Goal: Task Accomplishment & Management: Use online tool/utility

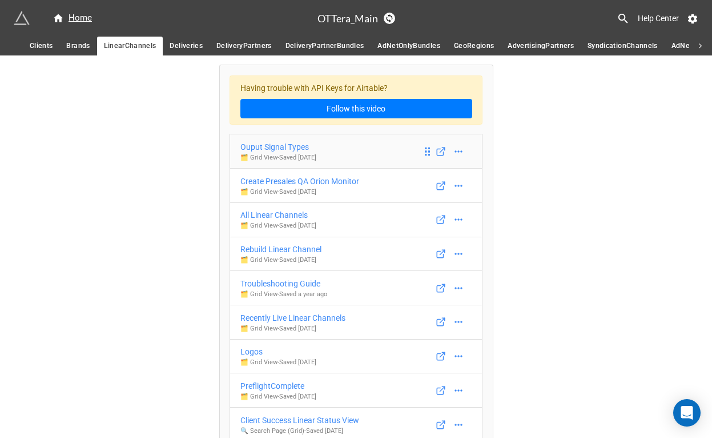
click at [295, 147] on div "Ouput Signal Types" at bounding box center [279, 147] width 76 height 13
click at [299, 183] on div "Create Presales QA Orion Monitor" at bounding box center [300, 181] width 119 height 13
click at [288, 214] on div "All Linear Channels" at bounding box center [279, 215] width 76 height 13
click at [288, 251] on div "Rebuild Linear Channel" at bounding box center [281, 249] width 81 height 13
click at [286, 284] on div "Troubleshooting Guide" at bounding box center [284, 283] width 87 height 13
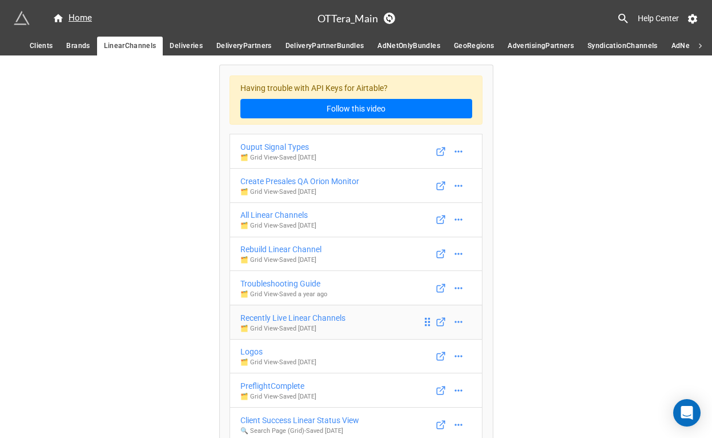
click at [287, 320] on div "Recently Live Linear Channels" at bounding box center [293, 317] width 105 height 13
click at [251, 352] on div "Logos" at bounding box center [279, 351] width 76 height 13
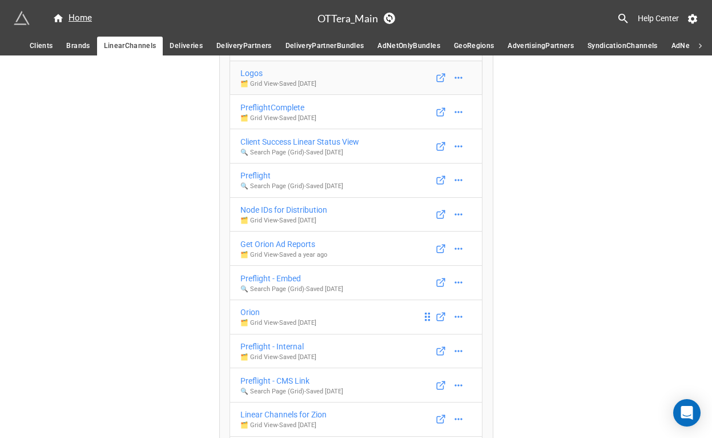
scroll to position [279, 0]
click at [280, 107] on div "PreflightComplete" at bounding box center [279, 107] width 76 height 13
click at [278, 140] on div "Client Success Linear Status View" at bounding box center [300, 141] width 119 height 13
click at [259, 175] on div "Preflight" at bounding box center [292, 175] width 103 height 13
click at [263, 210] on div "Node IDs for Distribution" at bounding box center [284, 209] width 87 height 13
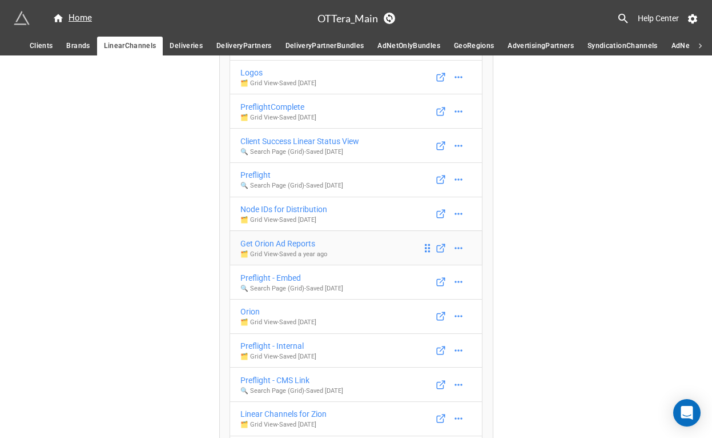
click at [268, 247] on div "Get Orion Ad Reports" at bounding box center [284, 243] width 87 height 13
click at [268, 274] on div "Preflight - Embed" at bounding box center [292, 277] width 103 height 13
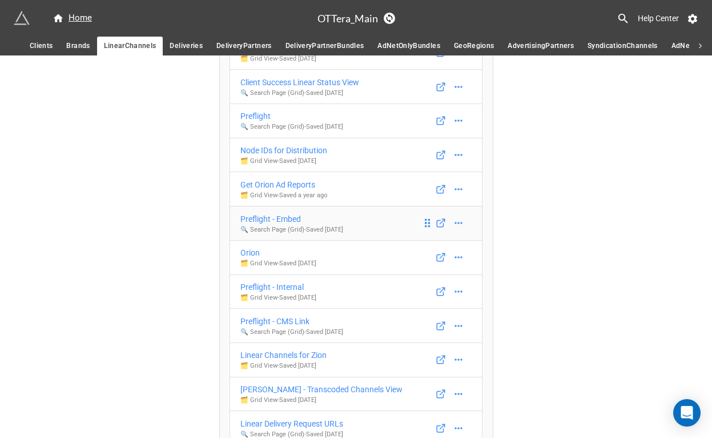
scroll to position [350, 0]
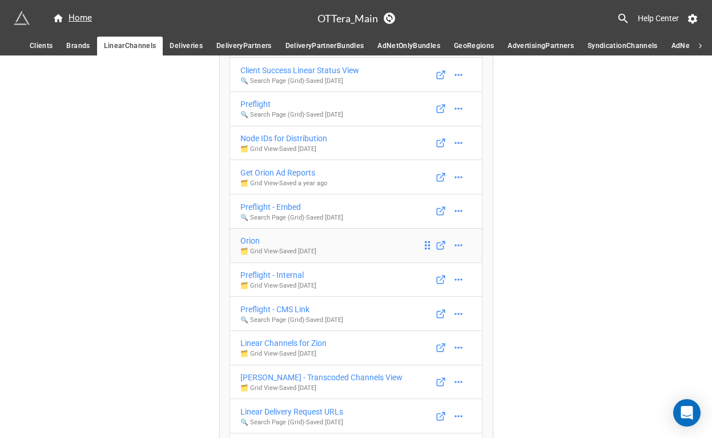
click at [250, 240] on div "Orion" at bounding box center [279, 240] width 76 height 13
click at [257, 272] on div "Preflight - Internal" at bounding box center [279, 275] width 76 height 13
click at [265, 314] on div "Preflight - CMS Link" at bounding box center [292, 309] width 103 height 13
click at [267, 309] on div "Preflight - CMS Link" at bounding box center [292, 309] width 103 height 13
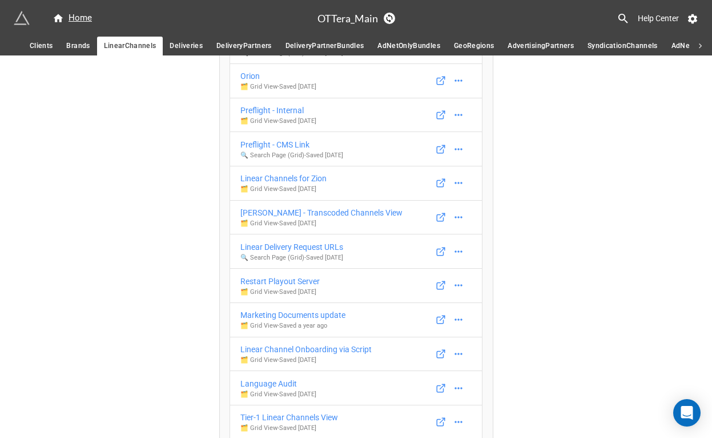
scroll to position [515, 0]
click at [278, 181] on div "Linear Channels for Zion" at bounding box center [284, 177] width 86 height 13
click at [279, 212] on div "Josh - Transcoded Channels View" at bounding box center [322, 211] width 162 height 13
click at [280, 244] on div "Linear Delivery Request URLs" at bounding box center [292, 245] width 103 height 13
click at [282, 281] on div "Restart Playout Server" at bounding box center [280, 280] width 79 height 13
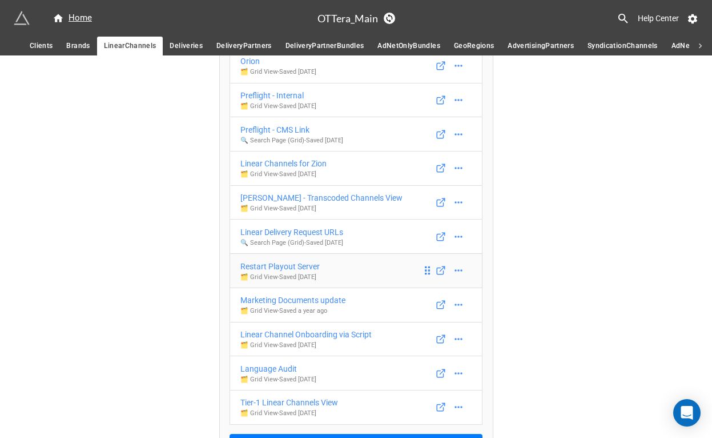
scroll to position [554, 0]
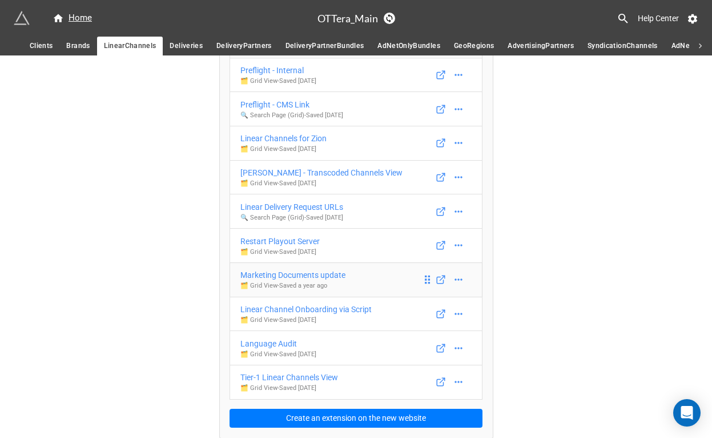
click at [286, 274] on div "Marketing Documents update" at bounding box center [293, 275] width 105 height 13
click at [279, 308] on div "Linear Channel Onboarding via Script" at bounding box center [306, 309] width 131 height 13
click at [275, 340] on div "Language Audit" at bounding box center [279, 343] width 76 height 13
click at [278, 374] on div "Tier-1 Linear Channels View" at bounding box center [290, 377] width 98 height 13
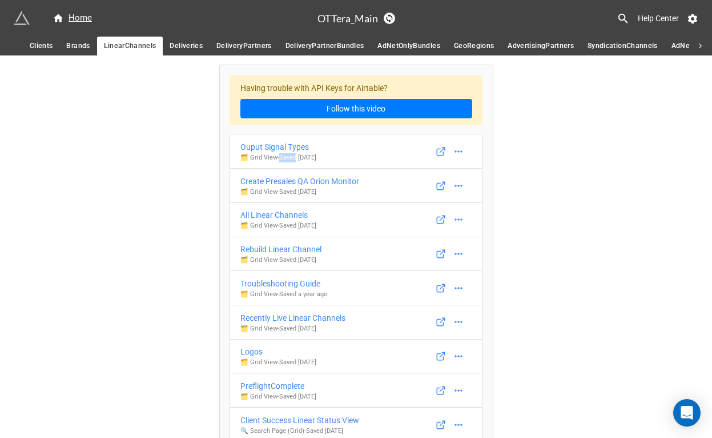
click at [179, 50] on span "Deliveries" at bounding box center [186, 46] width 33 height 12
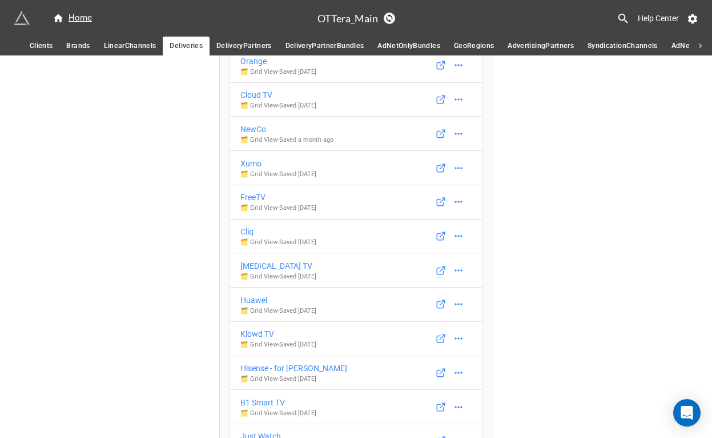
scroll to position [15, 0]
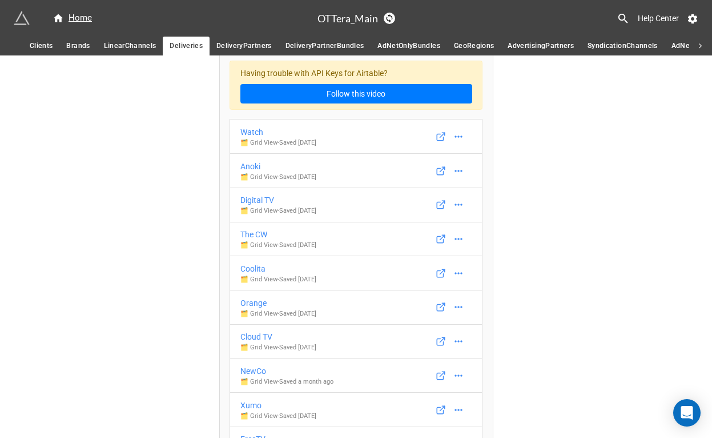
click at [239, 47] on span "DeliveryPartners" at bounding box center [244, 46] width 55 height 12
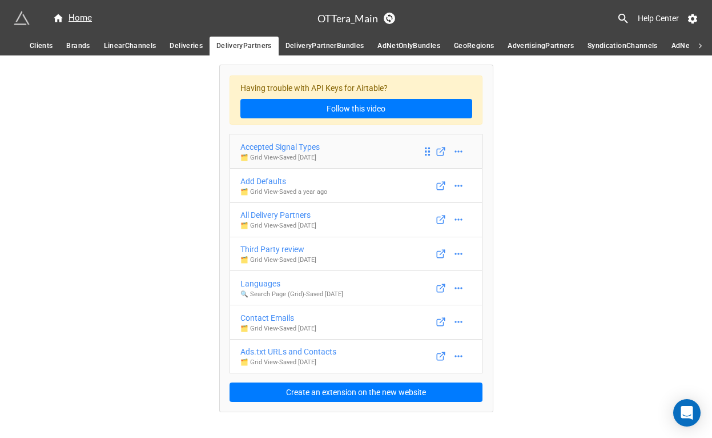
click at [302, 147] on div "Accepted Signal Types" at bounding box center [280, 147] width 79 height 13
click at [265, 181] on div "Add Defaults" at bounding box center [284, 181] width 87 height 13
click at [267, 216] on div "All Delivery Partners" at bounding box center [279, 215] width 76 height 13
click at [267, 247] on div "Third Party review" at bounding box center [279, 249] width 76 height 13
click at [259, 282] on div "Languages" at bounding box center [292, 283] width 103 height 13
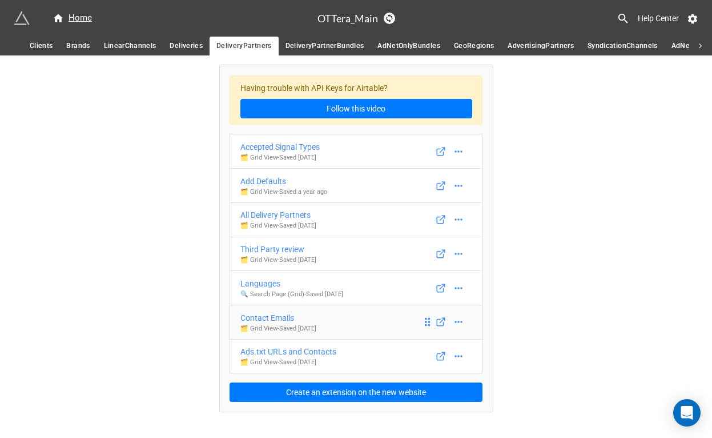
click at [265, 319] on div "Contact Emails" at bounding box center [279, 317] width 76 height 13
click at [274, 350] on div "Ads.txt URLs and Contacts" at bounding box center [289, 351] width 96 height 13
click at [330, 45] on span "DeliveryPartnerBundles" at bounding box center [325, 46] width 79 height 12
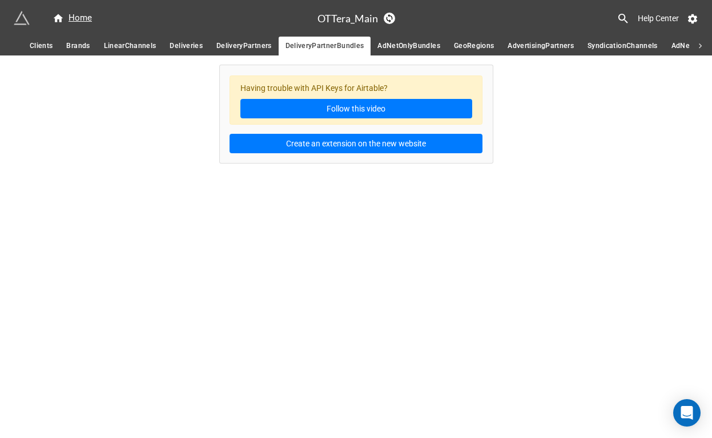
click at [399, 46] on span "AdNetOnlyBundles" at bounding box center [409, 46] width 63 height 12
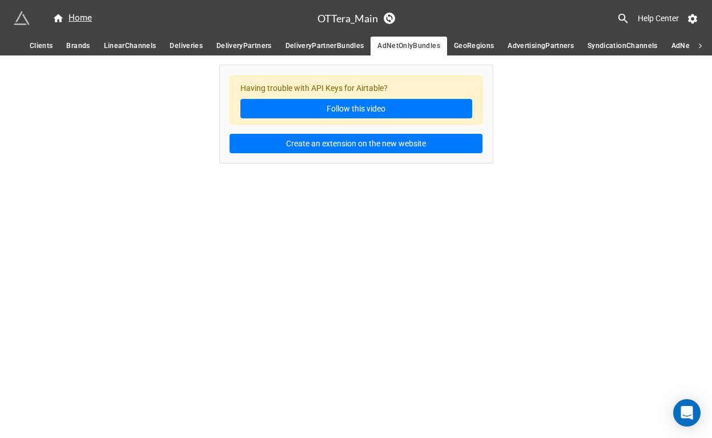
click at [465, 42] on span "GeoRegions" at bounding box center [474, 46] width 41 height 12
click at [530, 47] on span "AdvertisingPartners" at bounding box center [541, 46] width 66 height 12
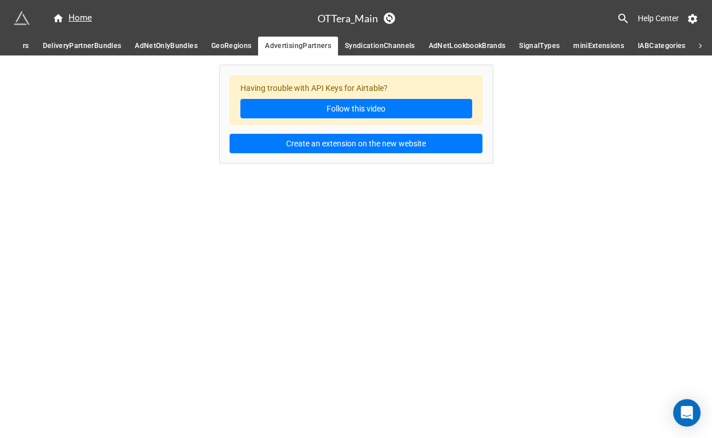
scroll to position [0, 251]
click at [371, 43] on span "SyndicationChannels" at bounding box center [371, 46] width 70 height 12
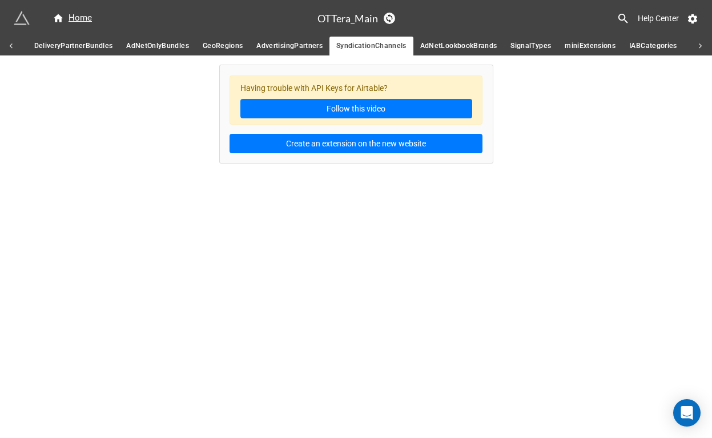
click at [428, 47] on span "AdNetLookbookBrands" at bounding box center [458, 46] width 77 height 12
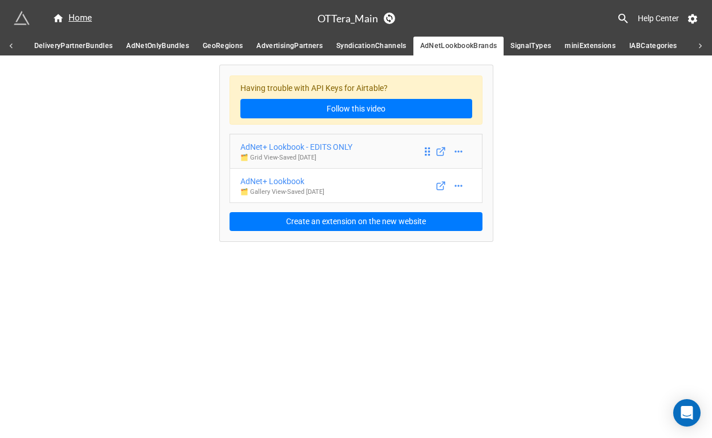
click at [344, 146] on div "AdNet+ Lookbook - EDITS ONLY" at bounding box center [297, 147] width 112 height 13
click at [288, 179] on div "AdNet+ Lookbook" at bounding box center [283, 181] width 84 height 13
click at [533, 51] on span "SignalTypes" at bounding box center [531, 46] width 41 height 12
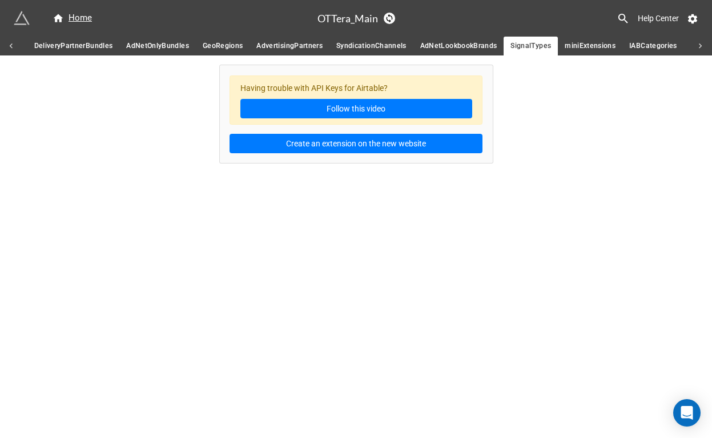
scroll to position [0, 302]
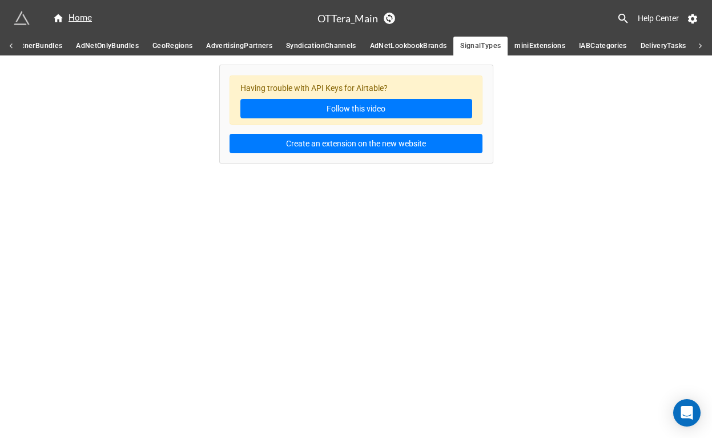
click at [548, 45] on span "miniExtensions" at bounding box center [540, 46] width 51 height 12
click at [579, 45] on span "IABCategories" at bounding box center [603, 46] width 48 height 12
click at [658, 44] on span "DeliveryTasks" at bounding box center [664, 46] width 46 height 12
click at [185, 43] on span "Deliveries" at bounding box center [186, 46] width 33 height 12
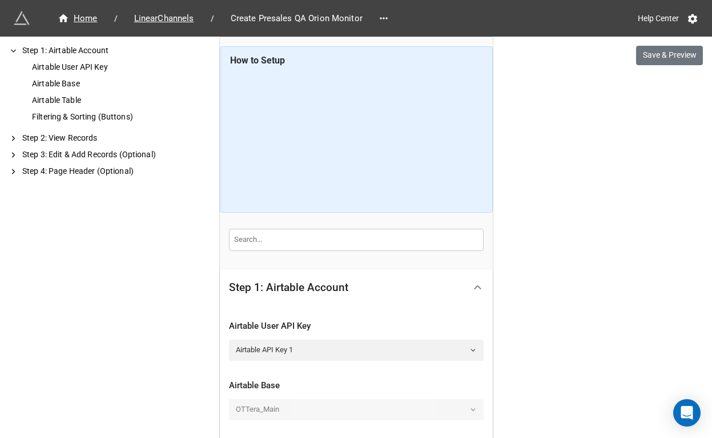
scroll to position [423, 0]
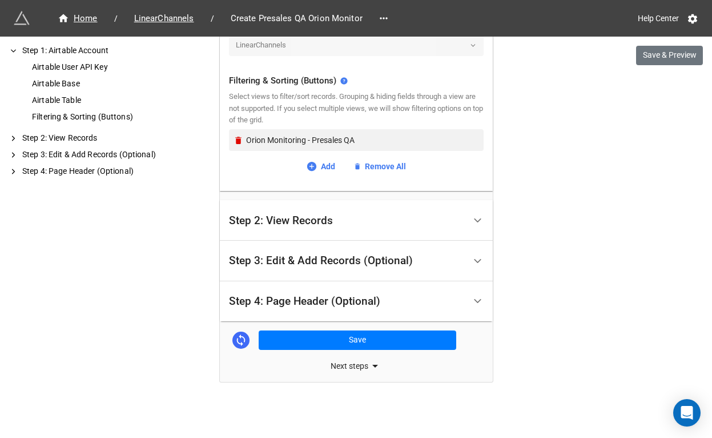
click at [322, 310] on div "Step 4: Page Header (Optional)" at bounding box center [347, 301] width 236 height 27
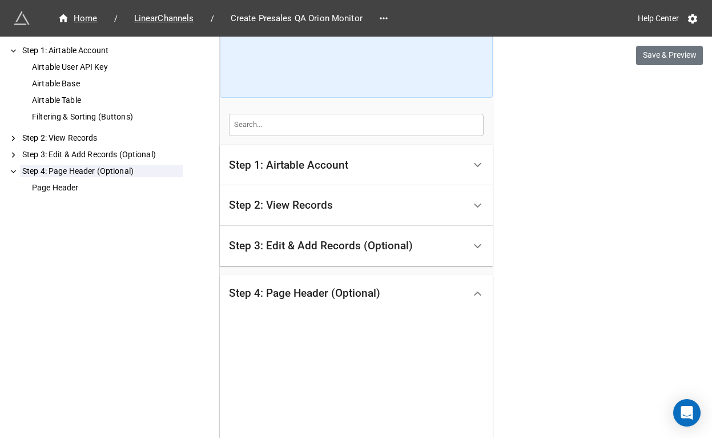
scroll to position [334, 0]
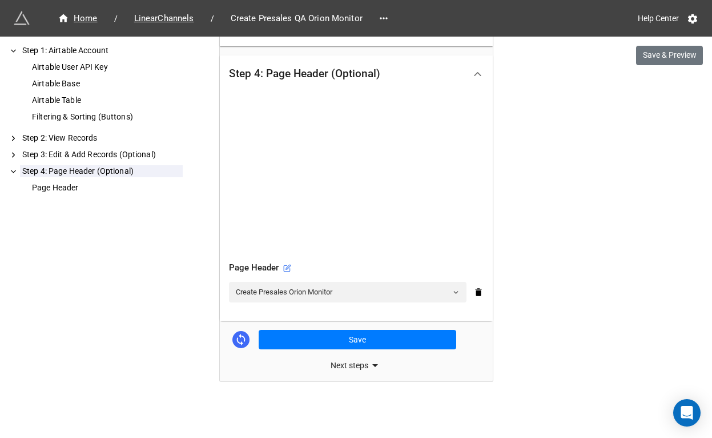
click at [281, 269] on div "Page Header" at bounding box center [356, 268] width 255 height 14
click at [283, 268] on icon at bounding box center [287, 268] width 8 height 8
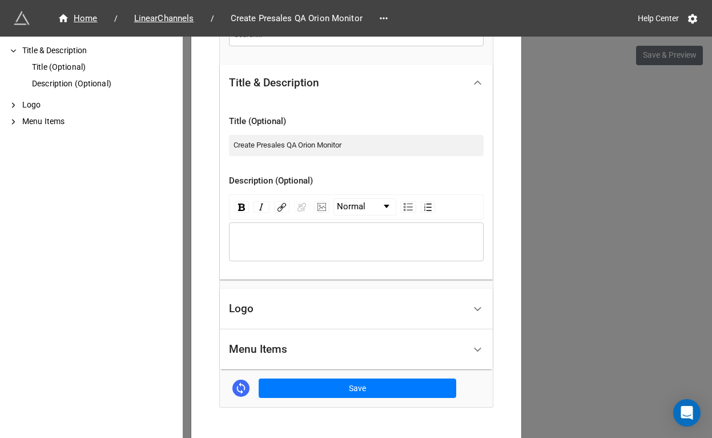
click at [275, 307] on div "Logo" at bounding box center [347, 308] width 236 height 27
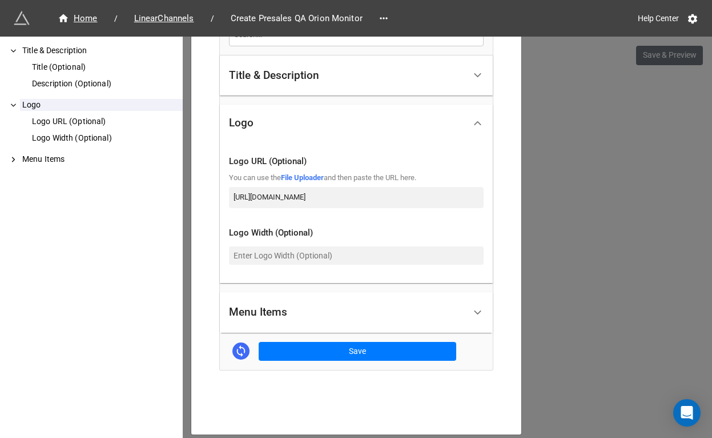
scroll to position [293, 0]
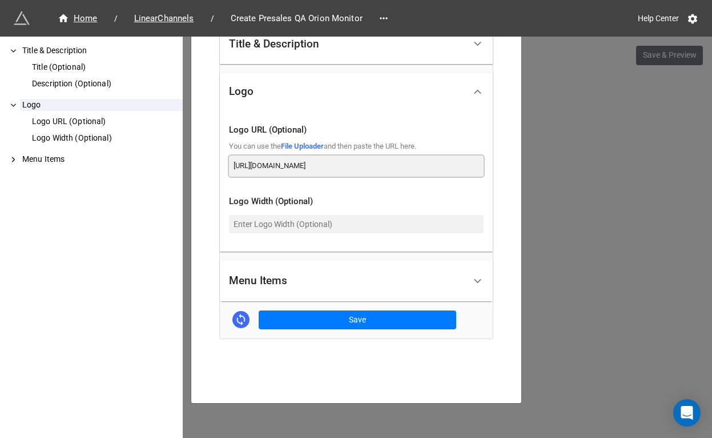
click at [332, 167] on input "[URL][DOMAIN_NAME]" at bounding box center [356, 165] width 255 height 21
click at [333, 167] on input "[URL][DOMAIN_NAME]" at bounding box center [356, 165] width 255 height 21
paste input "[DOMAIN_NAME]"
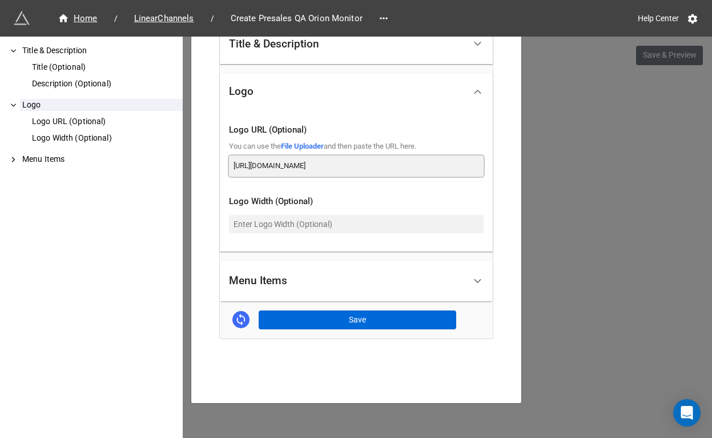
type input "[URL][DOMAIN_NAME]"
click at [339, 320] on button "Save" at bounding box center [358, 319] width 198 height 19
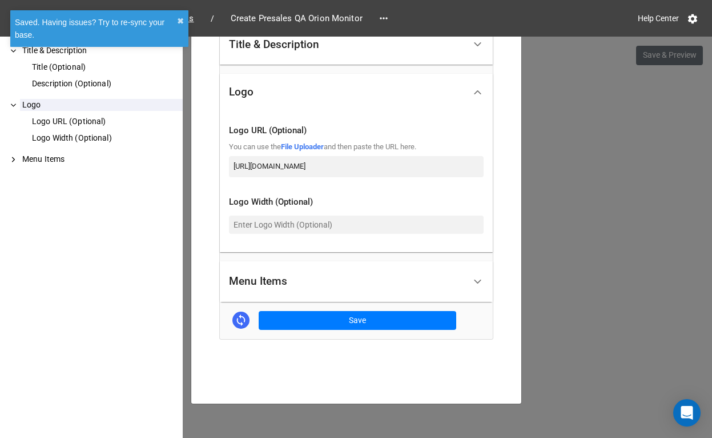
scroll to position [293, 0]
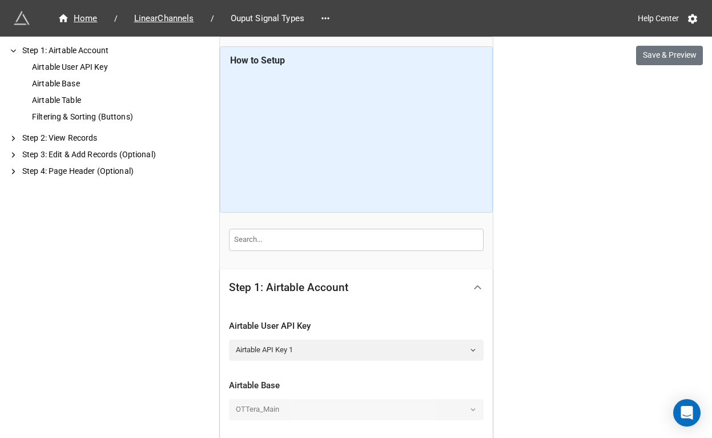
scroll to position [423, 0]
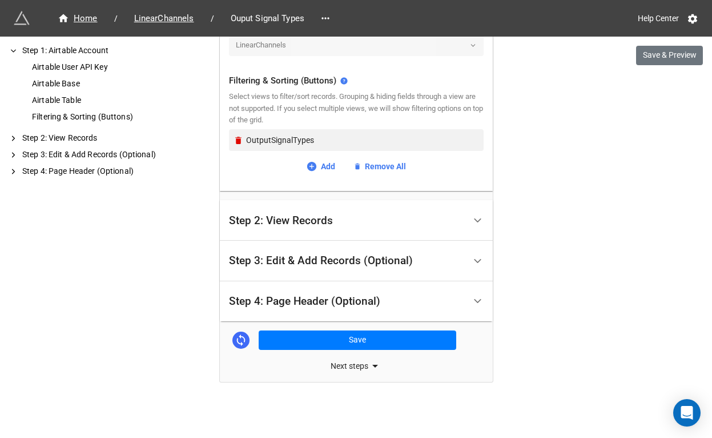
click at [296, 311] on div "Step 4: Page Header (Optional)" at bounding box center [347, 301] width 236 height 27
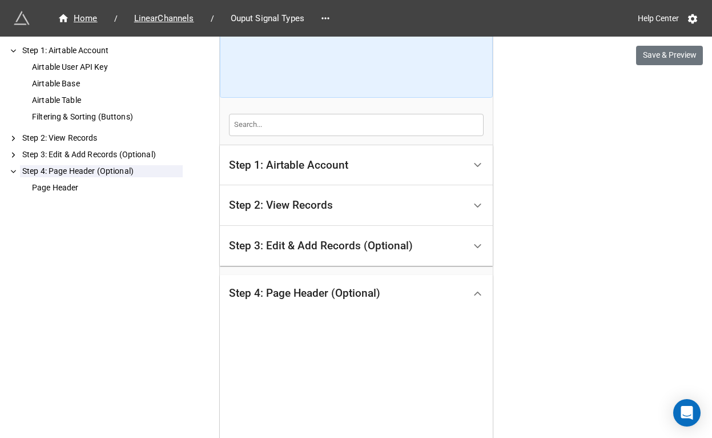
scroll to position [334, 0]
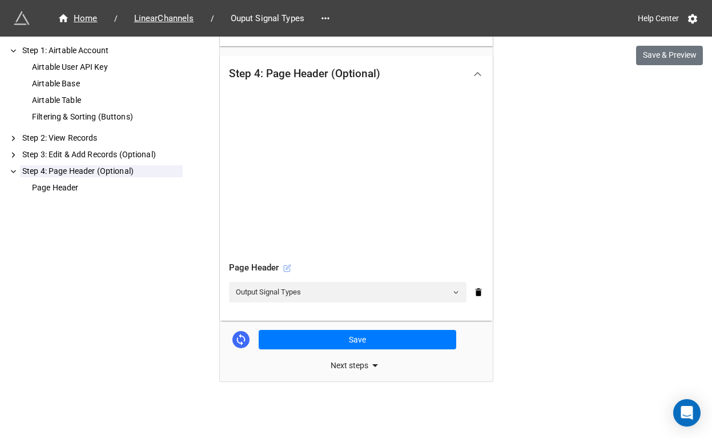
click at [290, 270] on icon at bounding box center [287, 268] width 8 height 8
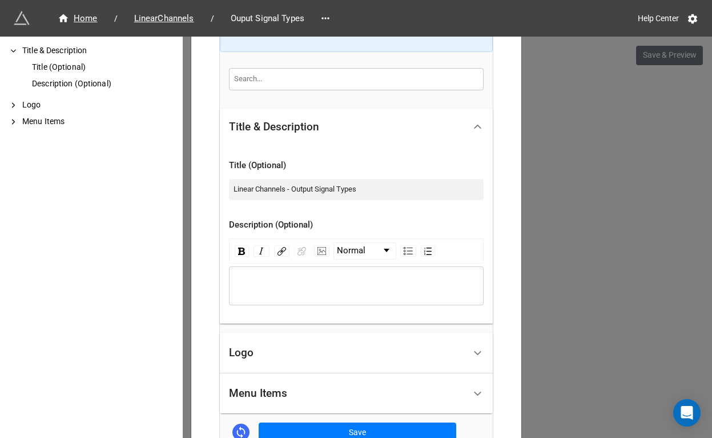
scroll to position [330, 0]
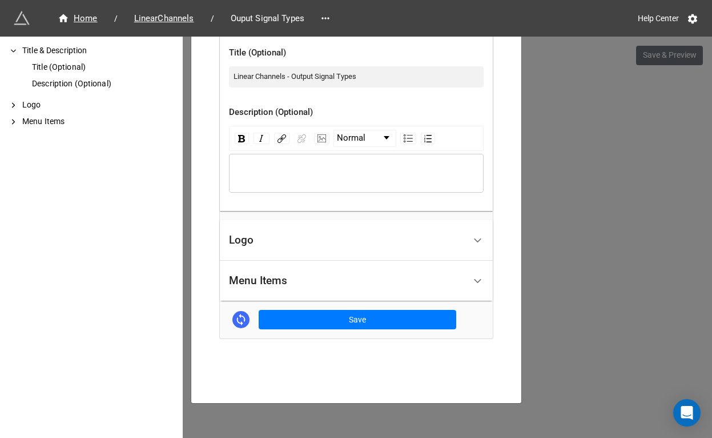
click at [291, 238] on div "Logo" at bounding box center [347, 240] width 236 height 27
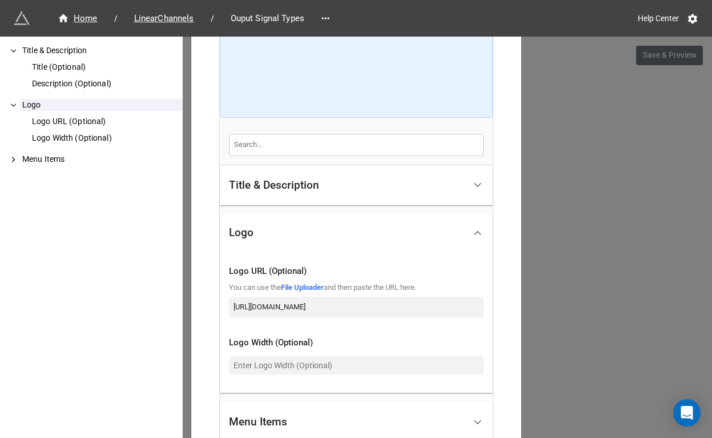
scroll to position [0, 54]
click at [336, 308] on input "[URL][DOMAIN_NAME]" at bounding box center [356, 306] width 255 height 21
paste input "[DOMAIN_NAME]"
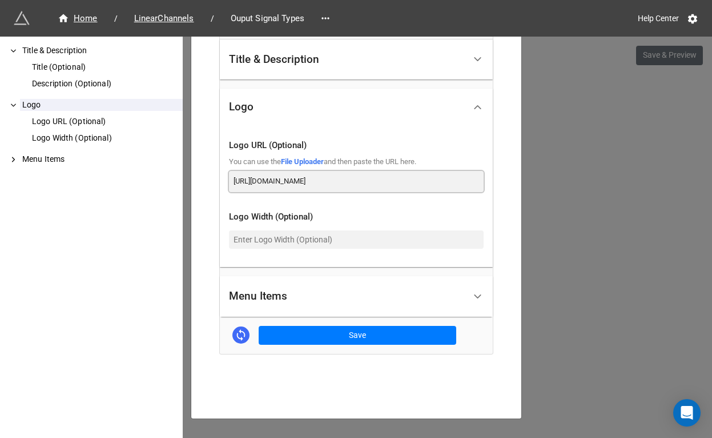
scroll to position [293, 0]
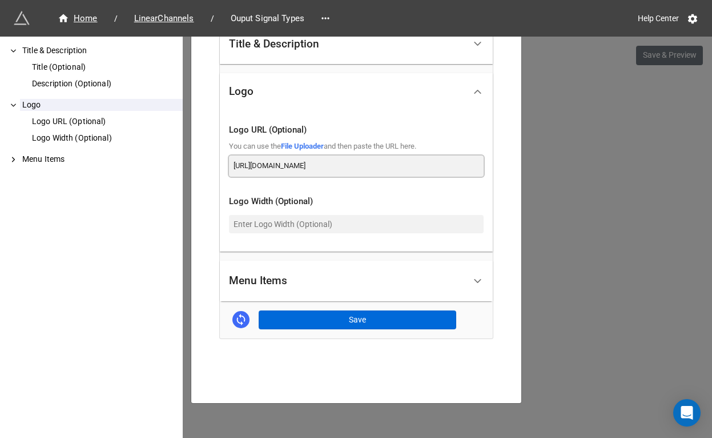
type input "[URL][DOMAIN_NAME]"
click at [334, 319] on button "Save" at bounding box center [358, 319] width 198 height 19
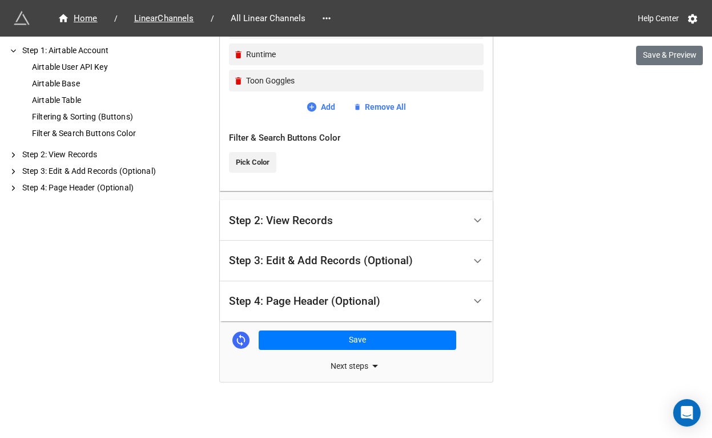
click at [306, 302] on div "Step 4: Page Header (Optional)" at bounding box center [304, 300] width 151 height 11
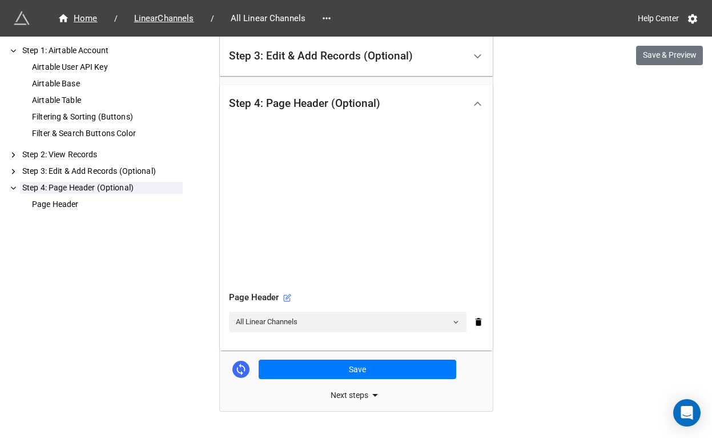
scroll to position [334, 0]
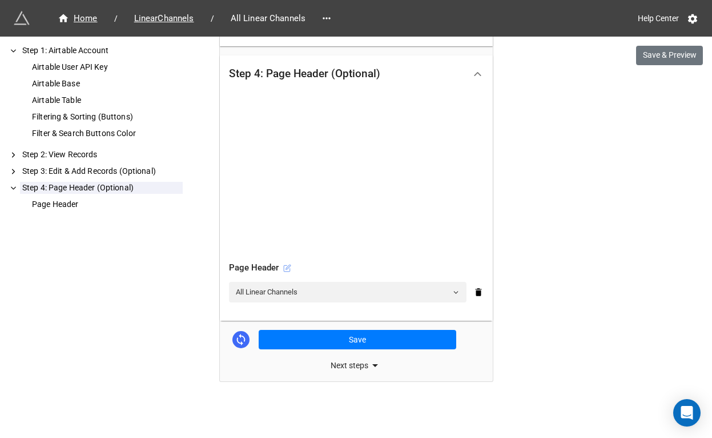
click at [286, 268] on icon at bounding box center [288, 267] width 5 height 5
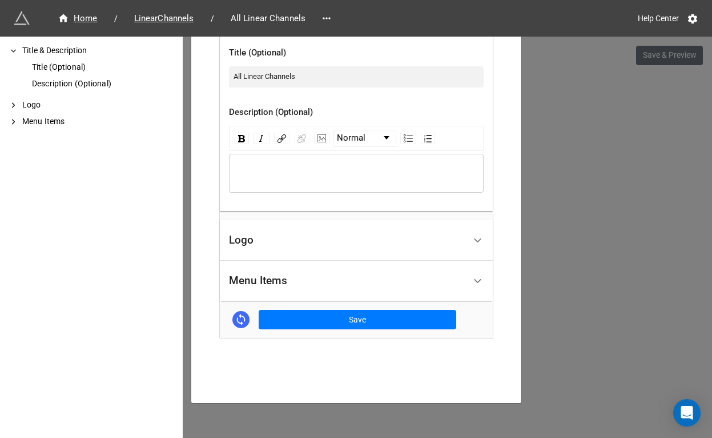
click at [286, 238] on div "Logo" at bounding box center [347, 240] width 236 height 27
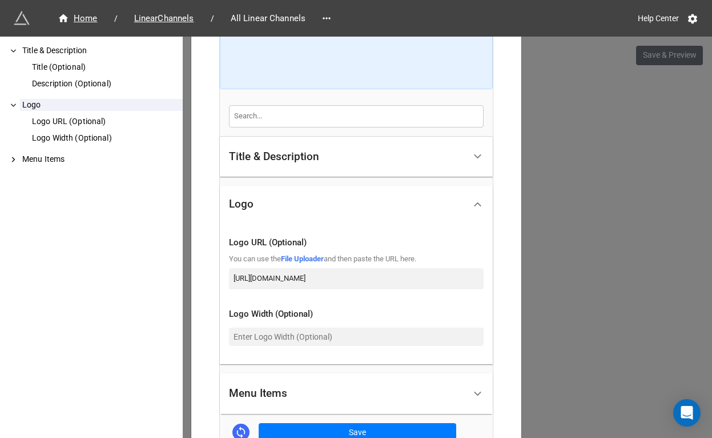
scroll to position [236, 0]
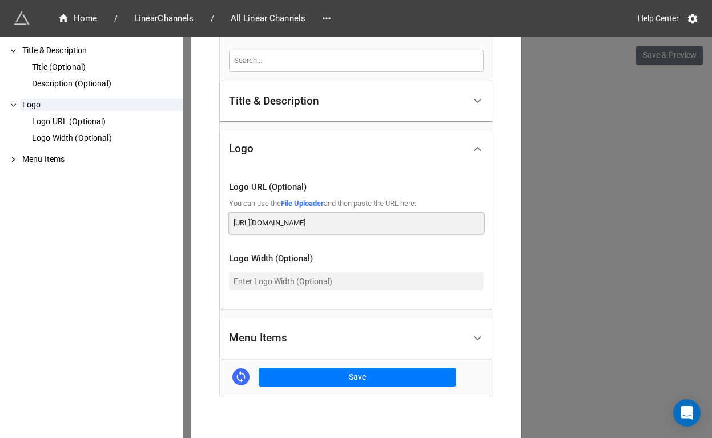
click at [324, 217] on input "[URL][DOMAIN_NAME]" at bounding box center [356, 223] width 255 height 21
paste input "[DOMAIN_NAME]"
type input "[URL][DOMAIN_NAME]"
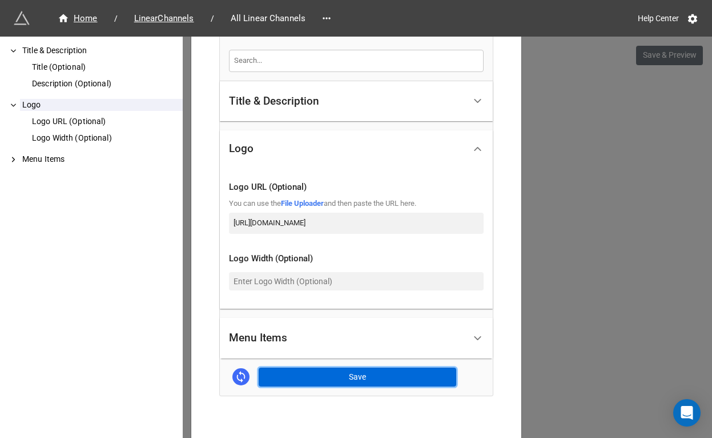
scroll to position [0, 0]
click at [336, 370] on button "Save" at bounding box center [358, 376] width 198 height 19
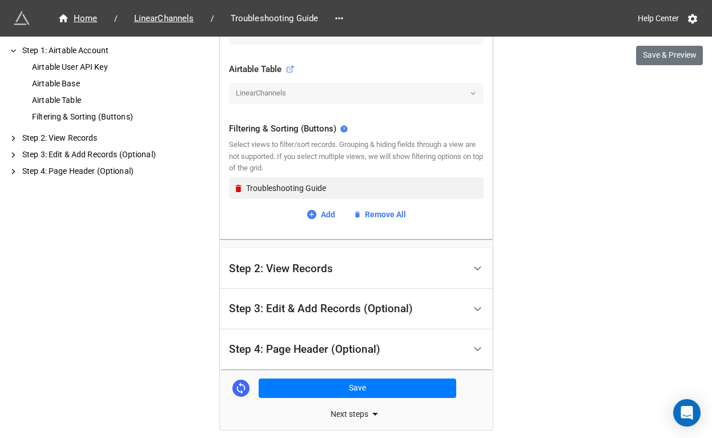
scroll to position [423, 0]
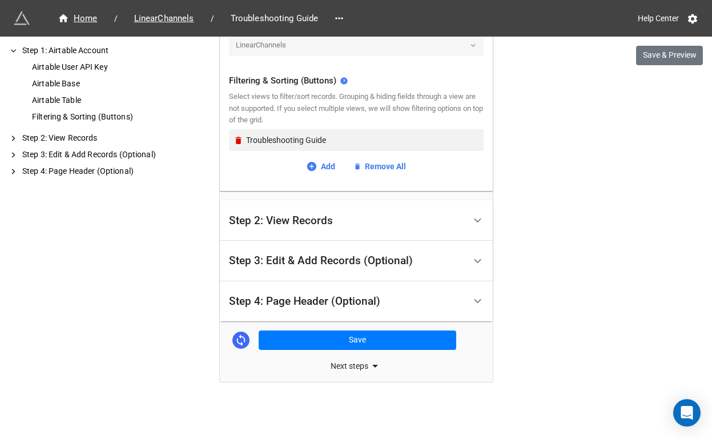
click at [287, 296] on div "Step 4: Page Header (Optional)" at bounding box center [304, 300] width 151 height 11
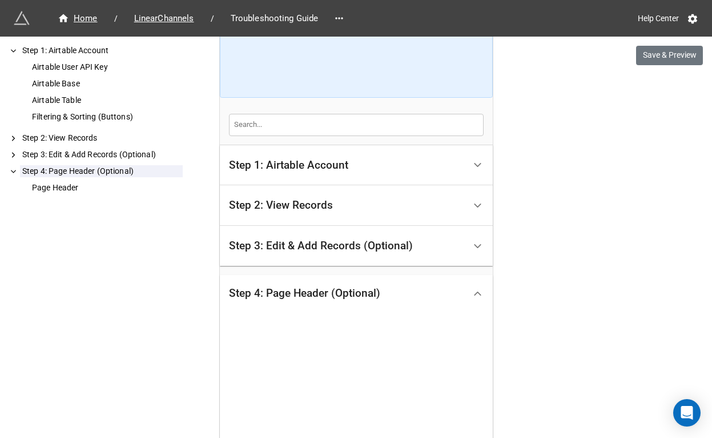
scroll to position [334, 0]
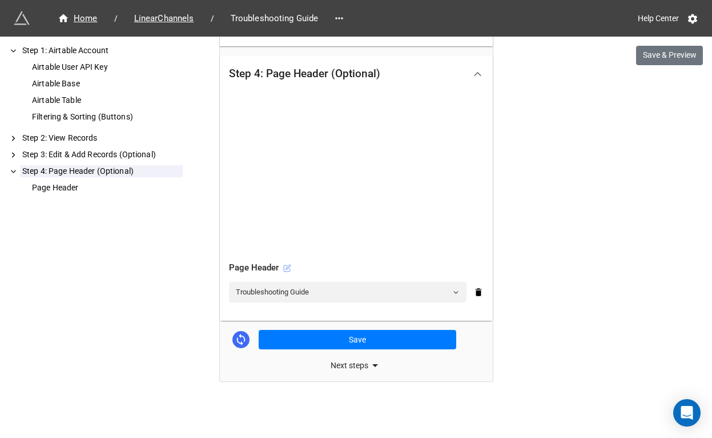
click at [287, 271] on icon at bounding box center [287, 268] width 8 height 8
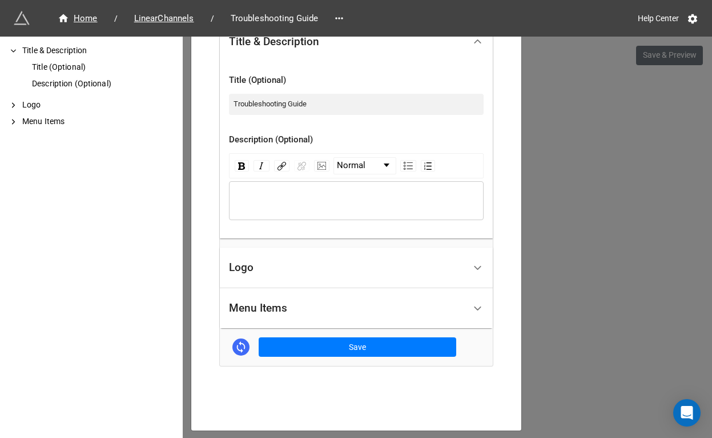
click at [280, 274] on div "Logo" at bounding box center [347, 267] width 236 height 27
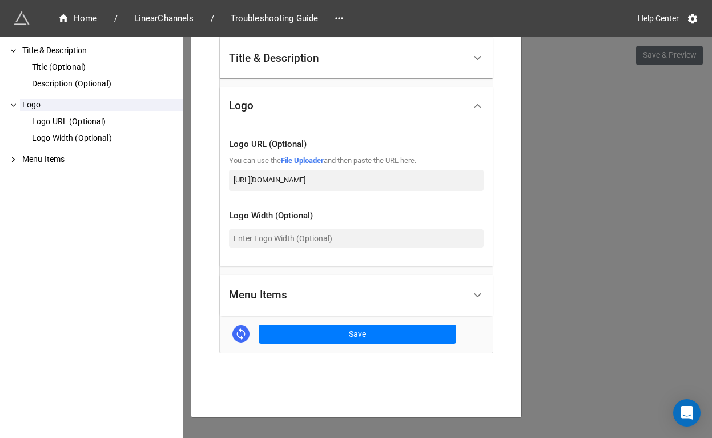
scroll to position [293, 0]
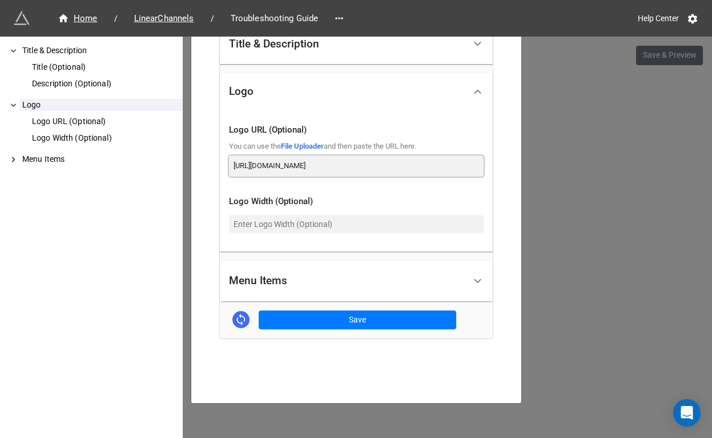
click at [349, 168] on input "https://ottera-assets.s3.us-west-2.amazonaws.com/ottera/image/logo-5878x3307.png" at bounding box center [356, 165] width 255 height 21
paste input "dde6k395qc1nd.cloudfront.net"
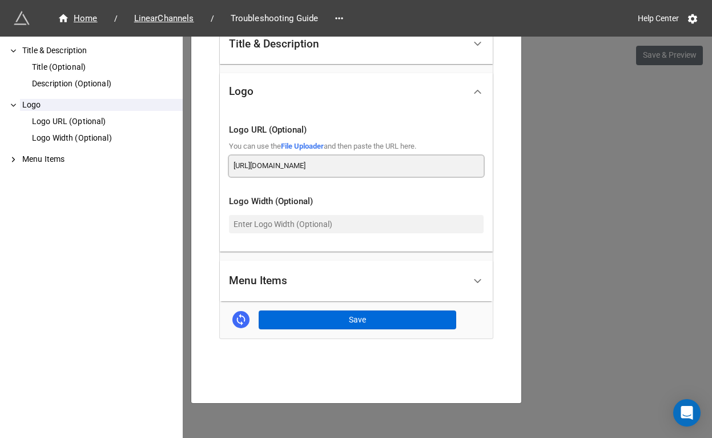
type input "[URL][DOMAIN_NAME]"
click at [328, 312] on button "Save" at bounding box center [358, 319] width 198 height 19
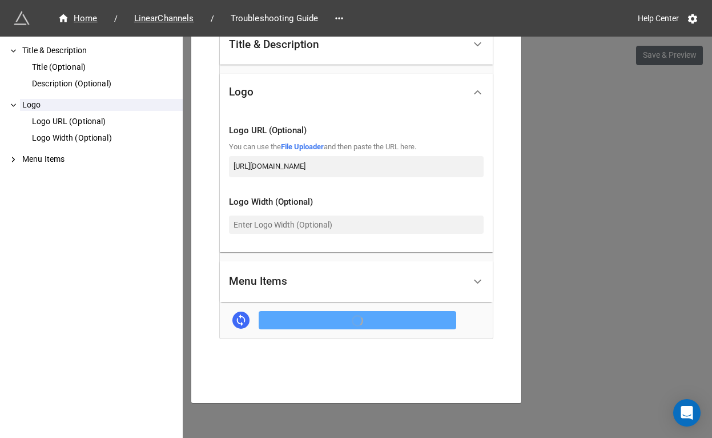
scroll to position [293, 0]
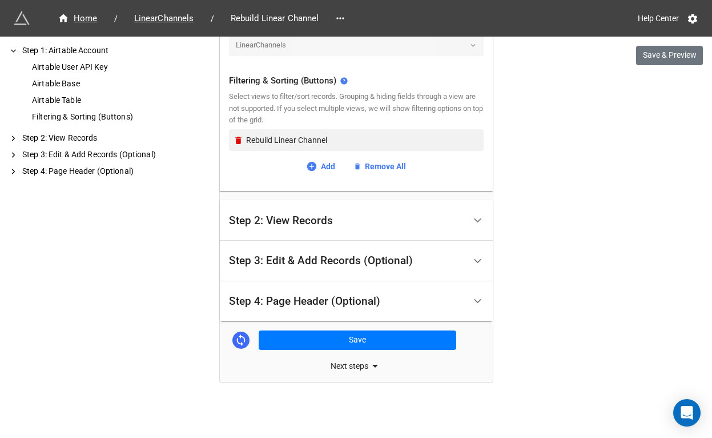
click at [314, 299] on div "Step 4: Page Header (Optional)" at bounding box center [304, 300] width 151 height 11
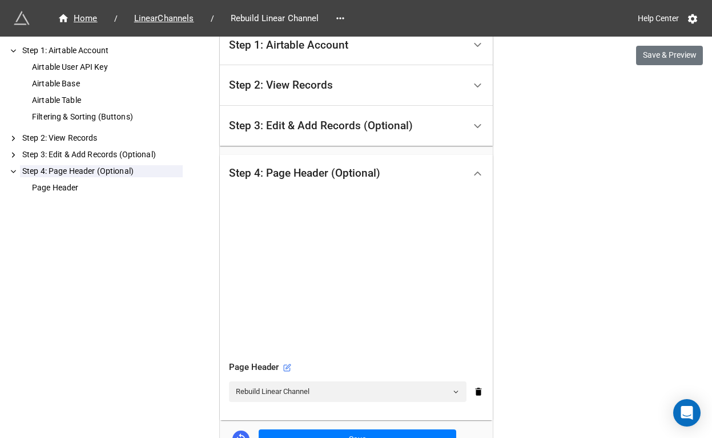
scroll to position [334, 0]
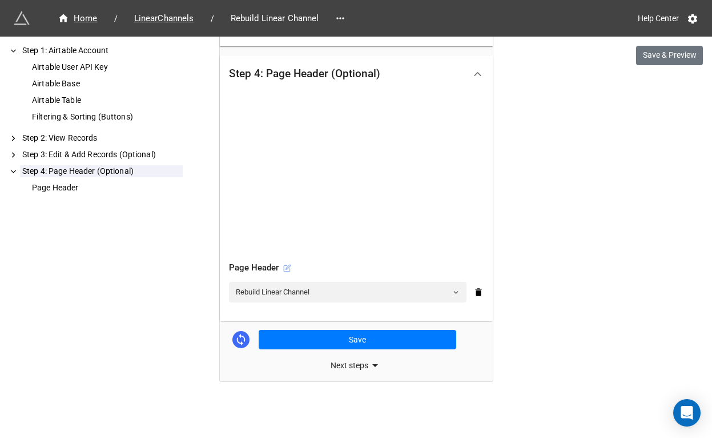
click at [285, 267] on icon at bounding box center [287, 268] width 8 height 8
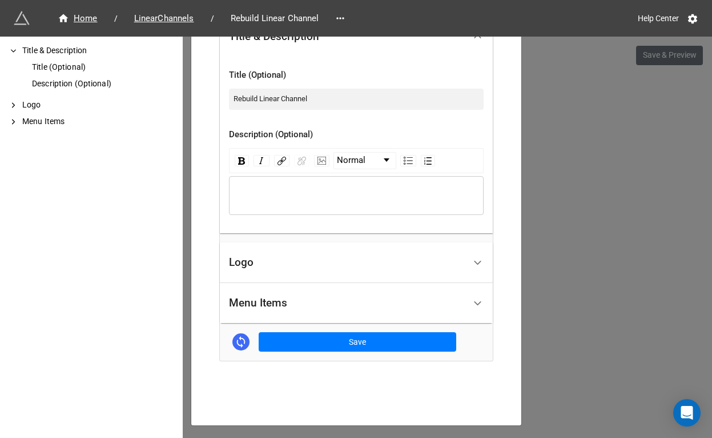
click at [326, 267] on div "Logo" at bounding box center [347, 262] width 236 height 27
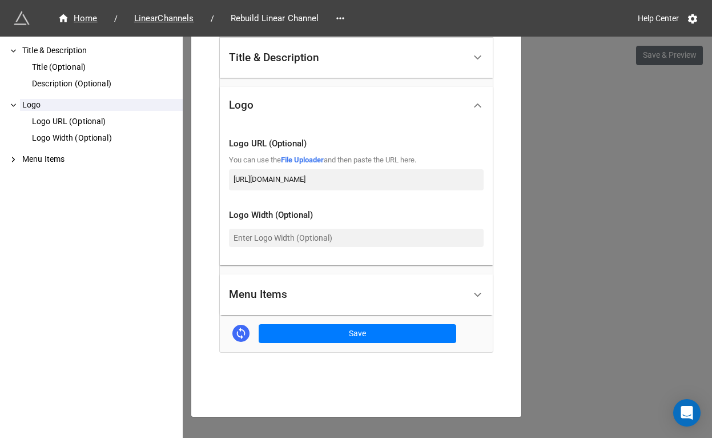
scroll to position [293, 0]
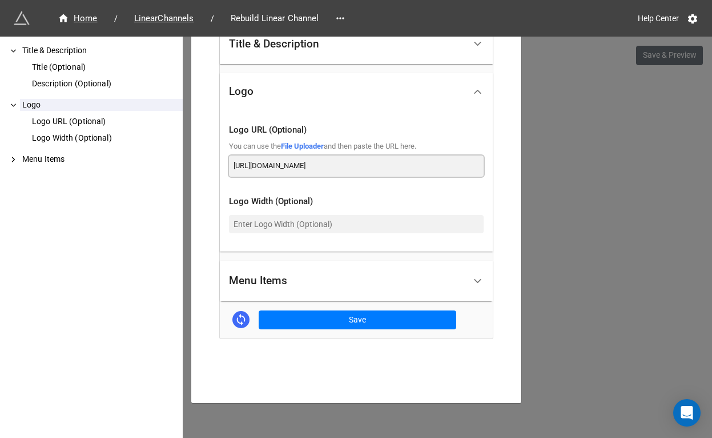
click at [371, 165] on input "[URL][DOMAIN_NAME]" at bounding box center [356, 165] width 255 height 21
paste input "[DOMAIN_NAME]"
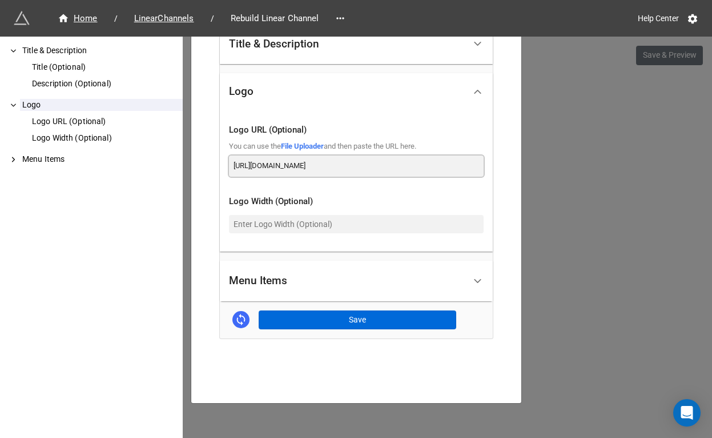
type input "[URL][DOMAIN_NAME]"
click at [340, 323] on button "Save" at bounding box center [358, 319] width 198 height 19
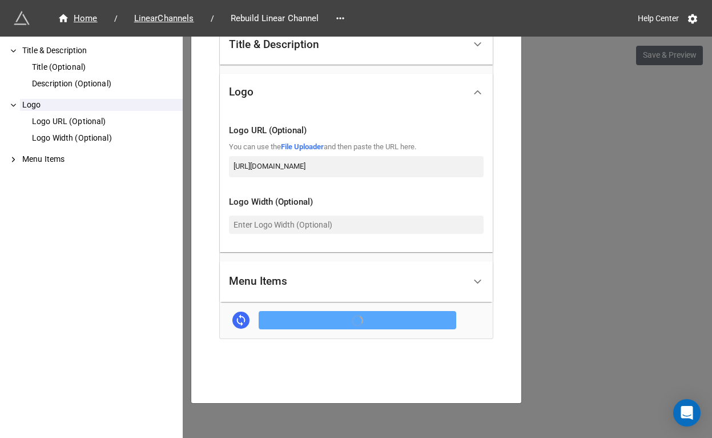
scroll to position [293, 0]
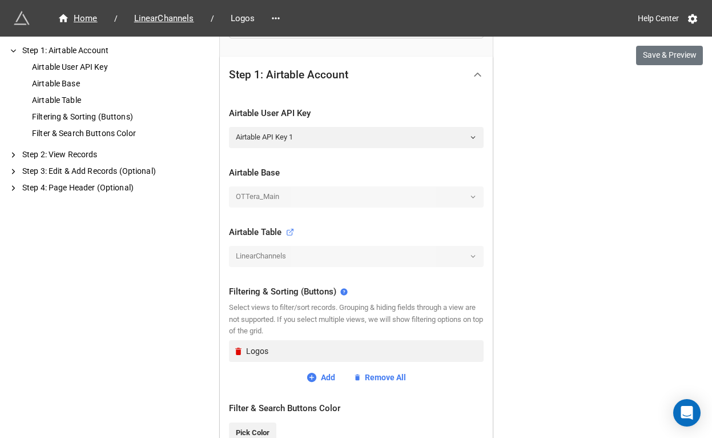
scroll to position [483, 0]
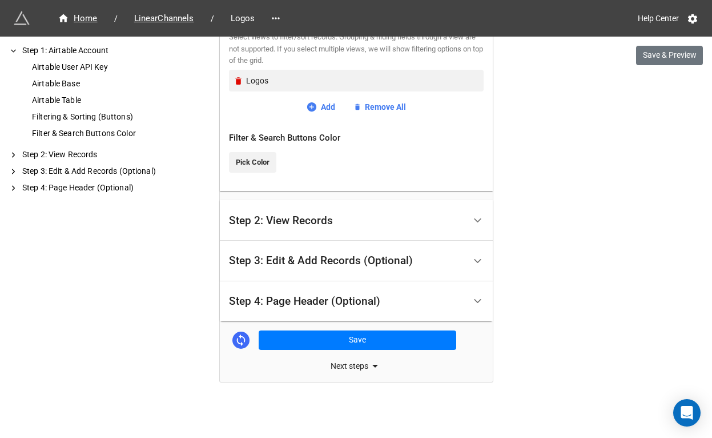
click at [295, 298] on div "Step 4: Page Header (Optional)" at bounding box center [304, 300] width 151 height 11
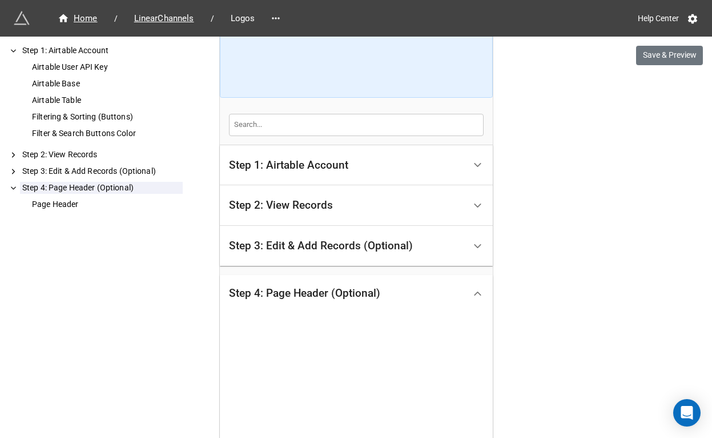
scroll to position [334, 0]
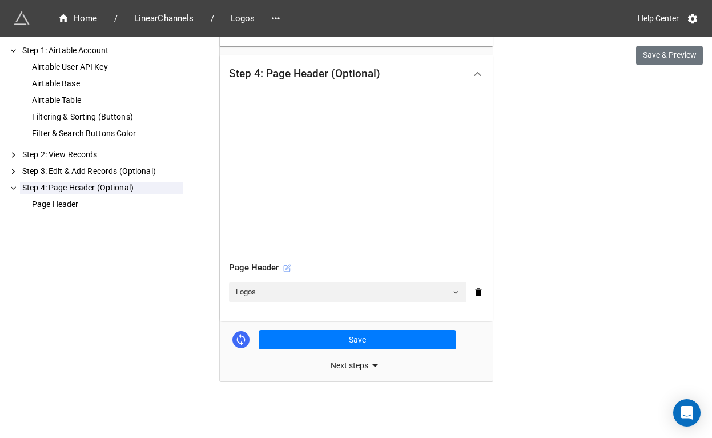
click at [283, 269] on icon at bounding box center [287, 268] width 8 height 8
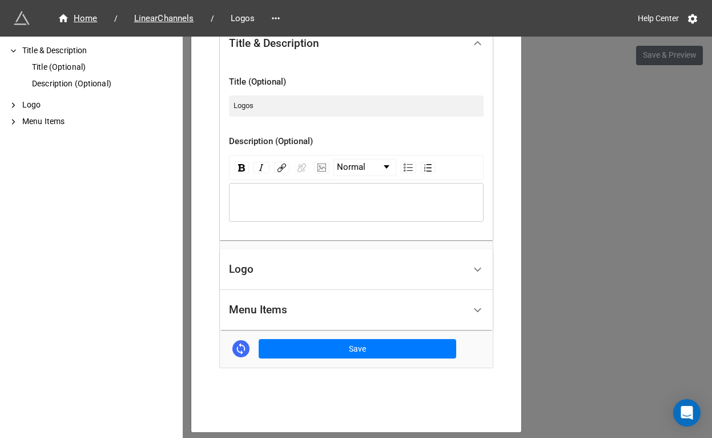
click at [282, 272] on div "Logo" at bounding box center [347, 269] width 236 height 27
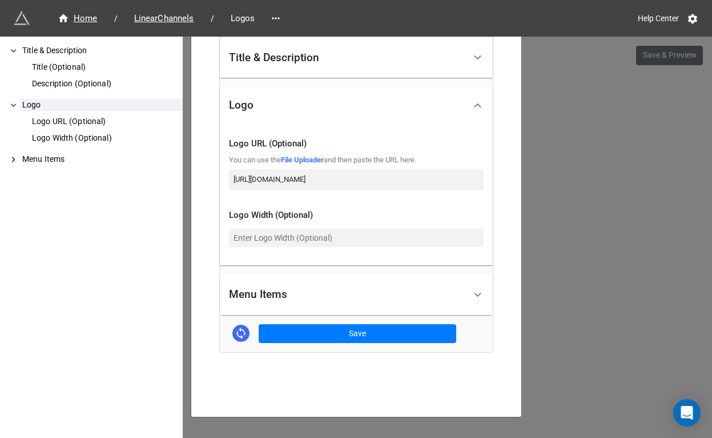
scroll to position [293, 0]
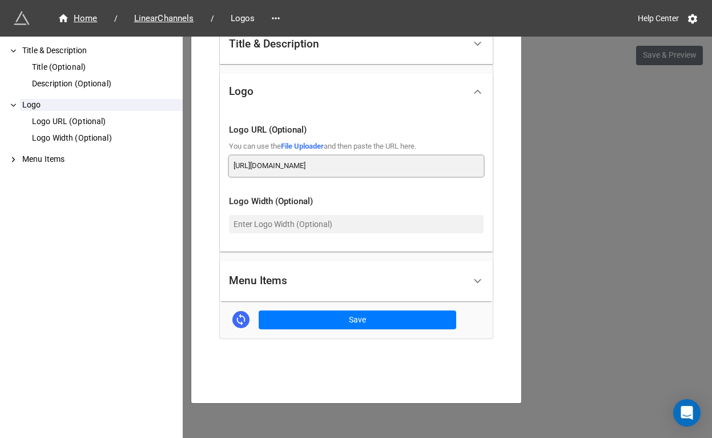
click at [341, 160] on input "[URL][DOMAIN_NAME]" at bounding box center [356, 165] width 255 height 21
paste input "[DOMAIN_NAME]"
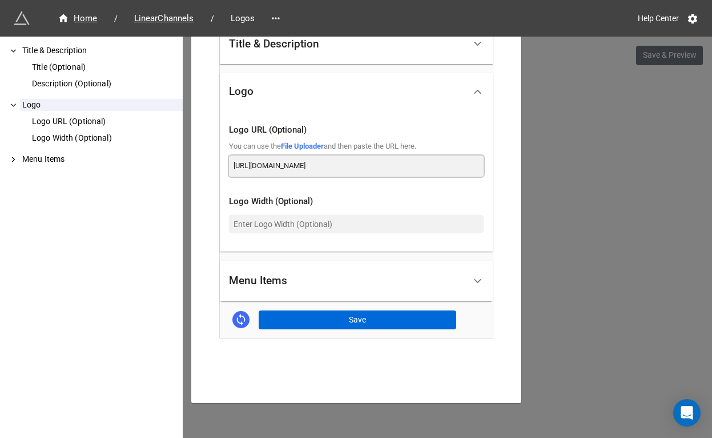
type input "[URL][DOMAIN_NAME]"
click at [340, 319] on button "Save" at bounding box center [358, 319] width 198 height 19
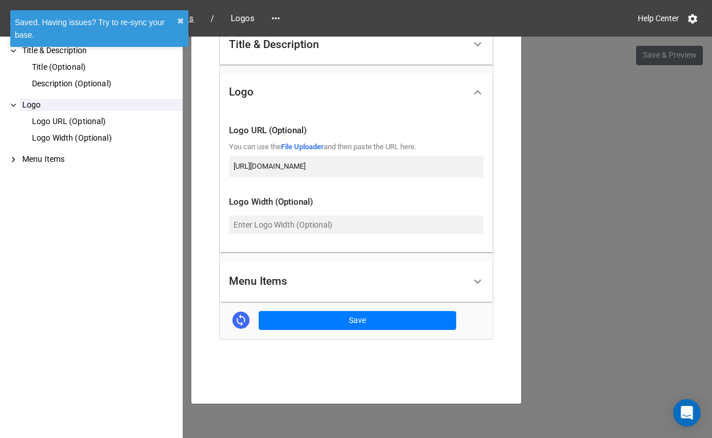
scroll to position [293, 0]
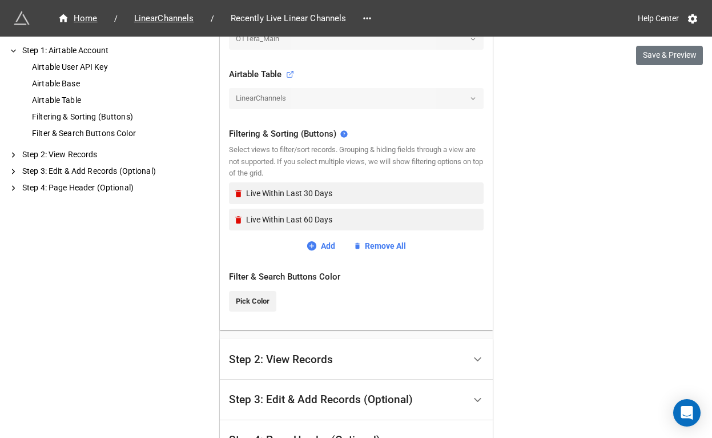
scroll to position [509, 0]
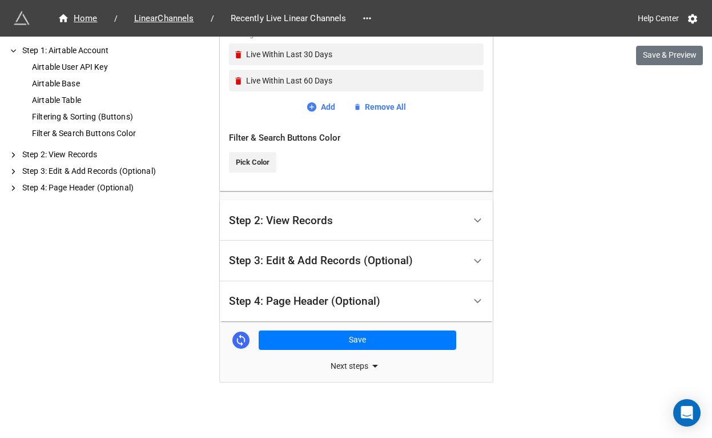
click at [277, 295] on div "Step 4: Page Header (Optional)" at bounding box center [304, 300] width 151 height 11
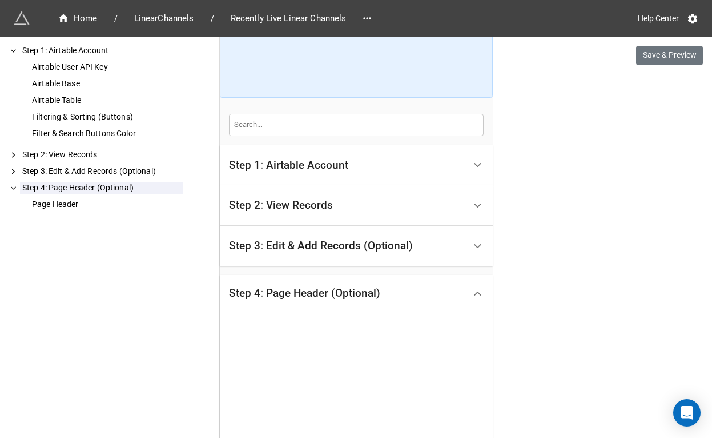
scroll to position [334, 0]
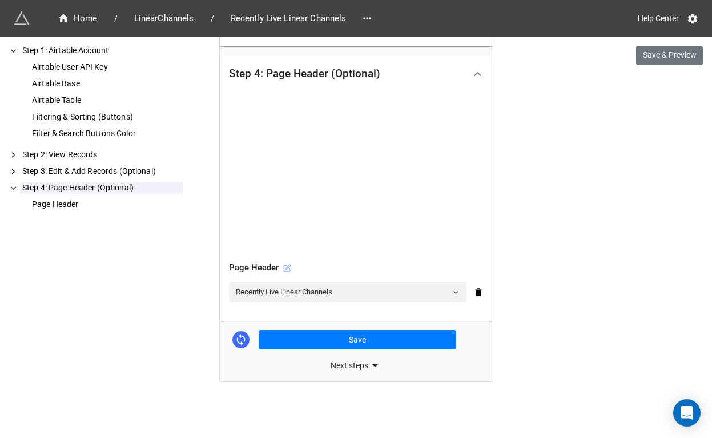
click at [287, 270] on icon at bounding box center [287, 268] width 8 height 8
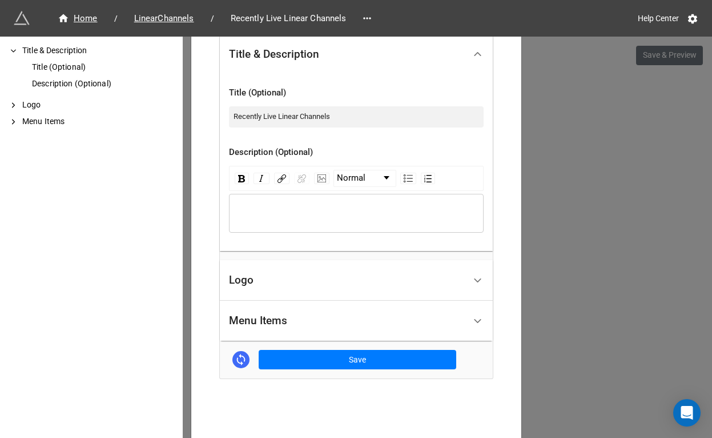
click at [288, 281] on div "Logo" at bounding box center [347, 280] width 236 height 27
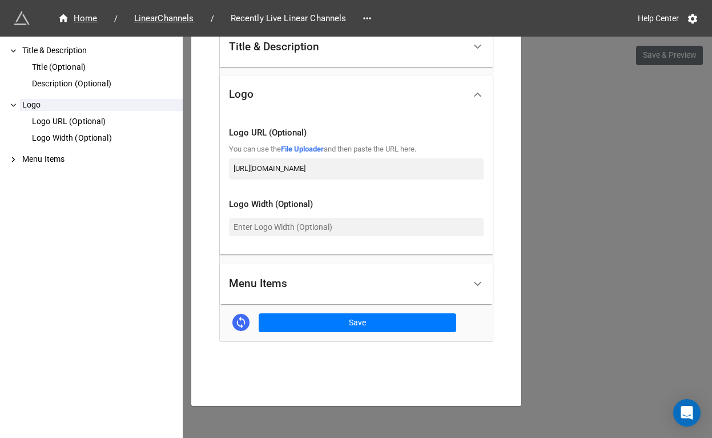
scroll to position [279, 0]
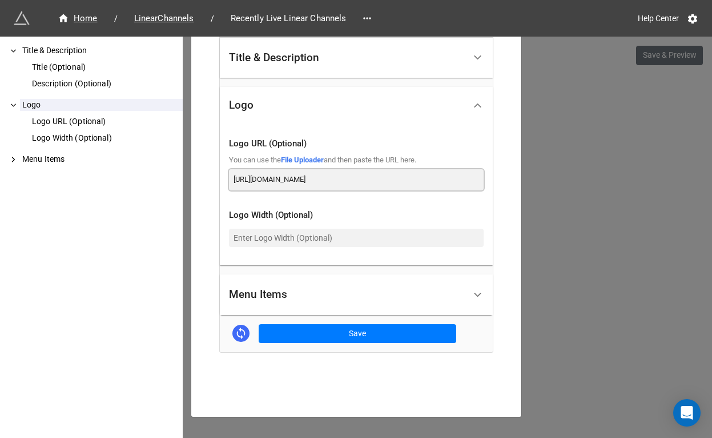
click at [332, 178] on input "[URL][DOMAIN_NAME]" at bounding box center [356, 179] width 255 height 21
paste input "[DOMAIN_NAME]"
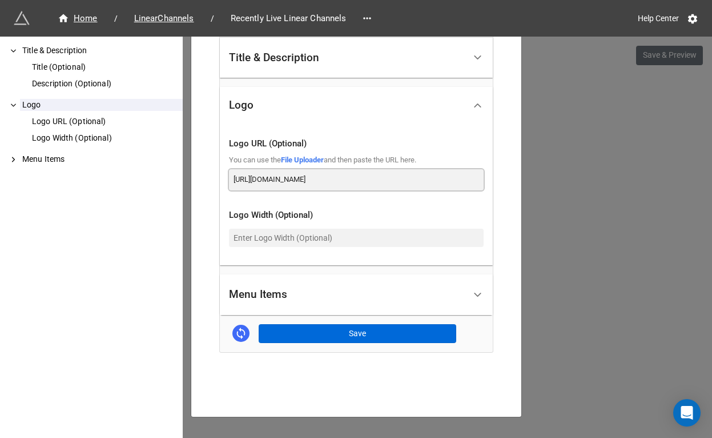
type input "[URL][DOMAIN_NAME]"
click at [319, 332] on button "Save" at bounding box center [358, 333] width 198 height 19
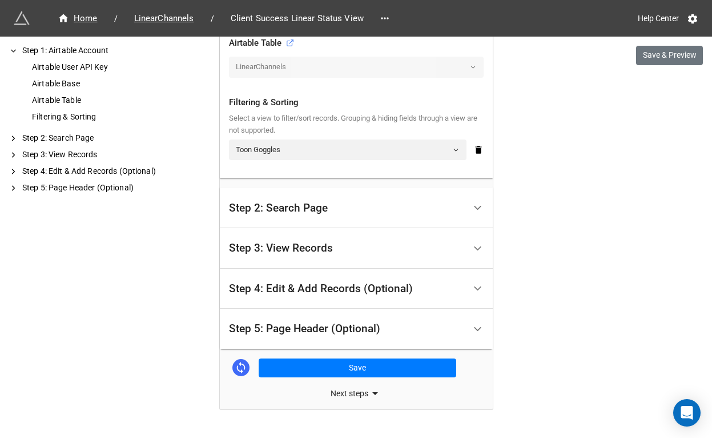
scroll to position [430, 0]
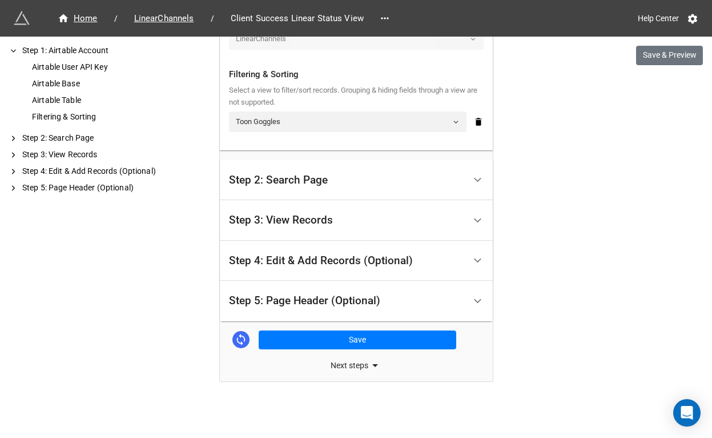
click at [284, 298] on div "Step 5: Page Header (Optional)" at bounding box center [304, 300] width 151 height 11
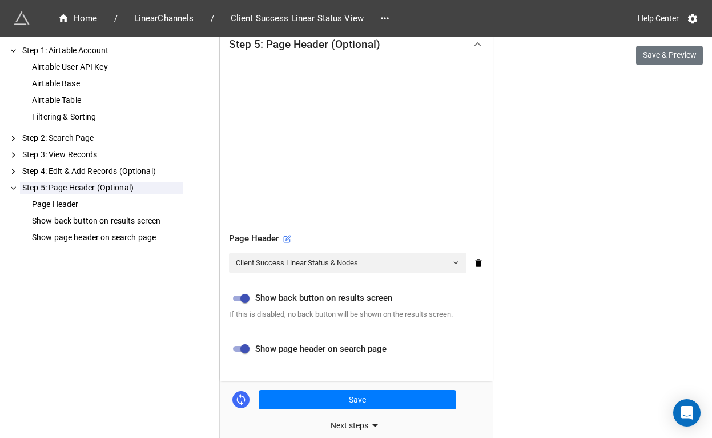
scroll to position [450, 0]
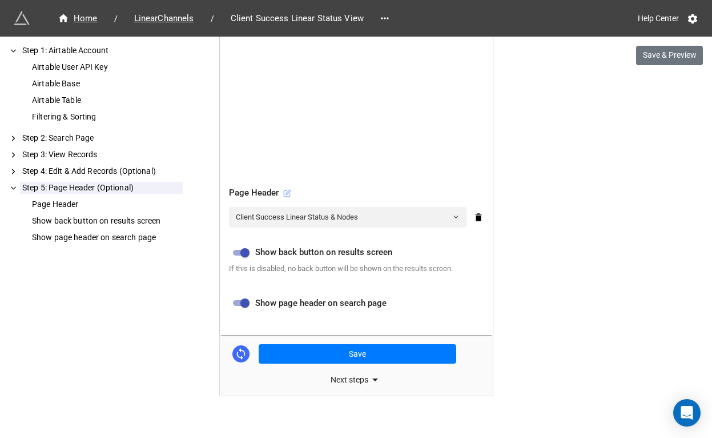
click at [287, 193] on icon at bounding box center [287, 193] width 8 height 8
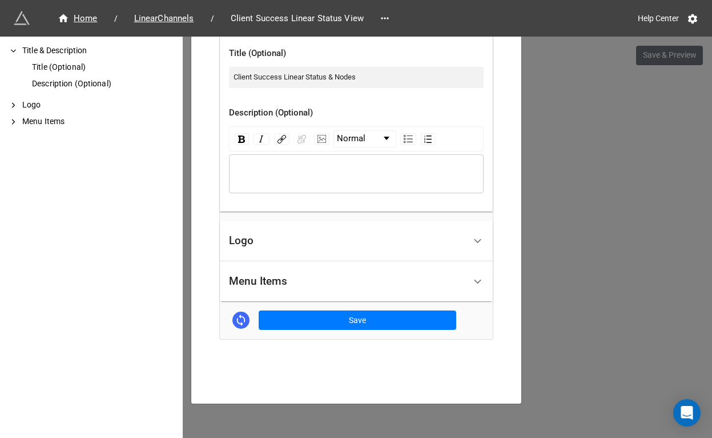
click at [308, 243] on div "Logo" at bounding box center [347, 240] width 236 height 27
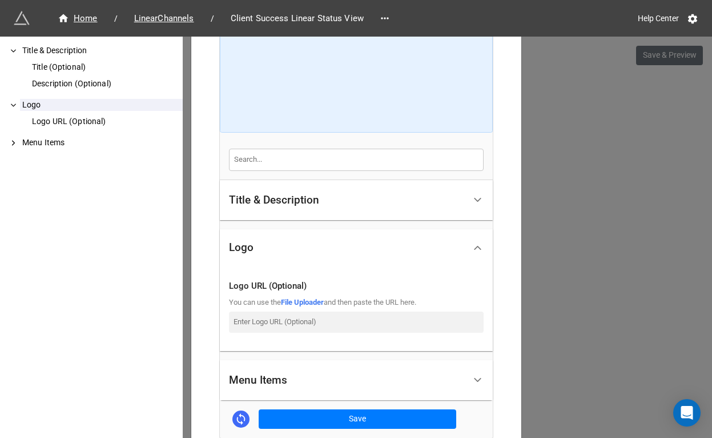
scroll to position [237, 0]
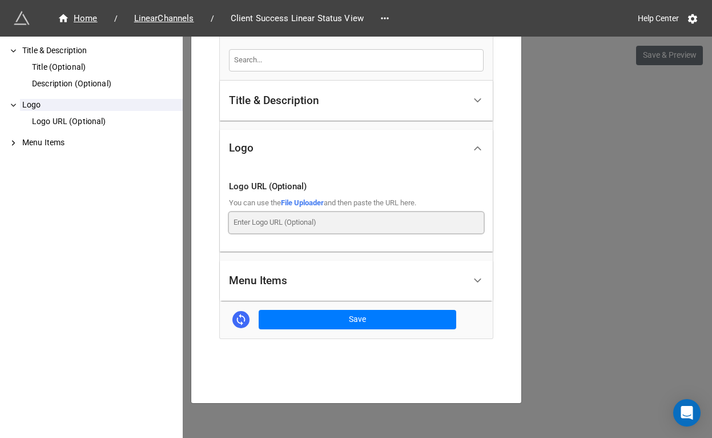
click at [318, 230] on input at bounding box center [356, 222] width 255 height 21
paste input "https://dde6k395qc1nd.cloudfront.net/ottera/image/logo-5878x3307.png"
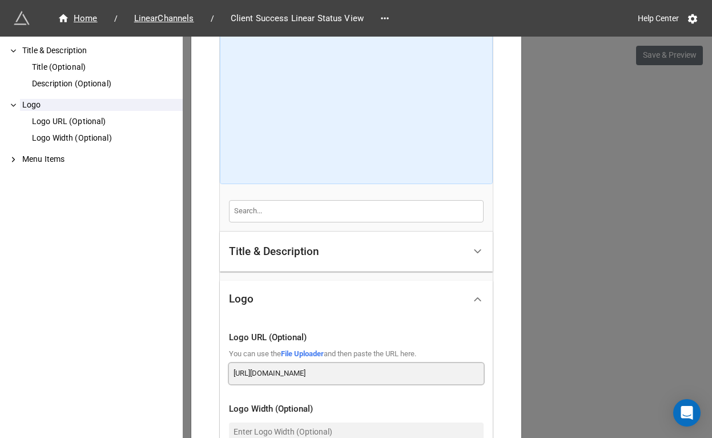
scroll to position [0, 0]
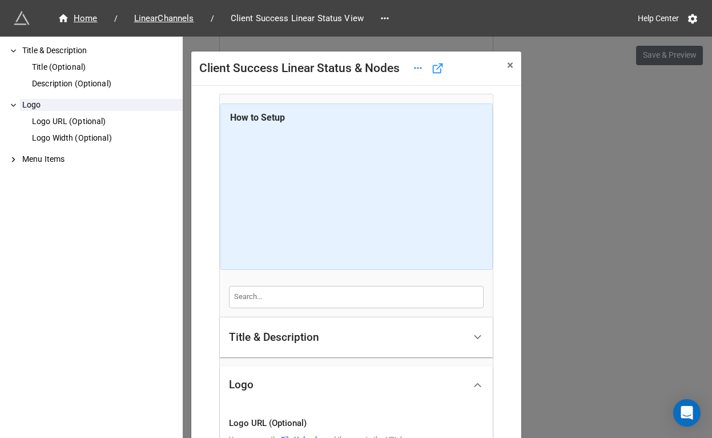
type input "[URL][DOMAIN_NAME]"
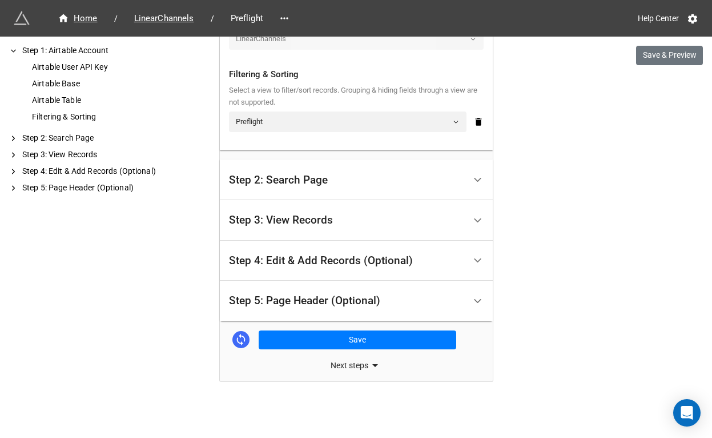
click at [273, 300] on div "Step 5: Page Header (Optional)" at bounding box center [304, 300] width 151 height 11
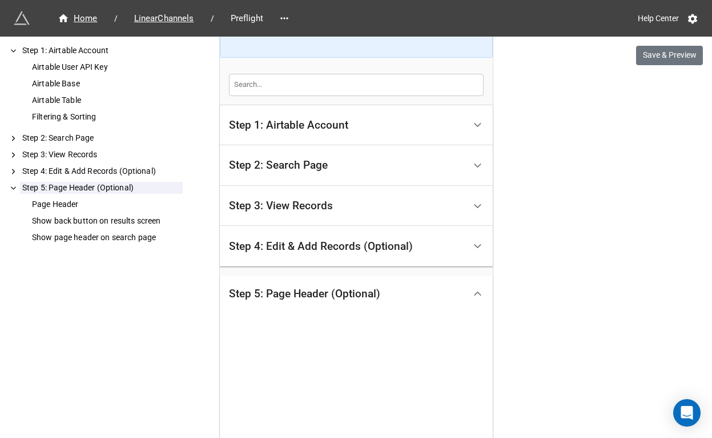
scroll to position [464, 0]
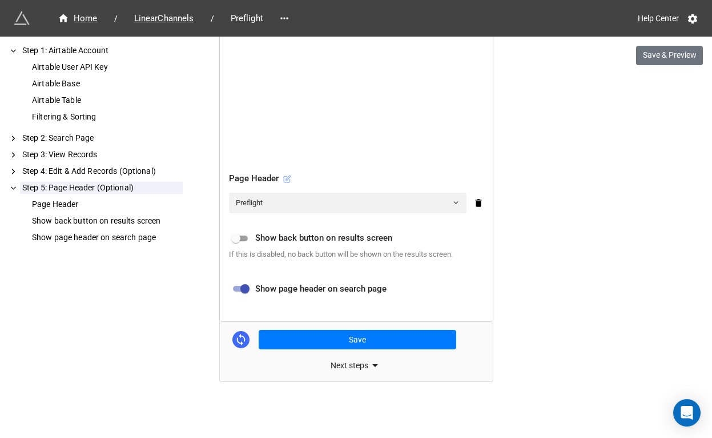
click at [284, 179] on icon at bounding box center [287, 179] width 8 height 8
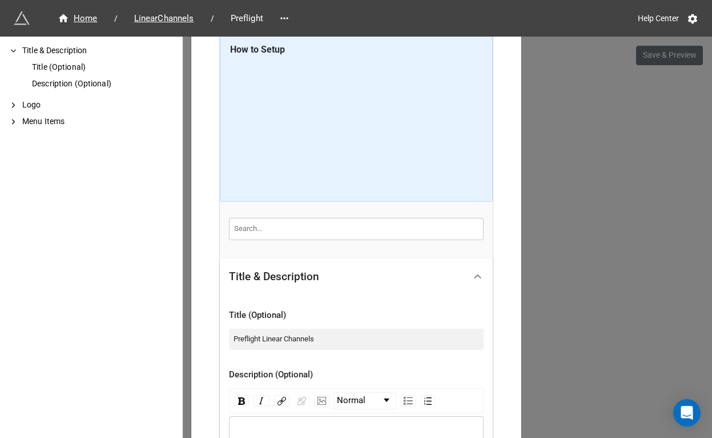
scroll to position [263, 0]
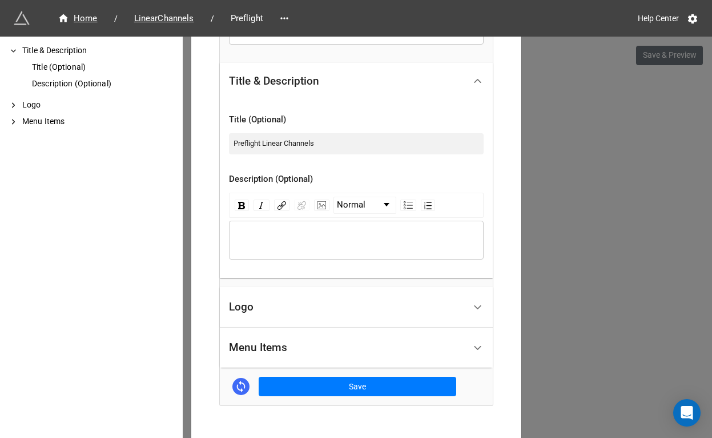
click at [269, 303] on div "Logo" at bounding box center [347, 307] width 236 height 27
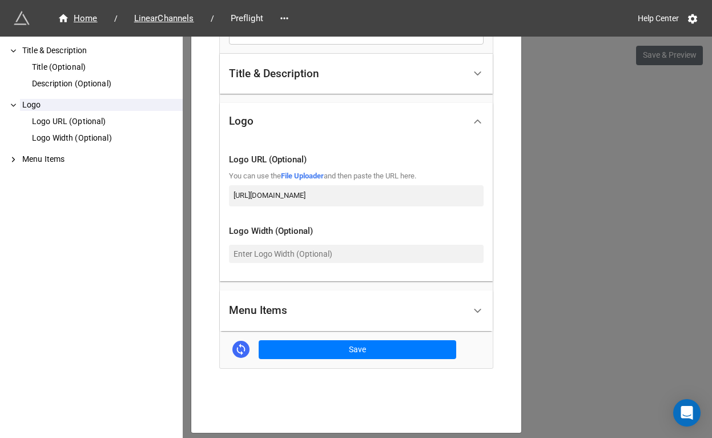
scroll to position [293, 0]
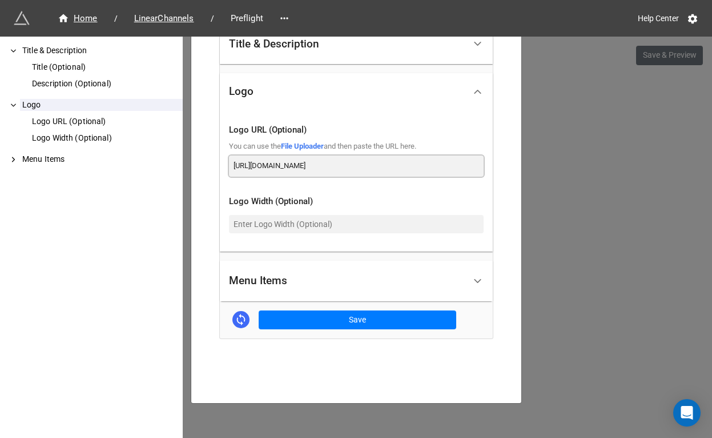
click at [349, 167] on input "https://ottera-assets.s3.us-west-2.amazonaws.com/ottera/image/logo-5878x3307.png" at bounding box center [356, 165] width 255 height 21
paste input "[DOMAIN_NAME]"
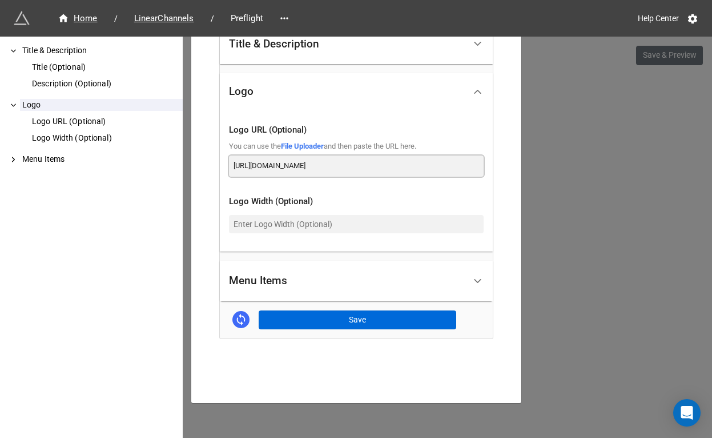
type input "[URL][DOMAIN_NAME]"
click at [344, 317] on button "Save" at bounding box center [358, 319] width 198 height 19
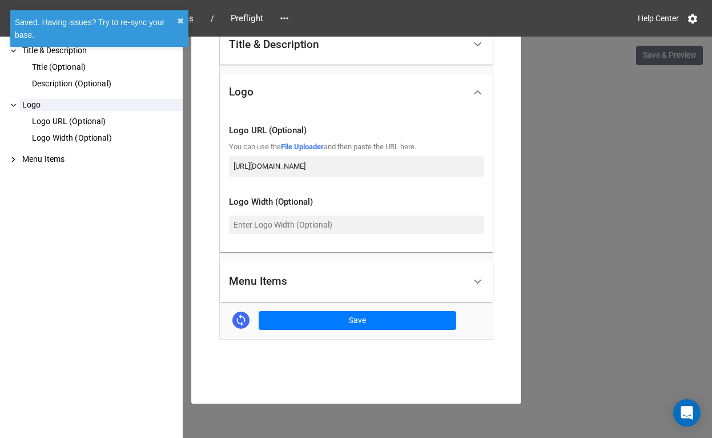
scroll to position [293, 0]
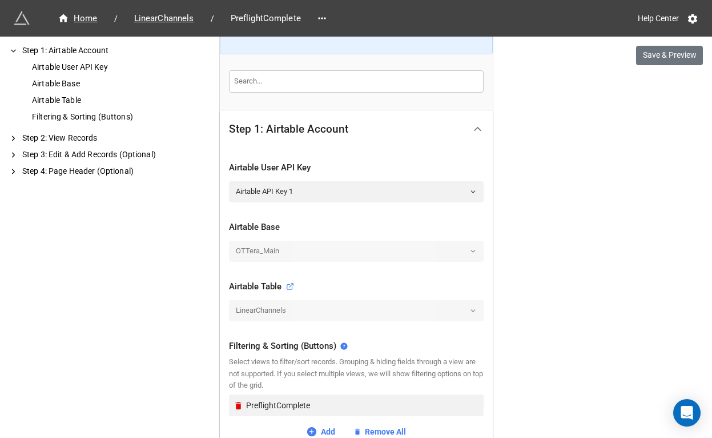
scroll to position [423, 0]
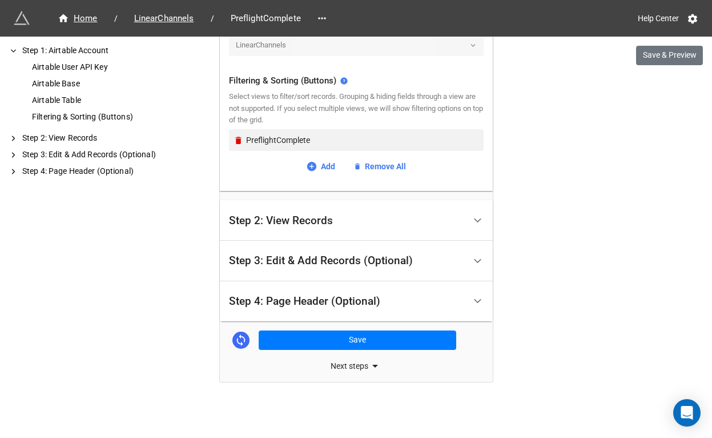
click at [292, 298] on div "Step 4: Page Header (Optional)" at bounding box center [304, 300] width 151 height 11
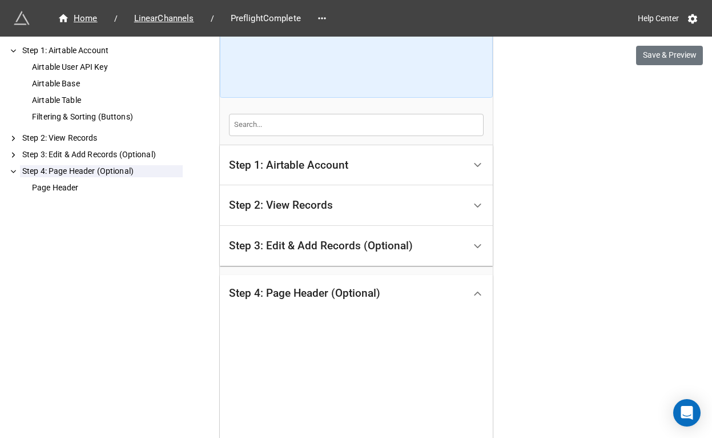
scroll to position [334, 0]
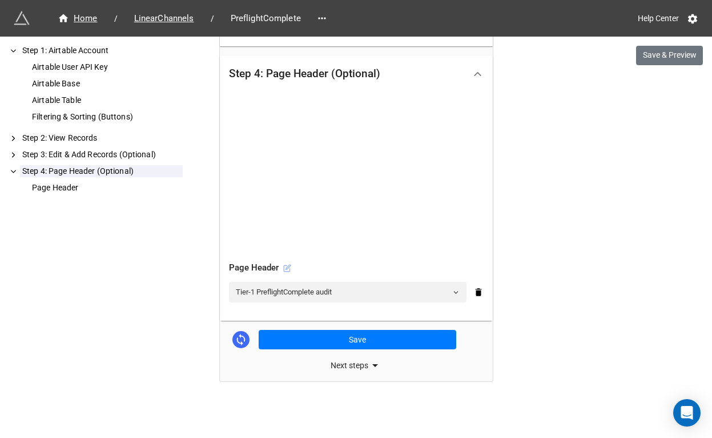
click at [288, 269] on icon at bounding box center [287, 268] width 6 height 6
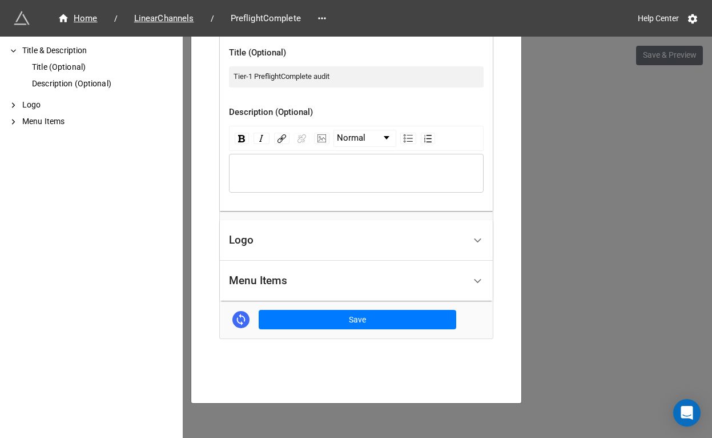
click at [246, 241] on div "Logo" at bounding box center [241, 239] width 25 height 11
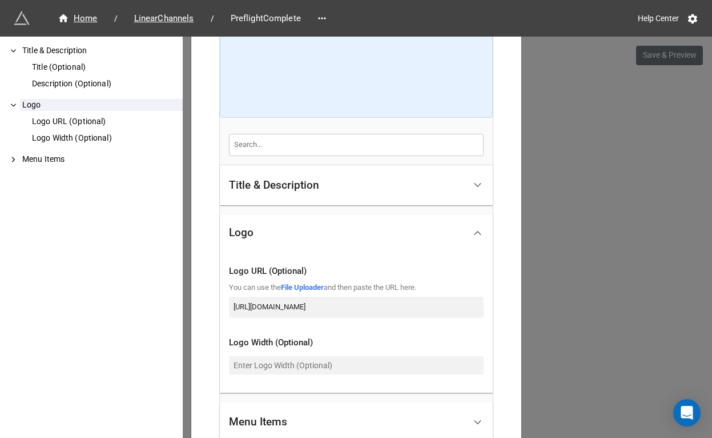
scroll to position [235, 0]
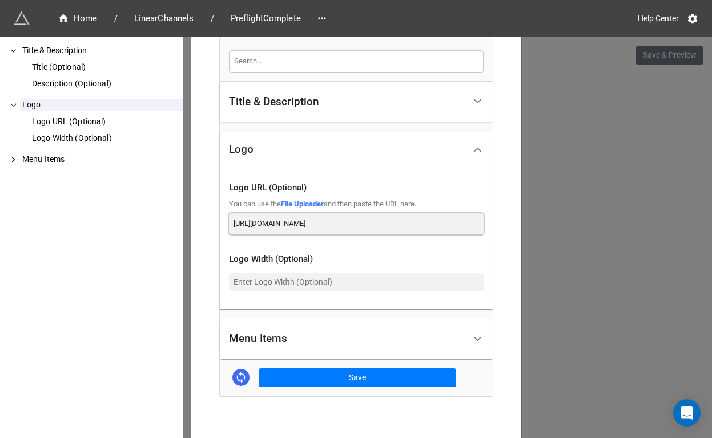
click at [267, 217] on input "[URL][DOMAIN_NAME]" at bounding box center [356, 223] width 255 height 21
click at [346, 222] on input "[URL][DOMAIN_NAME]" at bounding box center [356, 223] width 255 height 21
paste input "[DOMAIN_NAME]"
type input "[URL][DOMAIN_NAME]"
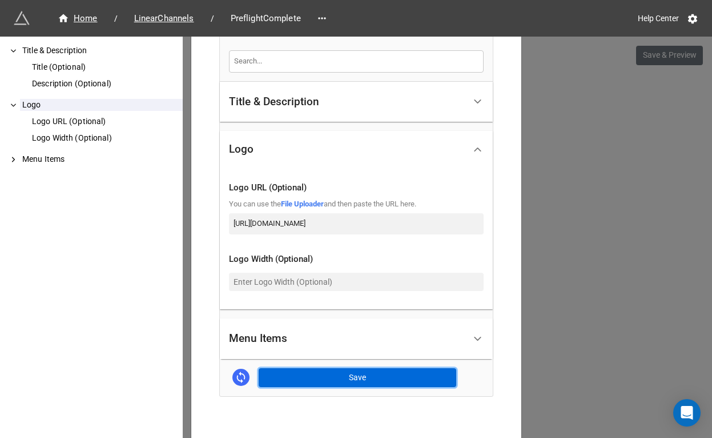
click at [361, 375] on button "Save" at bounding box center [358, 377] width 198 height 19
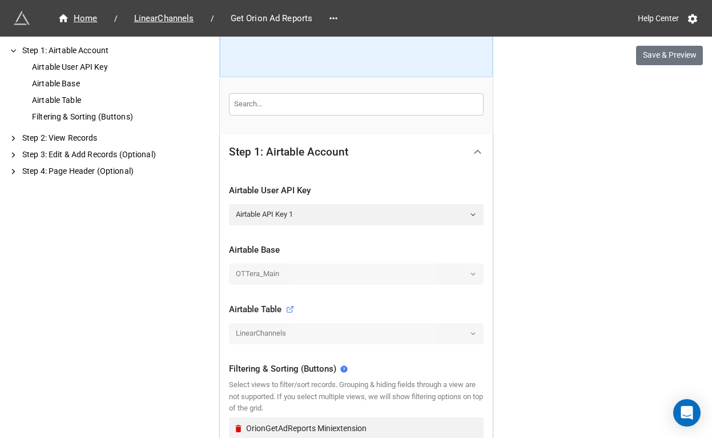
scroll to position [423, 0]
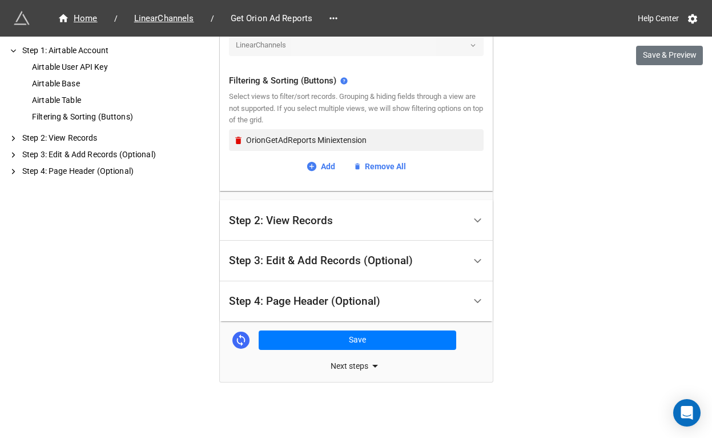
click at [304, 305] on div "Step 4: Page Header (Optional)" at bounding box center [304, 300] width 151 height 11
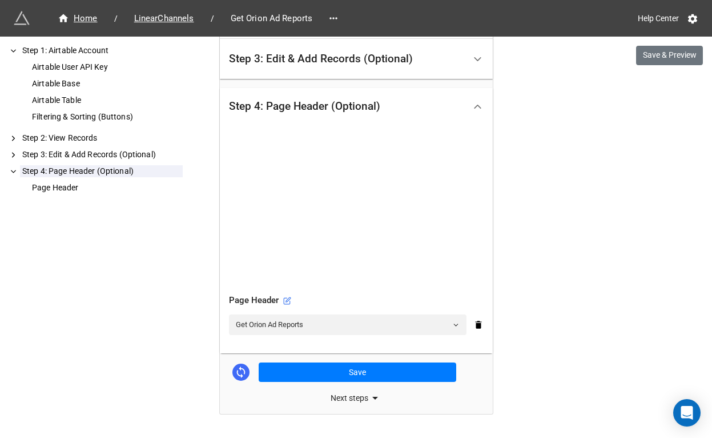
scroll to position [334, 0]
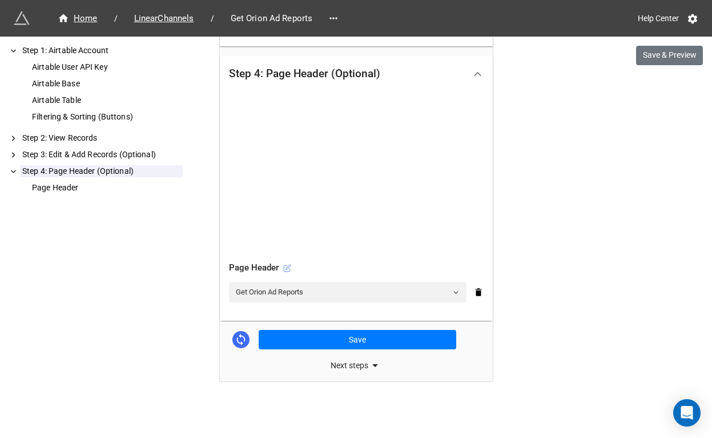
click at [288, 269] on icon at bounding box center [287, 268] width 6 height 6
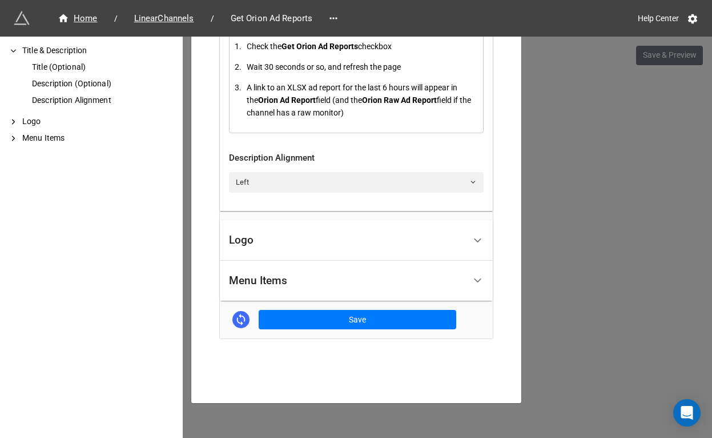
click at [283, 243] on div "Logo" at bounding box center [347, 240] width 236 height 27
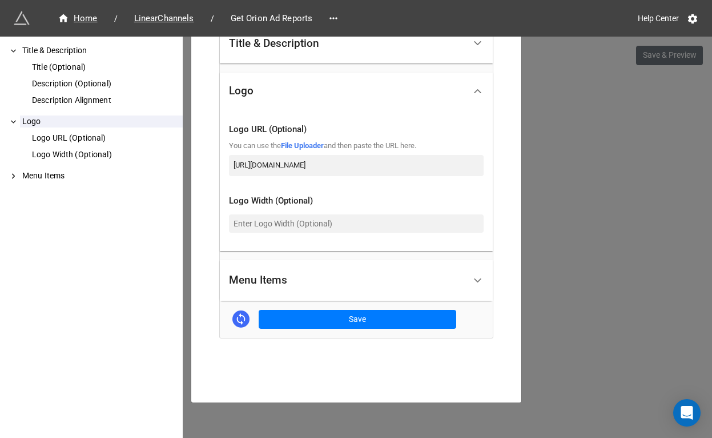
scroll to position [152, 0]
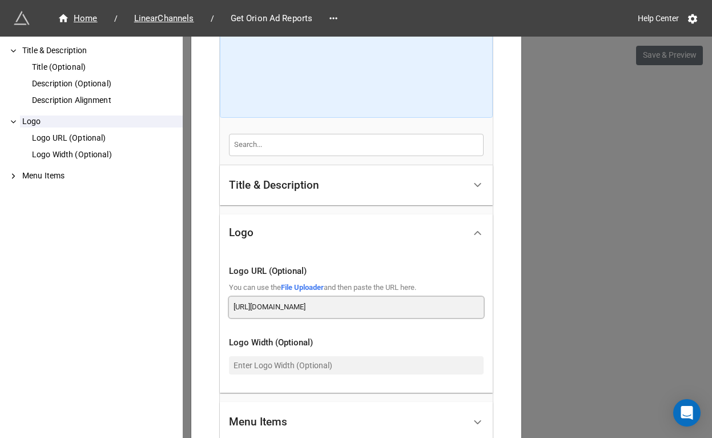
click at [316, 306] on input "https://ottera-assets.s3.us-west-2.amazonaws.com/ottera/image/logo-5878x3307.png" at bounding box center [356, 306] width 255 height 21
paste input "dde6k395qc1nd.cloudfront.net"
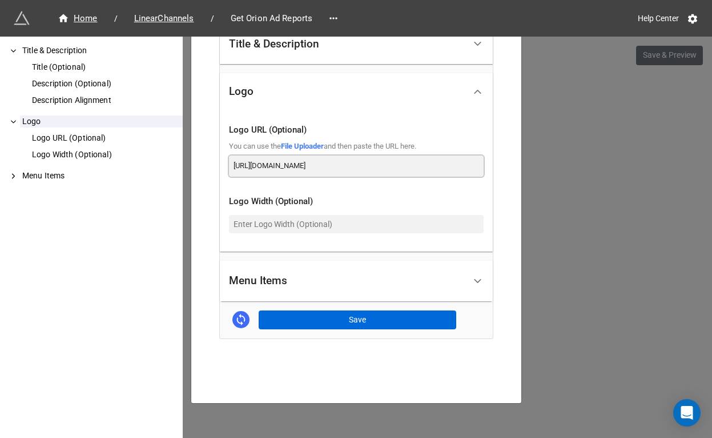
type input "https://dde6k395qc1nd.cloudfront.net/ottera/image/logo-5878x3307.png"
click at [343, 320] on button "Save" at bounding box center [358, 319] width 198 height 19
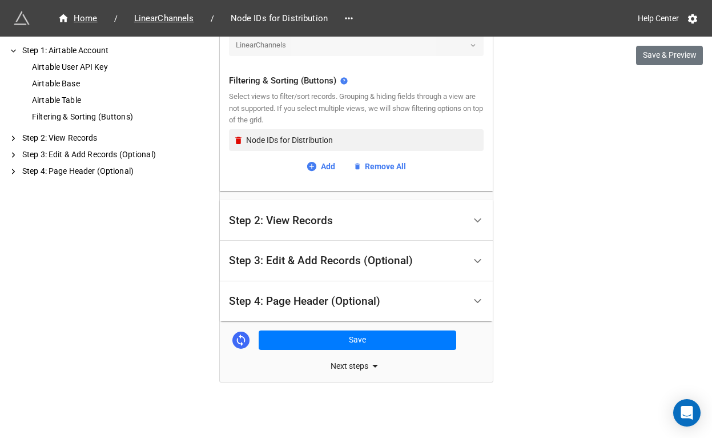
click at [290, 303] on div "Step 4: Page Header (Optional)" at bounding box center [304, 300] width 151 height 11
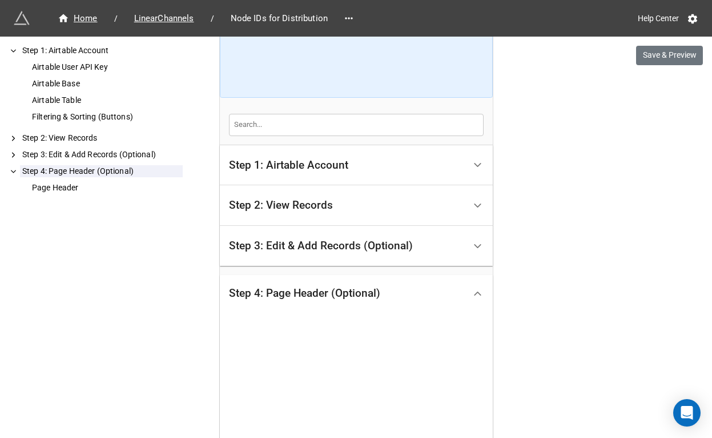
scroll to position [334, 0]
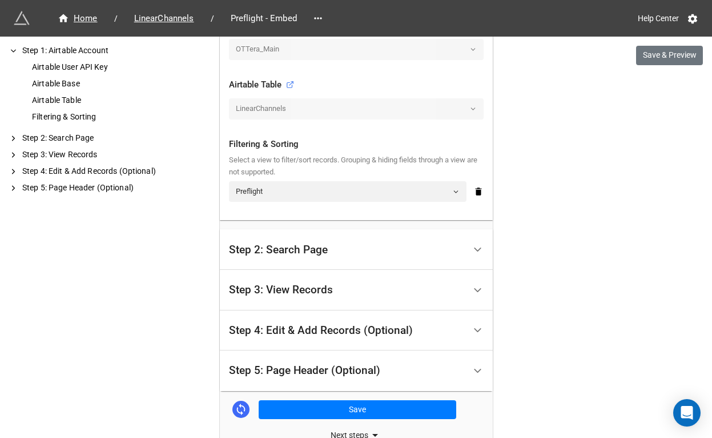
scroll to position [430, 0]
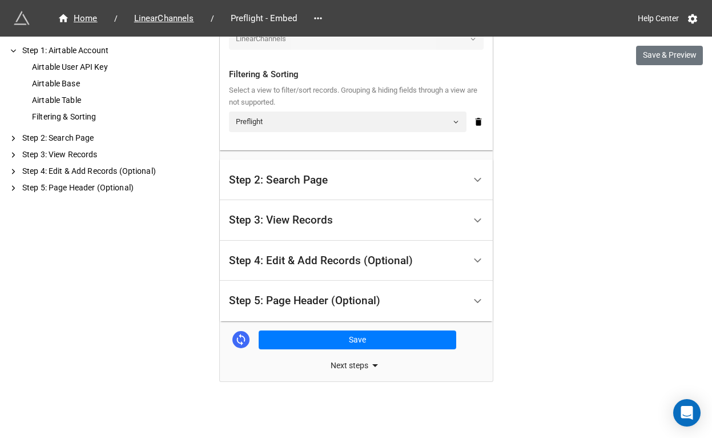
click at [274, 259] on div "Step 4: Edit & Add Records (Optional)" at bounding box center [321, 260] width 184 height 11
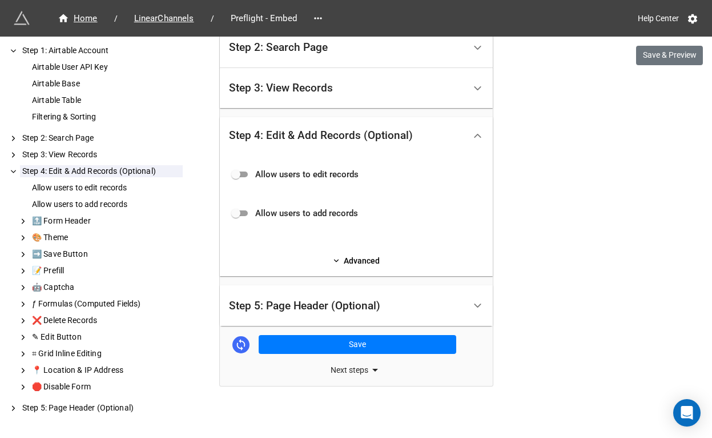
scroll to position [277, 0]
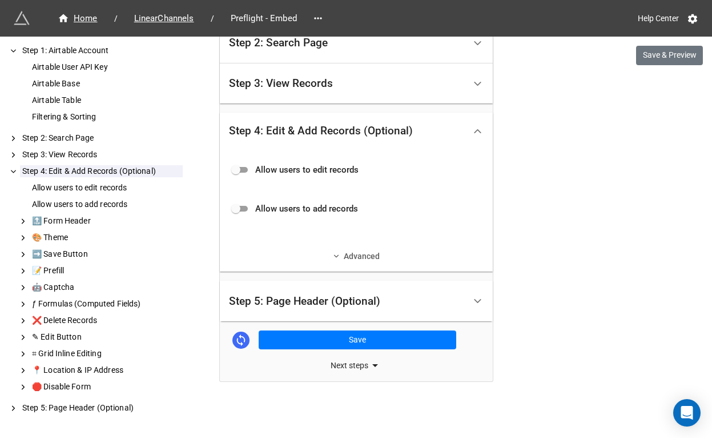
click at [285, 257] on link "Advanced" at bounding box center [356, 256] width 255 height 13
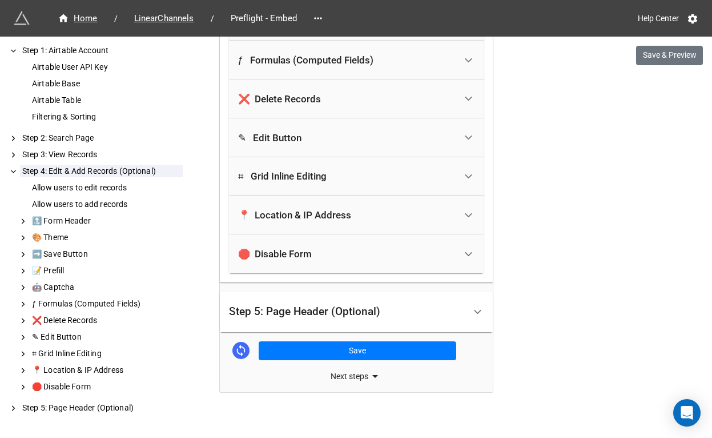
scroll to position [700, 0]
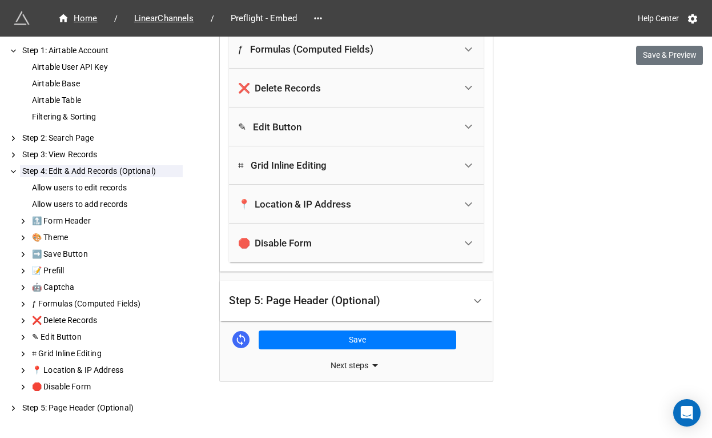
click at [292, 296] on div "Step 5: Page Header (Optional)" at bounding box center [304, 300] width 151 height 11
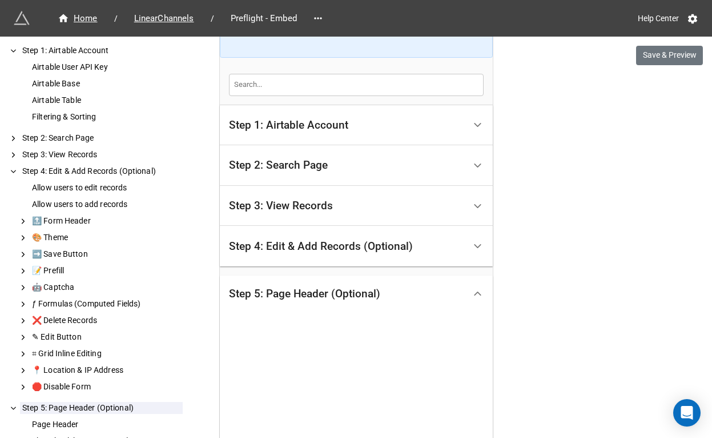
scroll to position [425, 0]
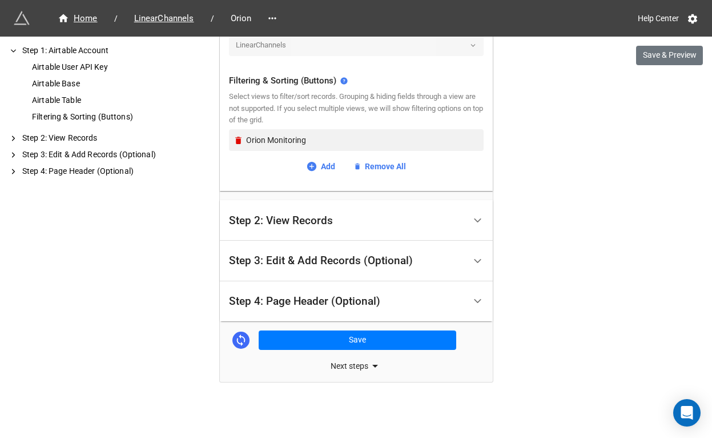
click at [292, 306] on div "Step 4: Page Header (Optional)" at bounding box center [304, 300] width 151 height 11
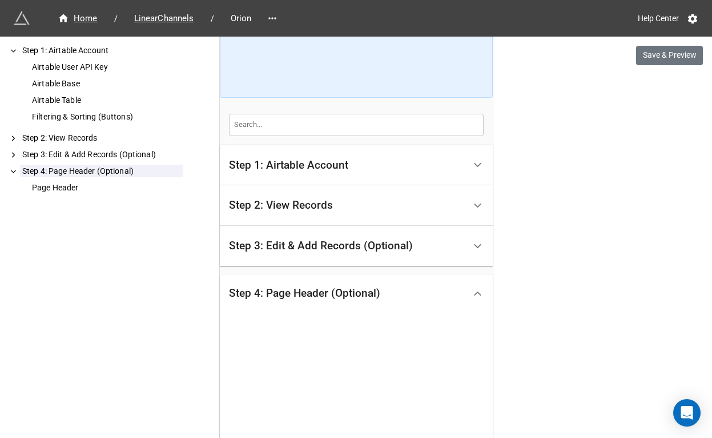
scroll to position [334, 0]
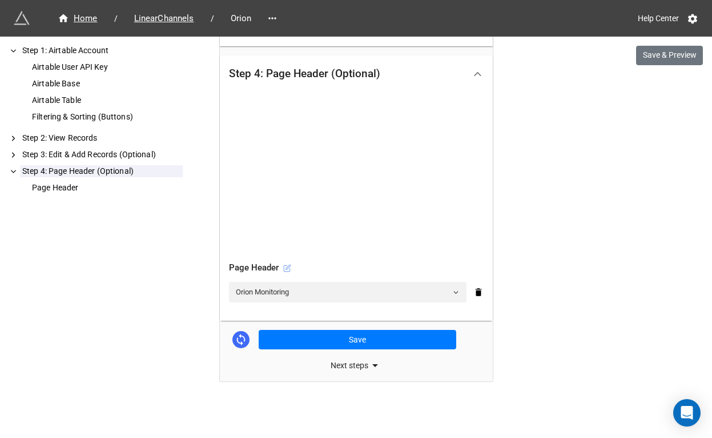
click at [284, 271] on icon at bounding box center [287, 268] width 8 height 8
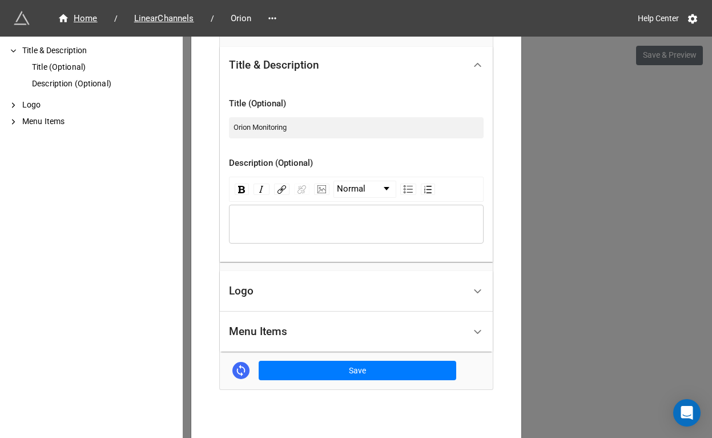
click at [291, 296] on div "Logo" at bounding box center [347, 291] width 236 height 27
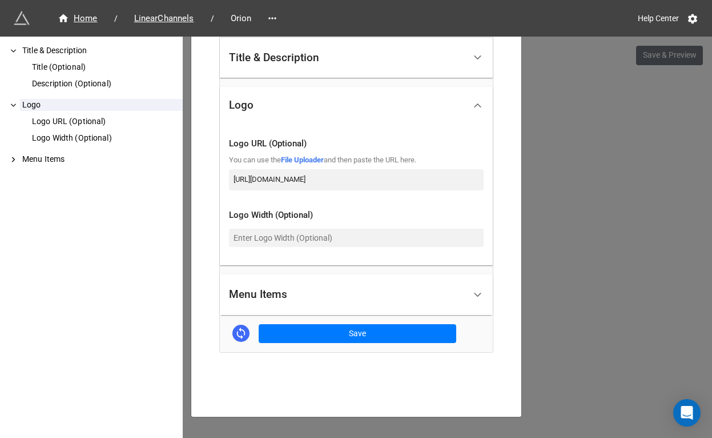
scroll to position [293, 0]
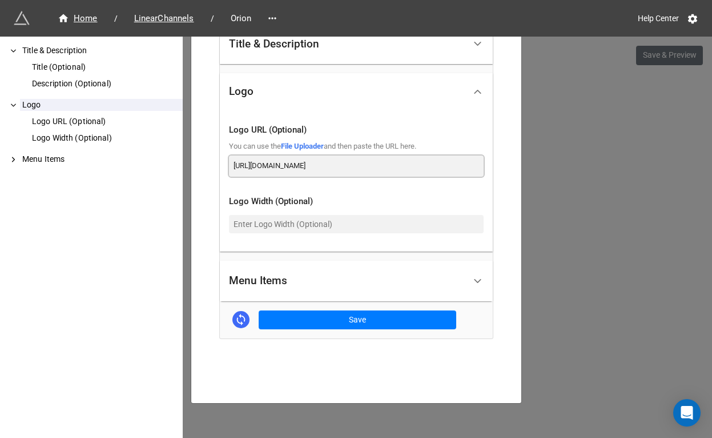
click at [343, 160] on input "[URL][DOMAIN_NAME]" at bounding box center [356, 165] width 255 height 21
paste input "[DOMAIN_NAME]"
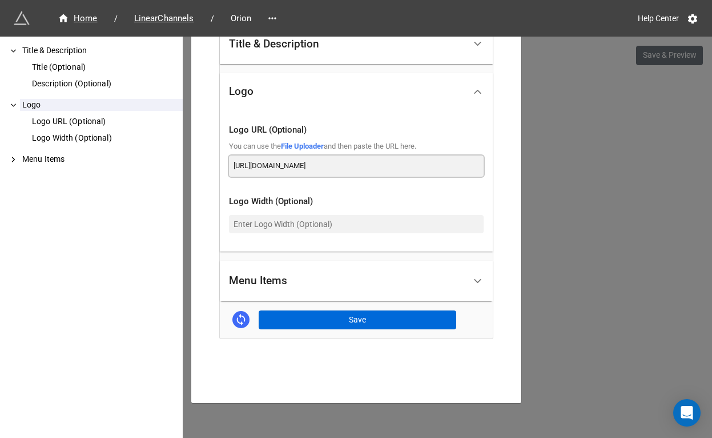
type input "[URL][DOMAIN_NAME]"
click at [320, 315] on button "Save" at bounding box center [358, 319] width 198 height 19
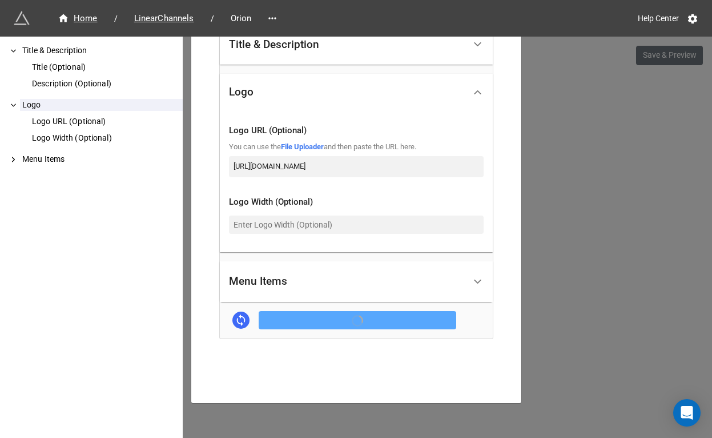
scroll to position [293, 0]
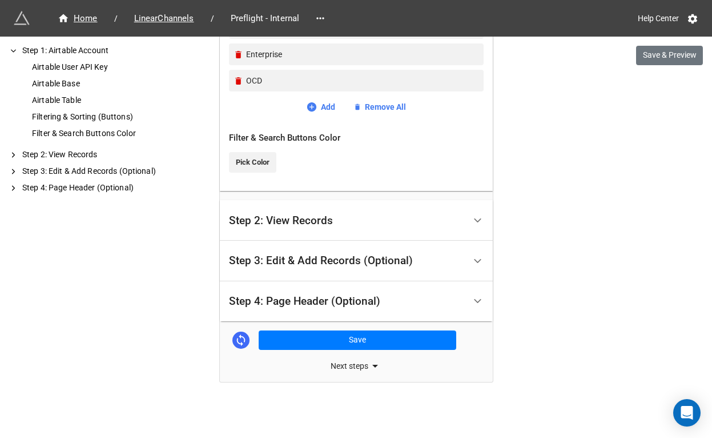
click at [318, 299] on div "Step 4: Page Header (Optional)" at bounding box center [304, 300] width 151 height 11
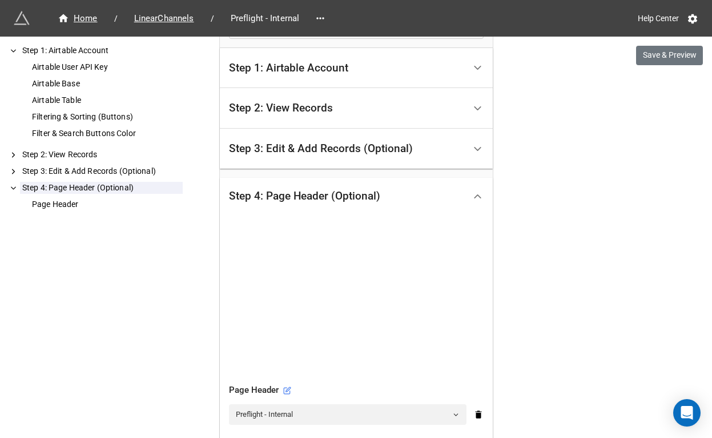
scroll to position [334, 0]
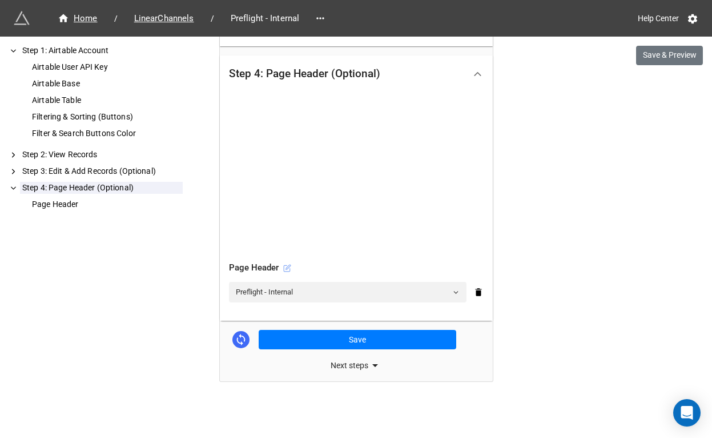
click at [288, 266] on icon at bounding box center [287, 268] width 8 height 8
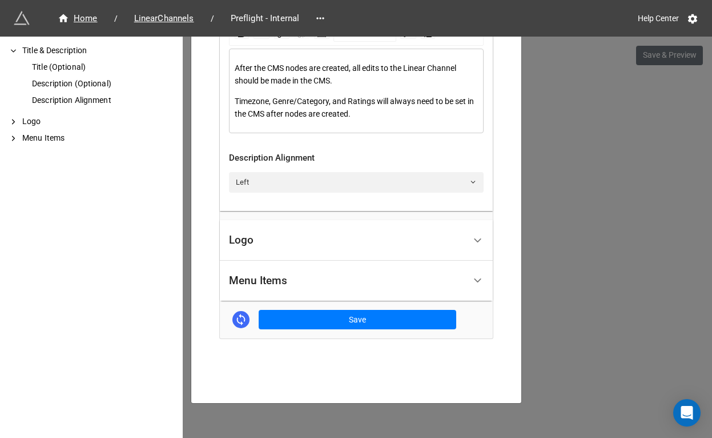
click at [311, 241] on div "Logo" at bounding box center [347, 240] width 236 height 27
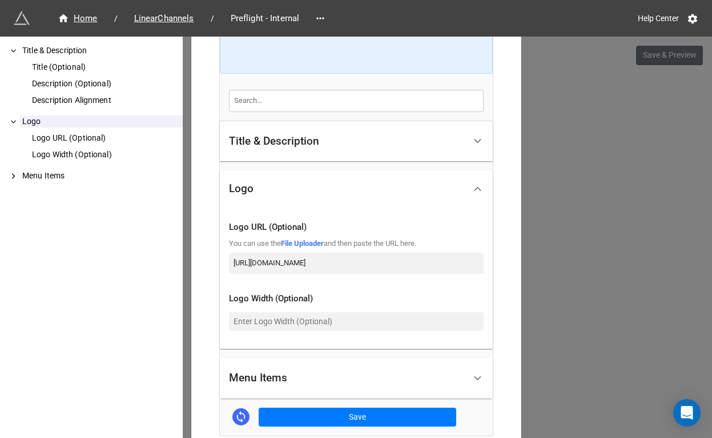
scroll to position [246, 0]
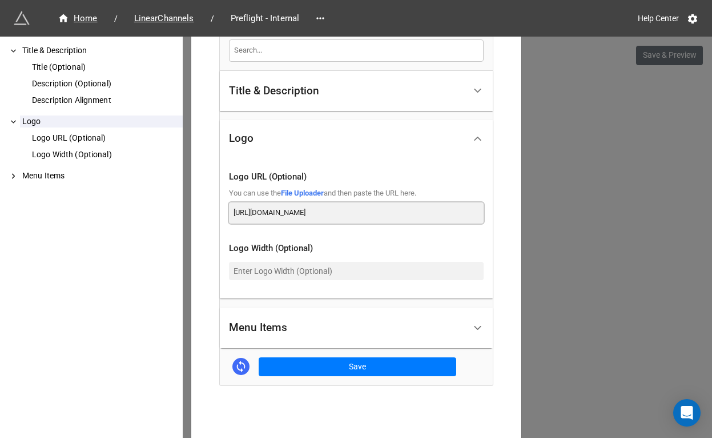
click at [342, 214] on input "https://ottera-assets.s3.us-west-2.amazonaws.com/ottera/image/logo-5878x3307.png" at bounding box center [356, 212] width 255 height 21
paste input "dde6k395qc1nd.cloudfront.net"
type input "[URL][DOMAIN_NAME]"
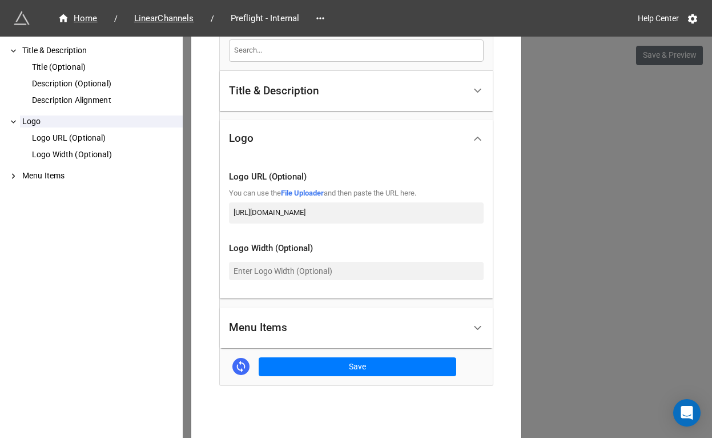
click at [352, 356] on div "Title & Description Title (Optional) Description (Optional) Description Alignme…" at bounding box center [356, 193] width 273 height 327
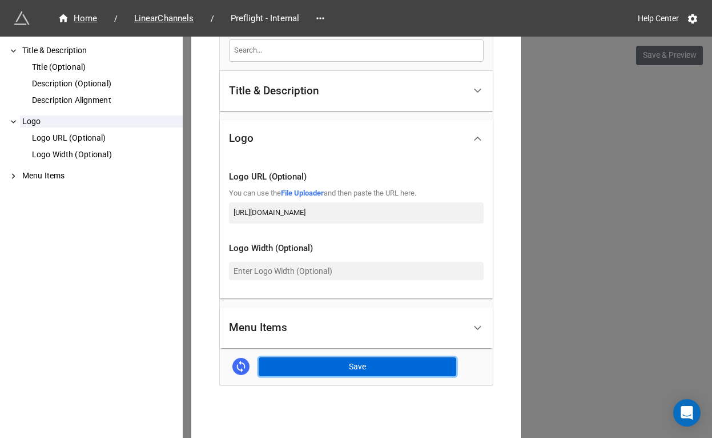
click at [352, 362] on button "Save" at bounding box center [358, 366] width 198 height 19
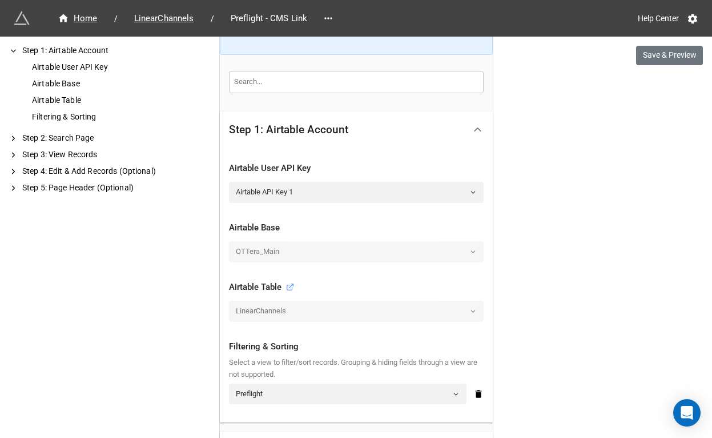
scroll to position [430, 0]
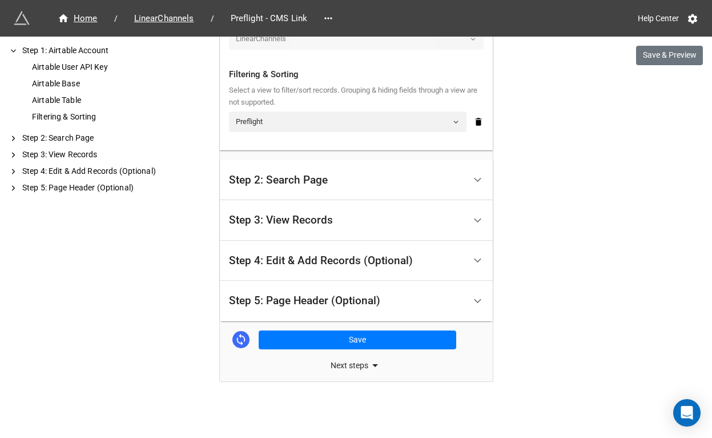
click at [302, 304] on div "Step 5: Page Header (Optional)" at bounding box center [304, 300] width 151 height 11
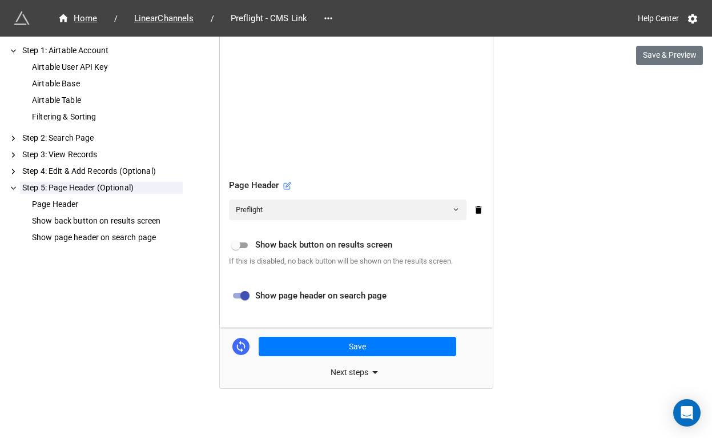
scroll to position [464, 0]
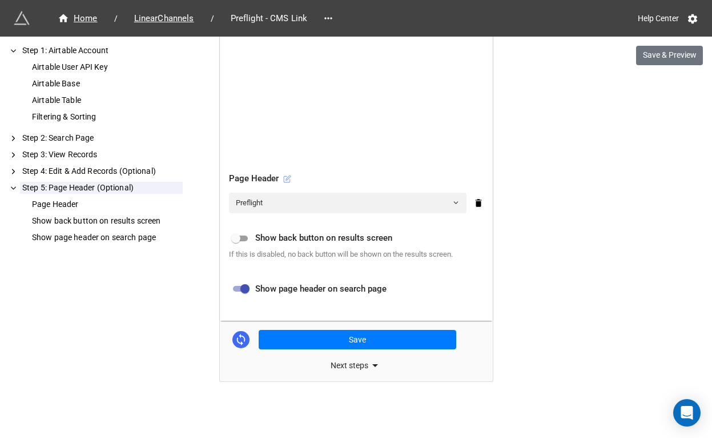
click at [283, 177] on icon at bounding box center [287, 179] width 8 height 8
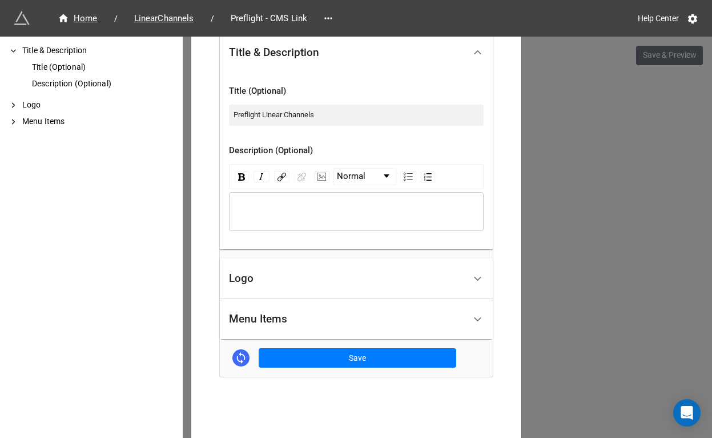
click at [308, 270] on div "Logo" at bounding box center [347, 278] width 236 height 27
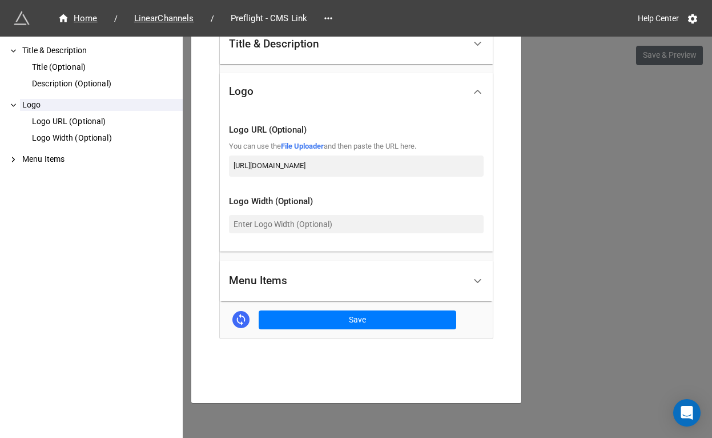
scroll to position [0, 7]
click at [358, 168] on input "[URL][DOMAIN_NAME]" at bounding box center [356, 165] width 255 height 21
click at [541, 235] on div "Preflight × Close How to Setup Title & Description Title (Optional) Description…" at bounding box center [356, 256] width 712 height 438
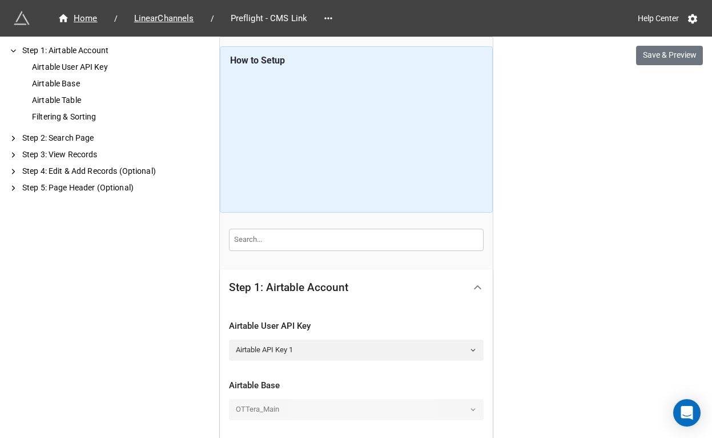
scroll to position [430, 0]
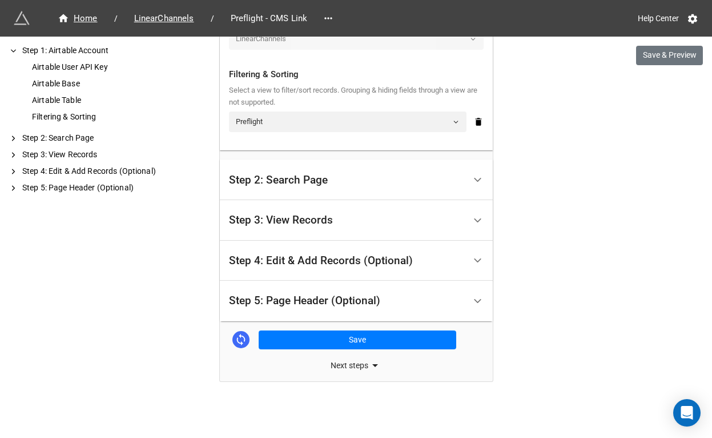
click at [286, 296] on div "Step 5: Page Header (Optional)" at bounding box center [304, 300] width 151 height 11
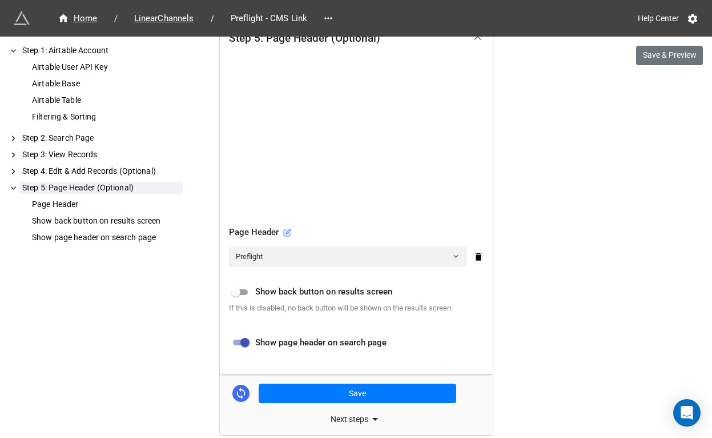
scroll to position [464, 0]
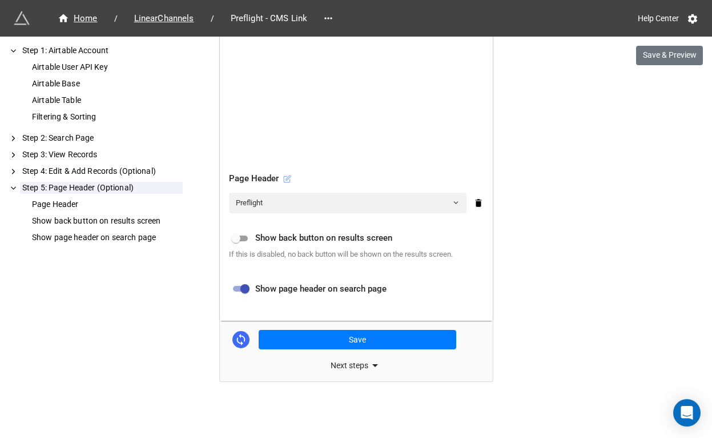
click at [284, 178] on icon at bounding box center [287, 179] width 6 height 6
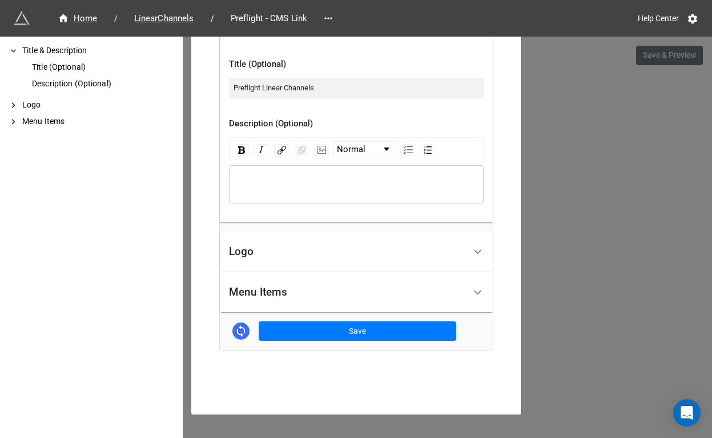
click at [279, 239] on div "Logo" at bounding box center [347, 251] width 236 height 27
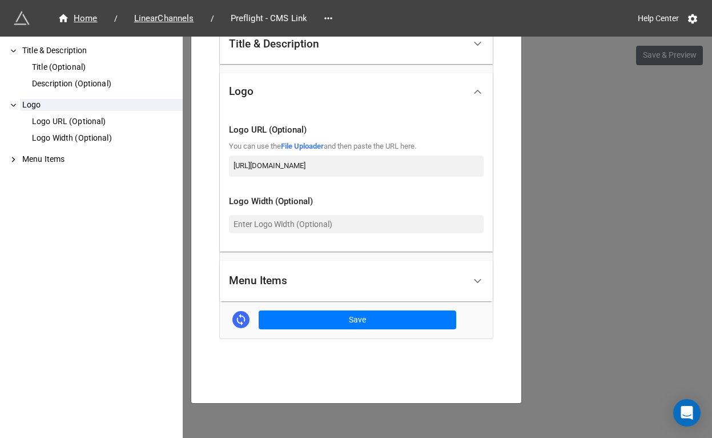
scroll to position [292, 0]
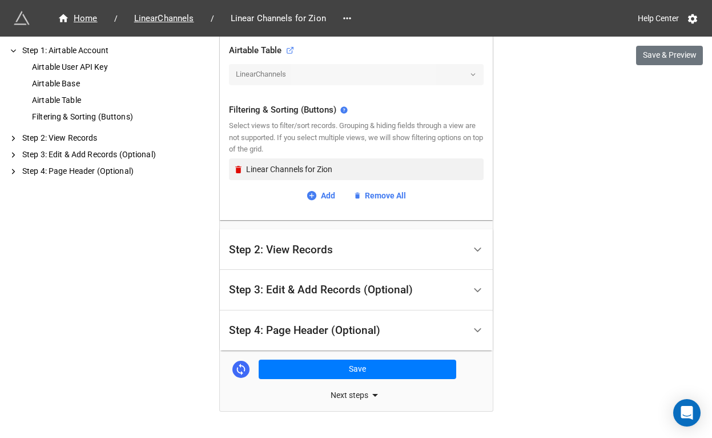
scroll to position [423, 0]
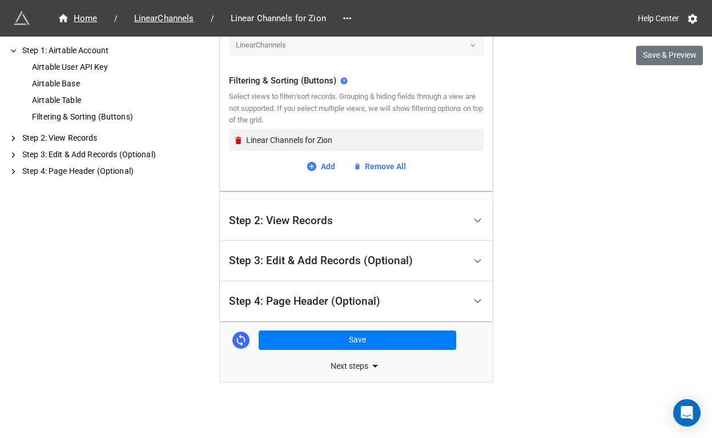
click at [290, 288] on div "Step 4: Page Header (Optional)" at bounding box center [347, 301] width 236 height 27
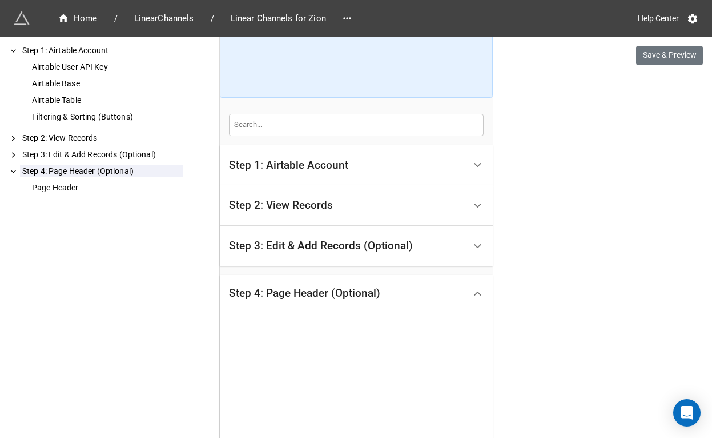
scroll to position [334, 0]
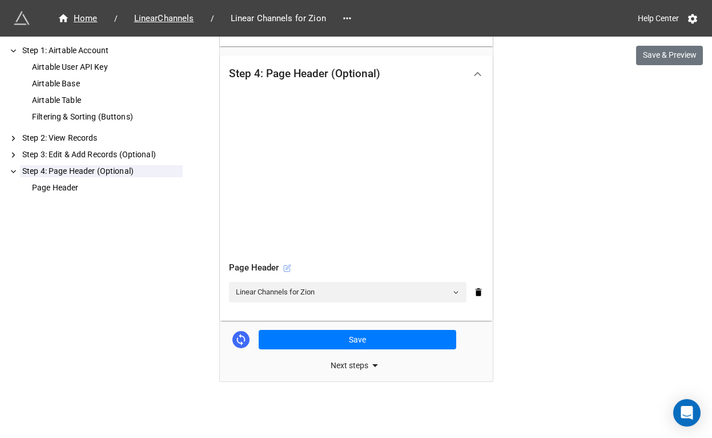
click at [283, 265] on icon at bounding box center [287, 268] width 8 height 8
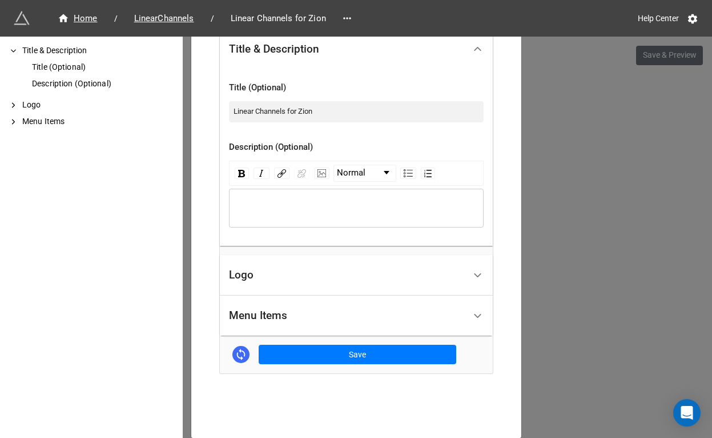
click at [306, 267] on div "Logo" at bounding box center [347, 275] width 236 height 27
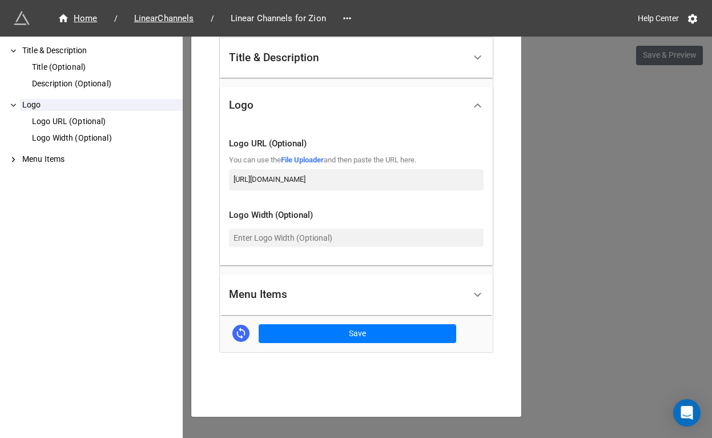
scroll to position [293, 0]
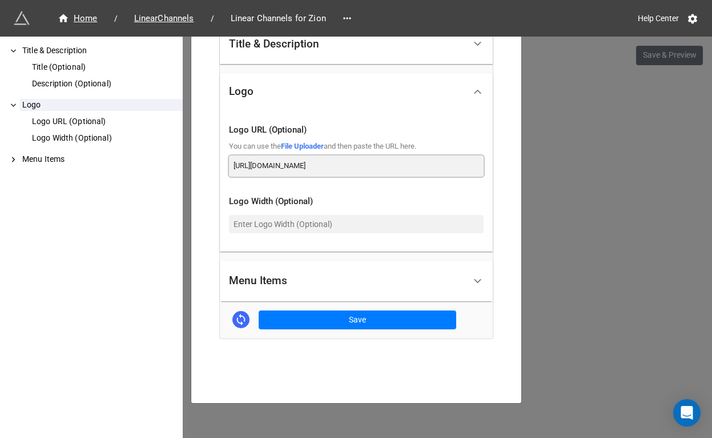
click at [347, 167] on input "https://ottera-assets.s3.us-west-2.amazonaws.com/ottera/image/logo-5878x3307.png" at bounding box center [356, 165] width 255 height 21
paste input "dde6k395qc1nd.cloudfront.net"
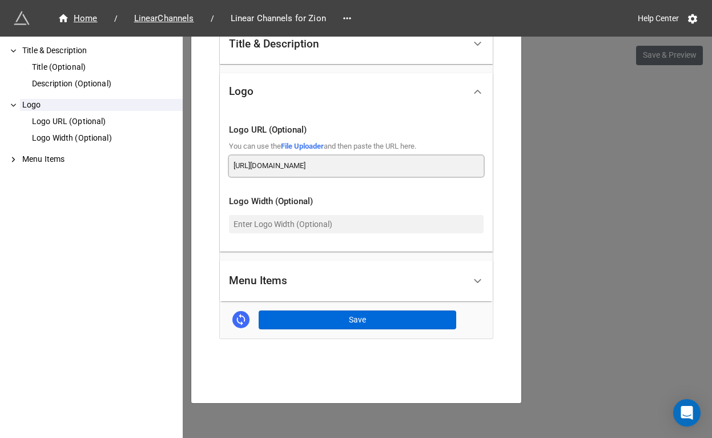
type input "[URL][DOMAIN_NAME]"
click at [343, 314] on button "Save" at bounding box center [358, 319] width 198 height 19
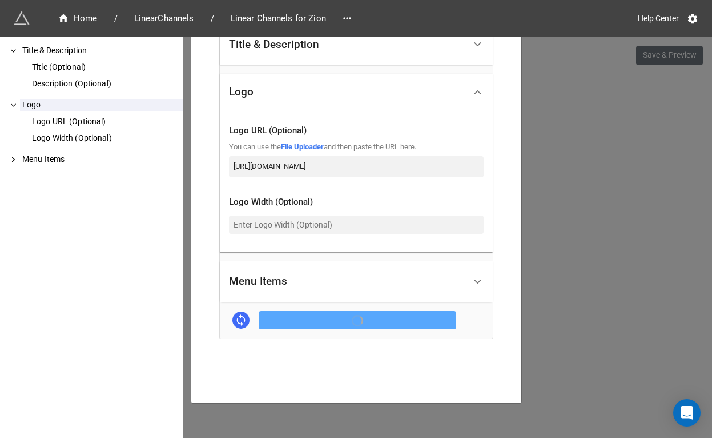
scroll to position [293, 0]
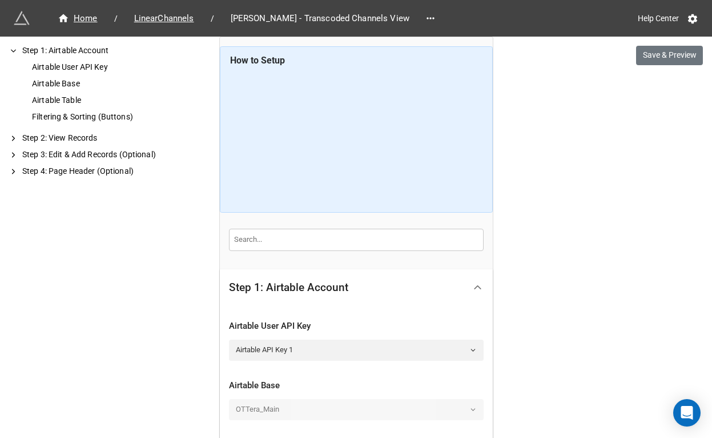
scroll to position [423, 0]
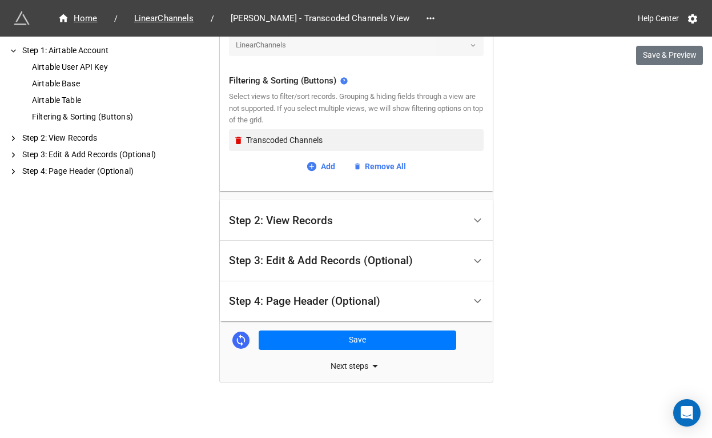
click at [290, 301] on div "Step 4: Page Header (Optional)" at bounding box center [304, 300] width 151 height 11
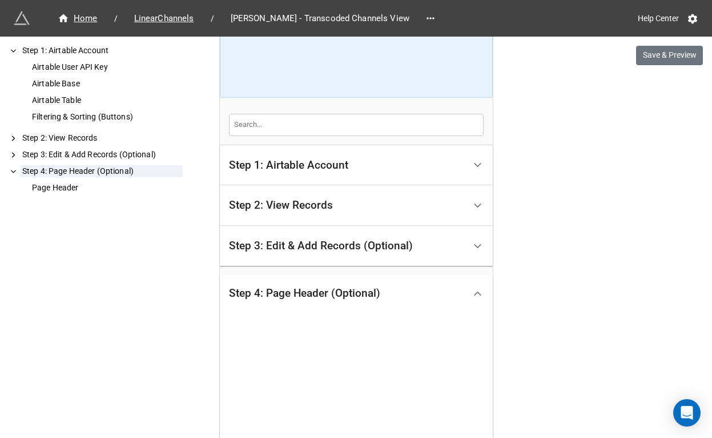
scroll to position [334, 0]
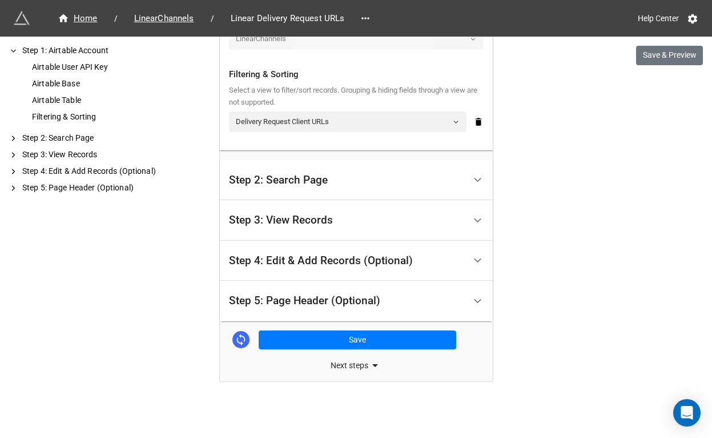
click at [325, 302] on div "Step 5: Page Header (Optional)" at bounding box center [304, 300] width 151 height 11
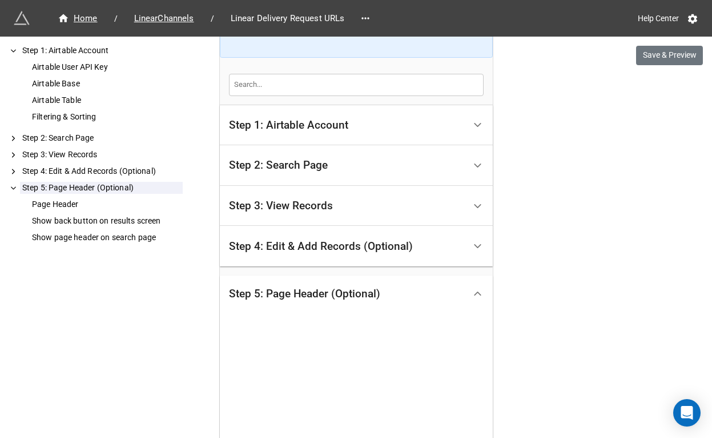
scroll to position [464, 0]
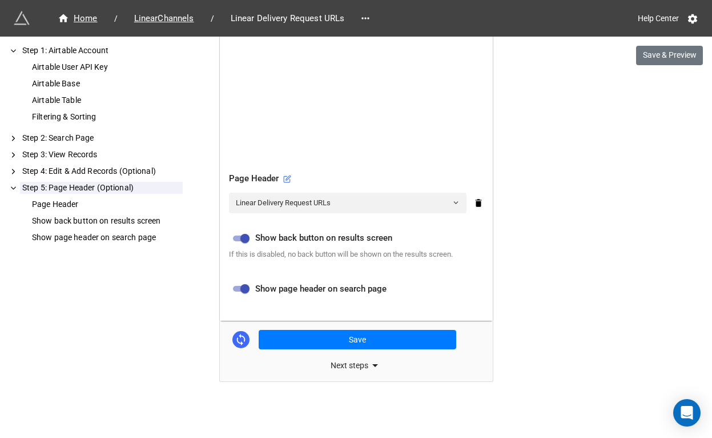
click at [292, 179] on div "Page Header" at bounding box center [356, 179] width 255 height 14
click at [286, 179] on icon at bounding box center [288, 177] width 5 height 5
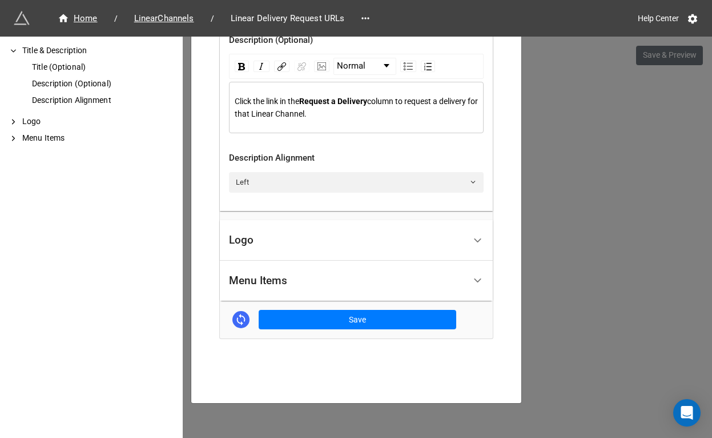
click at [328, 242] on div "Logo" at bounding box center [347, 240] width 236 height 27
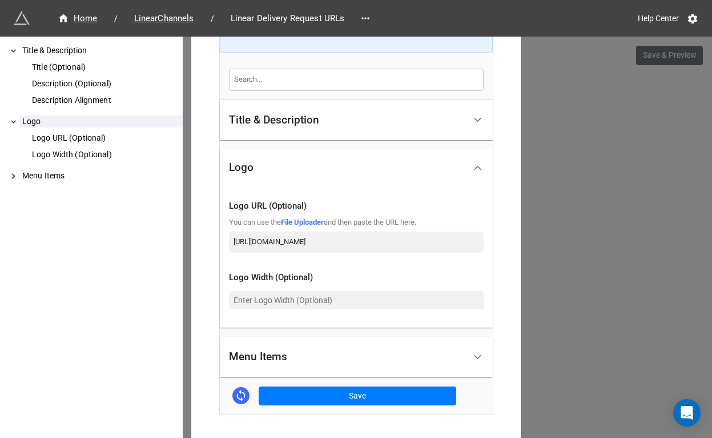
scroll to position [228, 0]
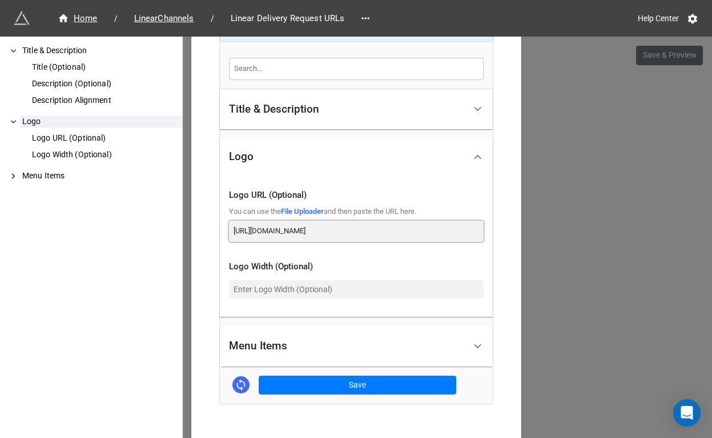
click at [331, 234] on input "https://ottera-assets.s3.us-west-2.amazonaws.com/ottera/image/logo-5878x3307.png" at bounding box center [356, 231] width 255 height 21
paste input "dde6k395qc1nd.cloudfront.net"
type input "[URL][DOMAIN_NAME]"
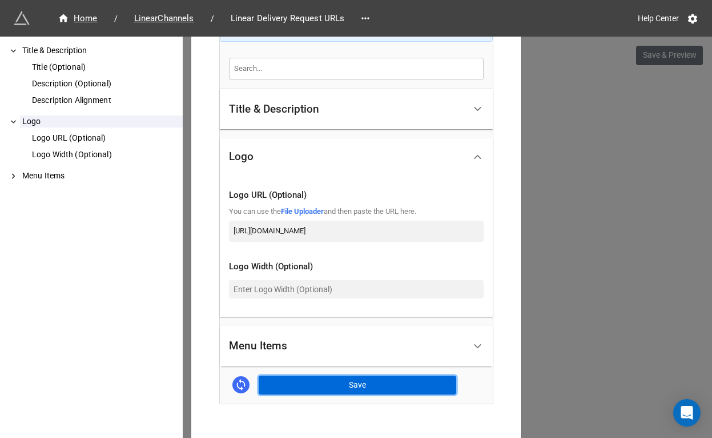
scroll to position [0, 0]
click at [334, 380] on button "Save" at bounding box center [358, 384] width 198 height 19
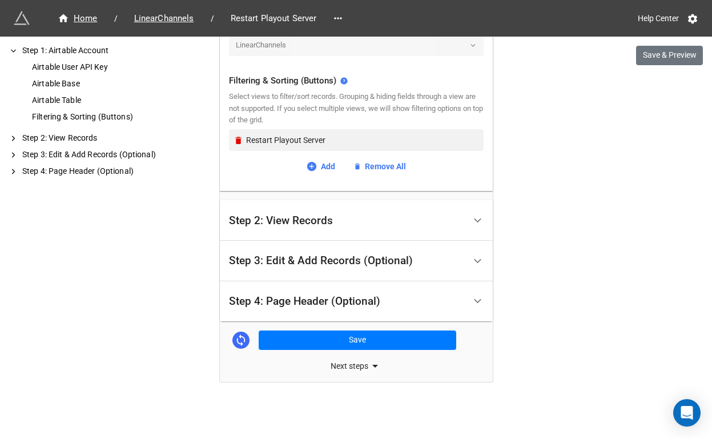
click at [314, 304] on div "Step 4: Page Header (Optional)" at bounding box center [304, 300] width 151 height 11
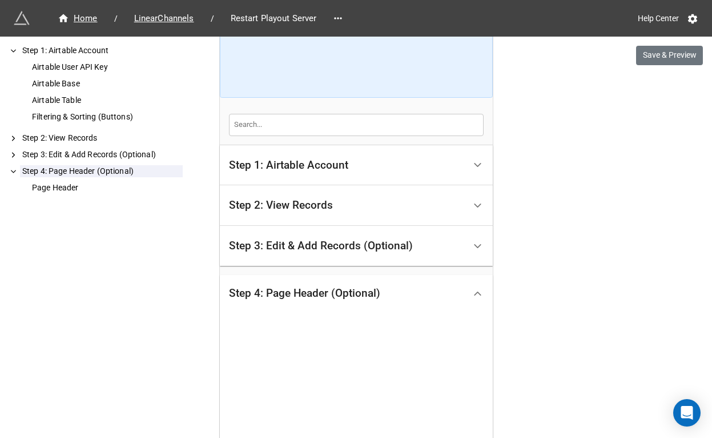
scroll to position [334, 0]
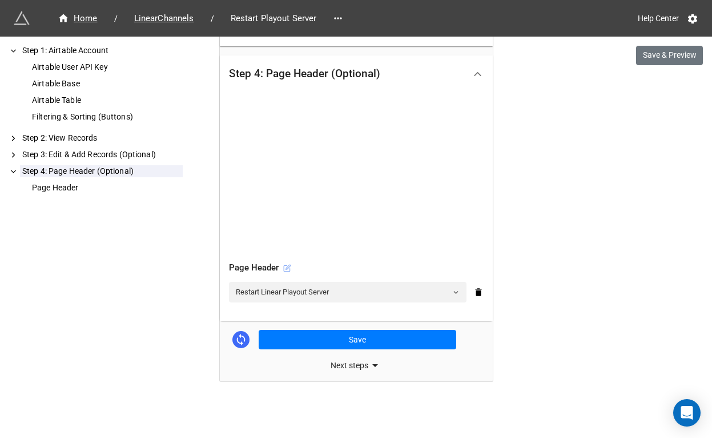
click at [287, 268] on icon at bounding box center [287, 268] width 8 height 8
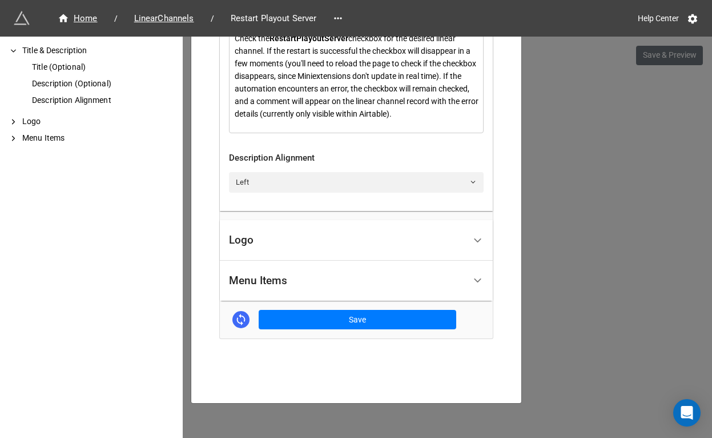
click at [295, 243] on div "Logo" at bounding box center [347, 240] width 236 height 27
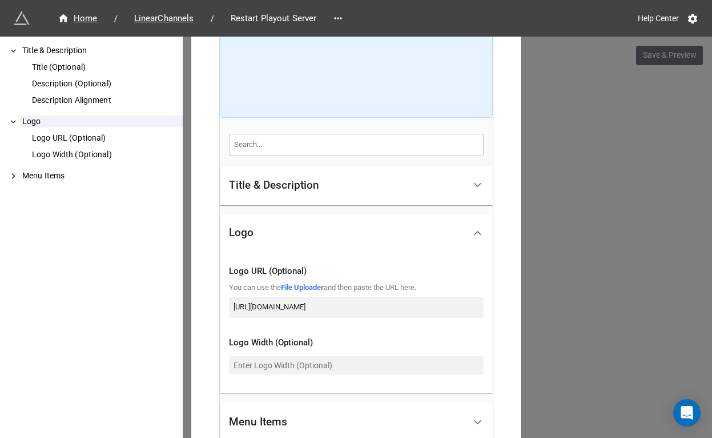
scroll to position [205, 0]
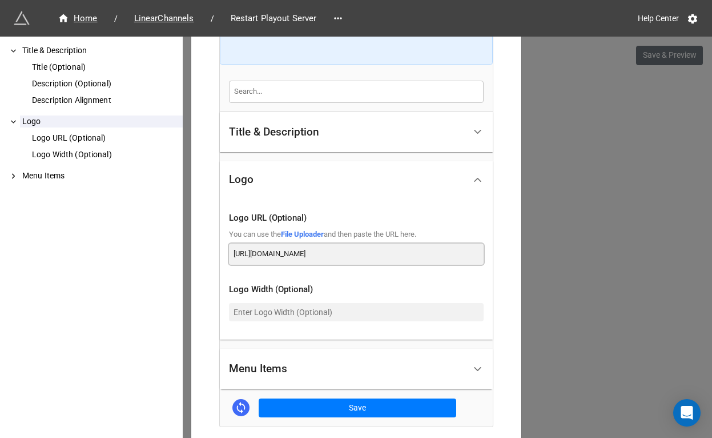
click at [303, 251] on input "[URL][DOMAIN_NAME]" at bounding box center [356, 253] width 255 height 21
paste input "[DOMAIN_NAME]"
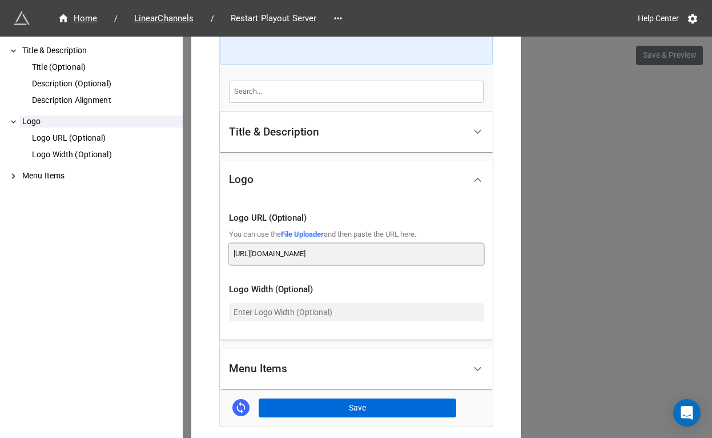
type input "[URL][DOMAIN_NAME]"
click at [325, 406] on button "Save" at bounding box center [358, 407] width 198 height 19
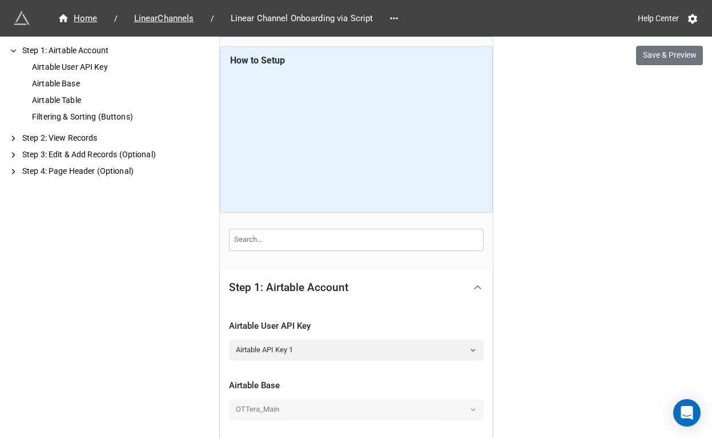
scroll to position [423, 0]
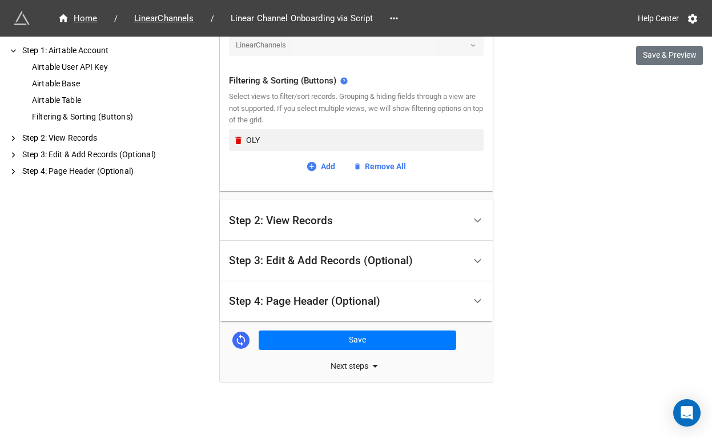
click at [350, 288] on div "Step 4: Page Header (Optional)" at bounding box center [347, 301] width 236 height 27
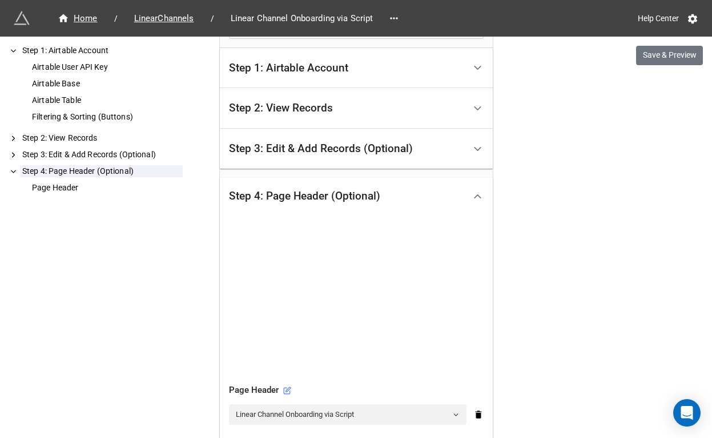
scroll to position [334, 0]
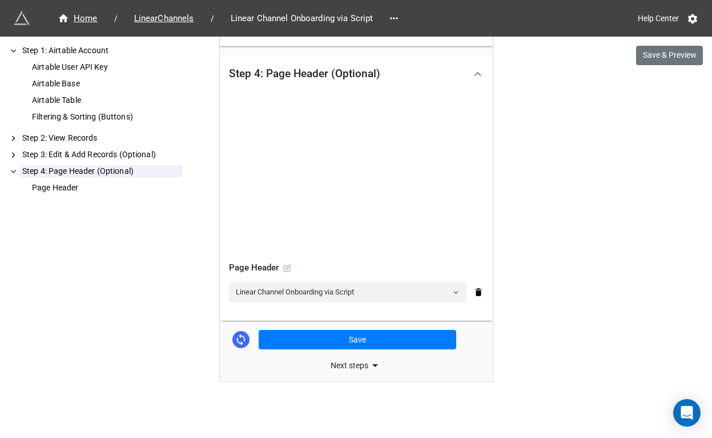
click at [283, 268] on icon at bounding box center [287, 268] width 8 height 8
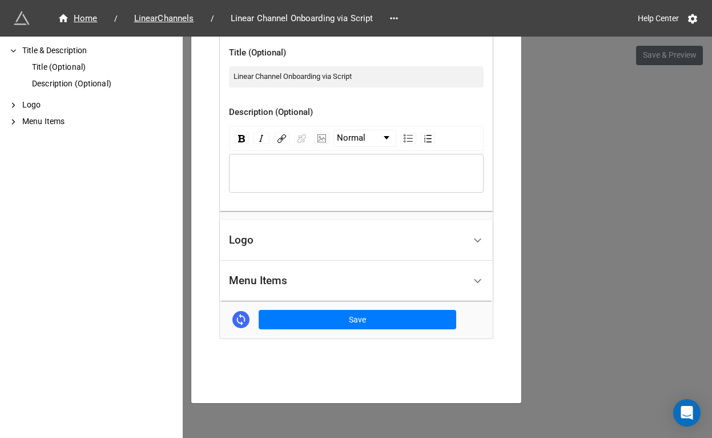
click at [295, 243] on div "Logo" at bounding box center [347, 240] width 236 height 27
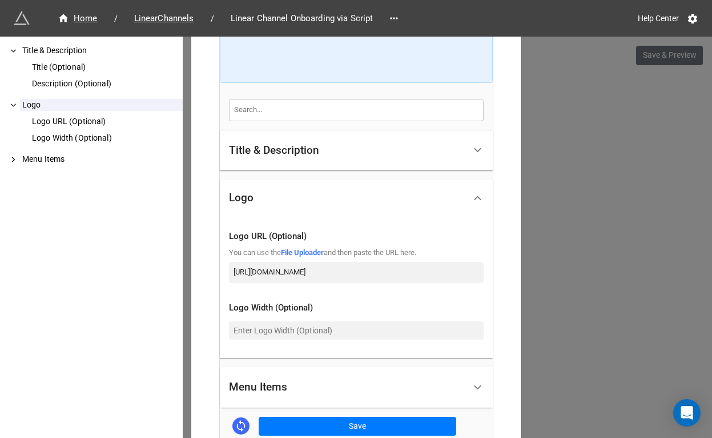
scroll to position [242, 0]
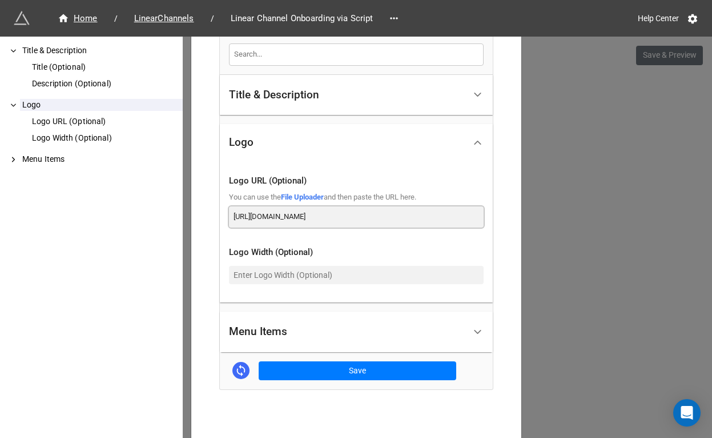
click at [312, 217] on input "https://ottera-assets.s3.us-west-2.amazonaws.com/ottera/image/logo-5878x3307.png" at bounding box center [356, 216] width 255 height 21
paste input "dde6k395qc1nd.cloudfront.net"
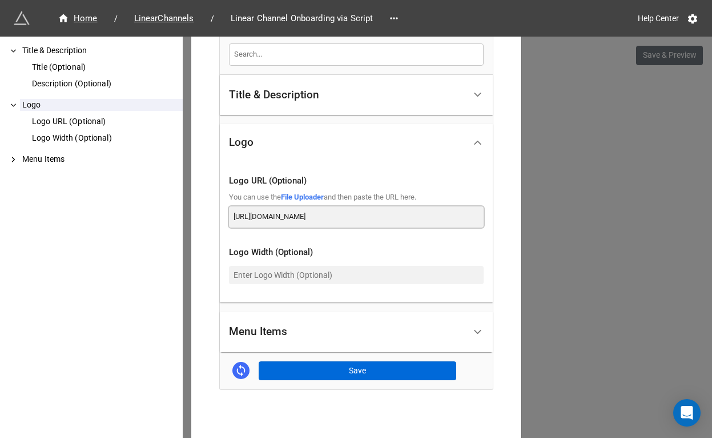
type input "[URL][DOMAIN_NAME]"
click at [334, 370] on button "Save" at bounding box center [358, 370] width 198 height 19
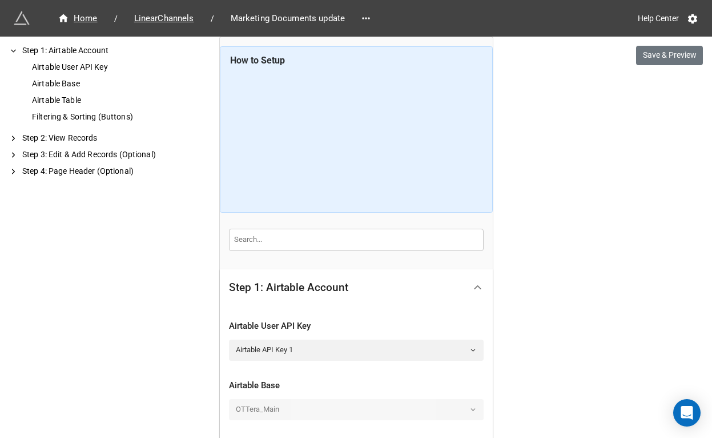
scroll to position [397, 0]
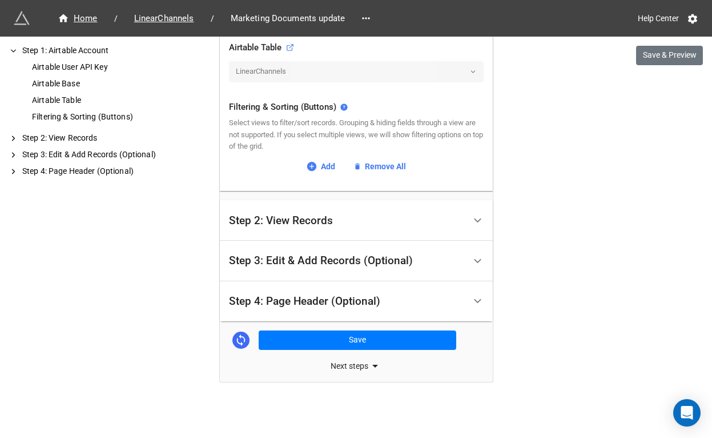
click at [322, 297] on div "Step 4: Page Header (Optional)" at bounding box center [304, 300] width 151 height 11
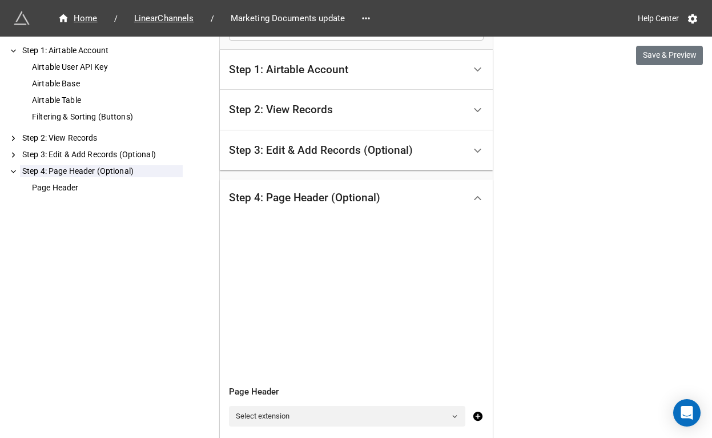
scroll to position [334, 0]
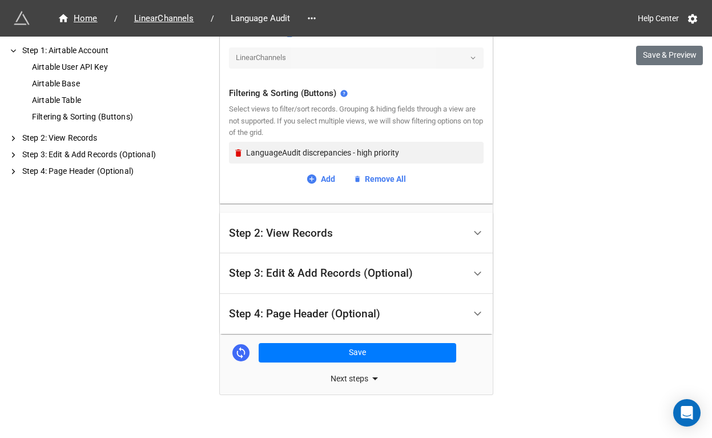
scroll to position [423, 0]
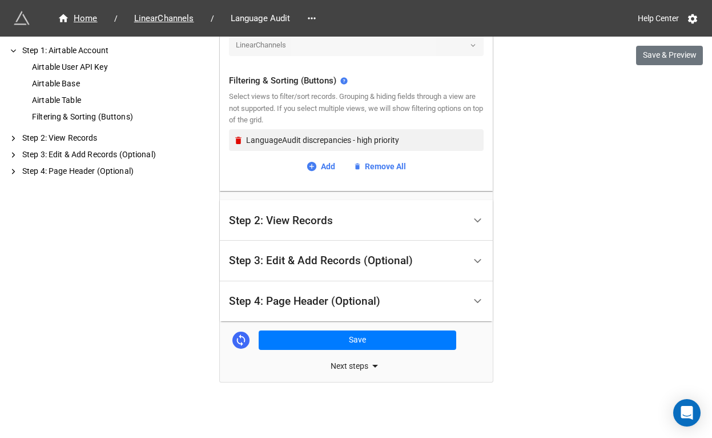
click at [331, 291] on div "Step 4: Page Header (Optional)" at bounding box center [347, 301] width 236 height 27
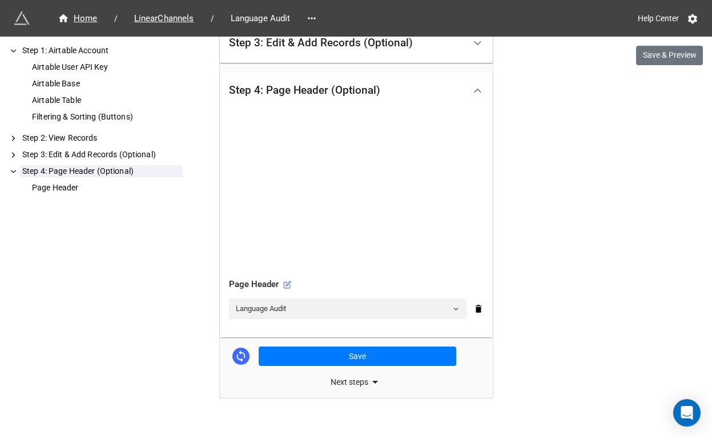
scroll to position [334, 0]
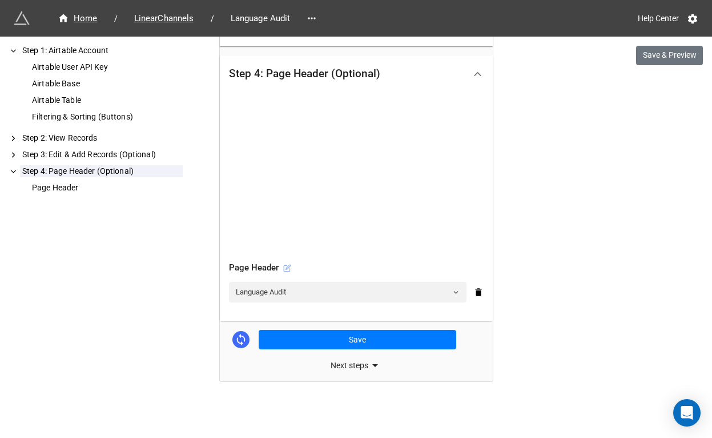
click at [286, 267] on icon at bounding box center [287, 268] width 8 height 8
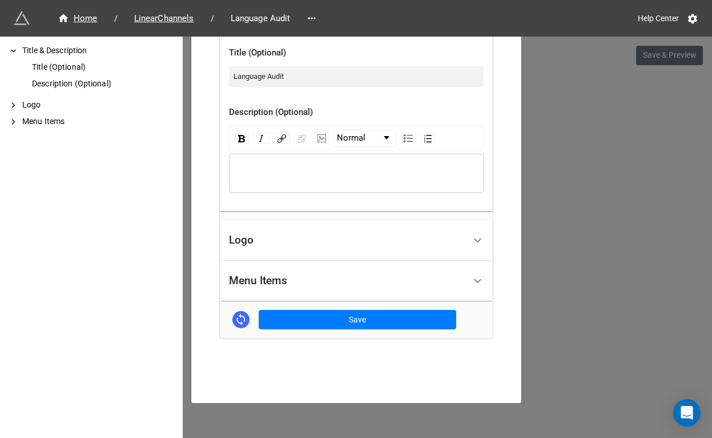
click at [290, 242] on div "Logo" at bounding box center [347, 240] width 236 height 27
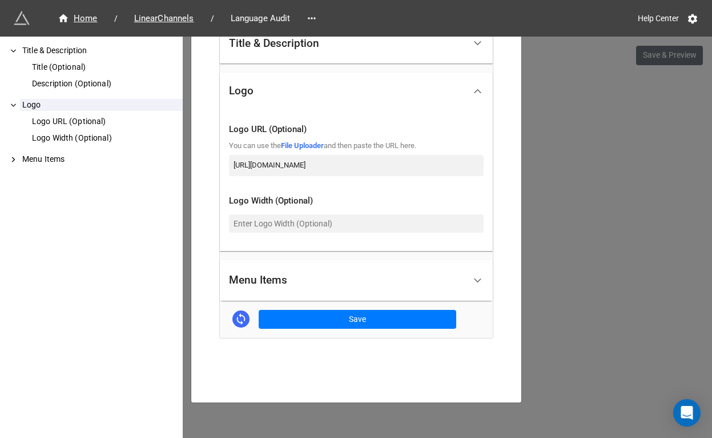
scroll to position [152, 0]
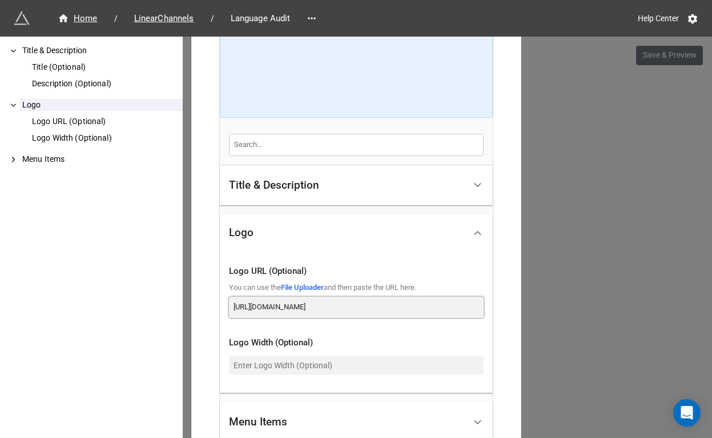
click at [322, 303] on input "[URL][DOMAIN_NAME]" at bounding box center [356, 306] width 255 height 21
paste input "[DOMAIN_NAME]"
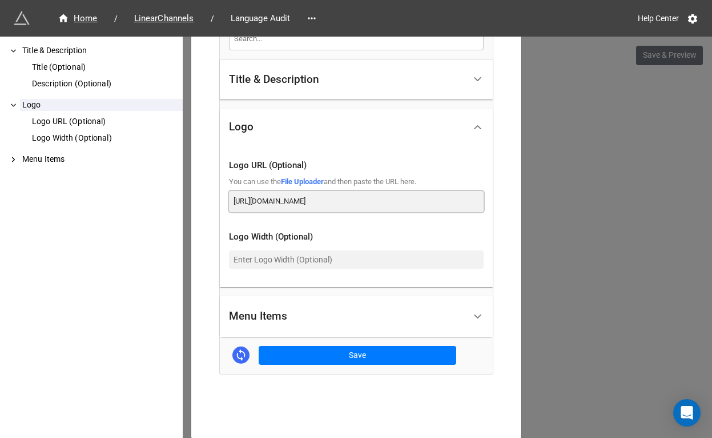
scroll to position [293, 0]
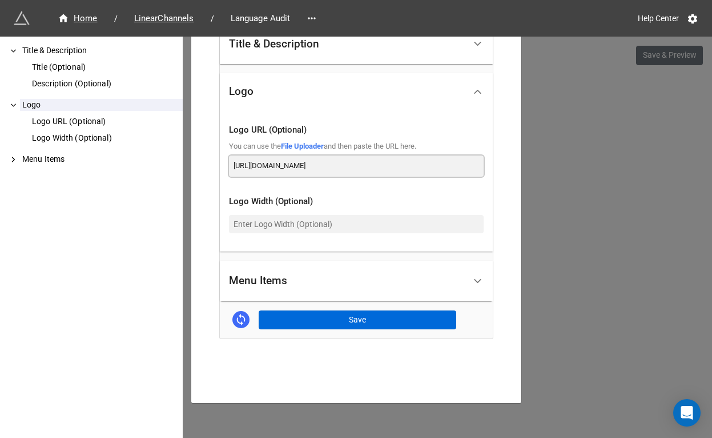
type input "[URL][DOMAIN_NAME]"
click at [335, 324] on button "Save" at bounding box center [358, 319] width 198 height 19
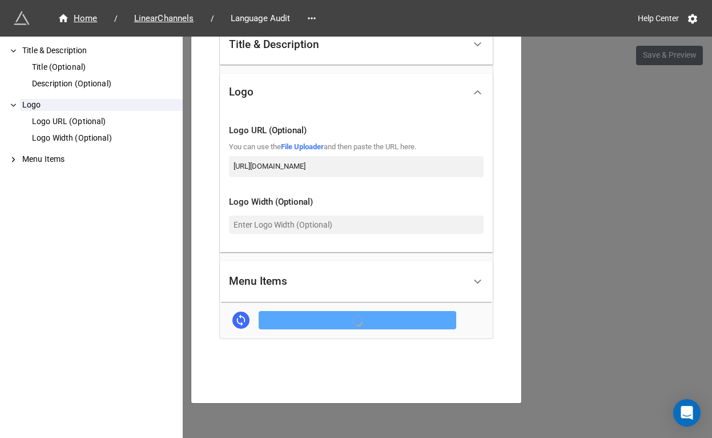
scroll to position [293, 0]
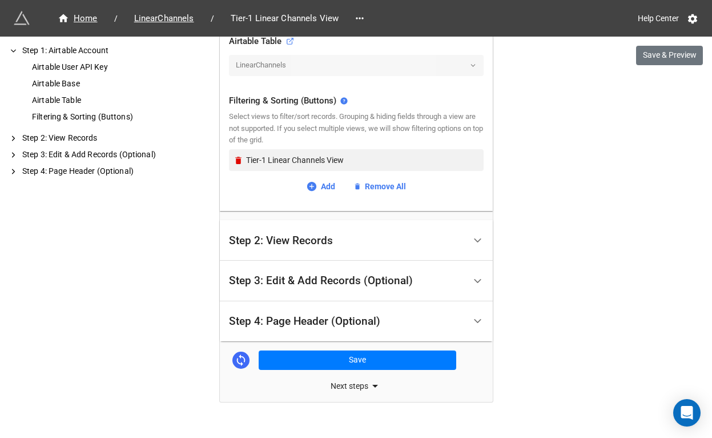
scroll to position [423, 0]
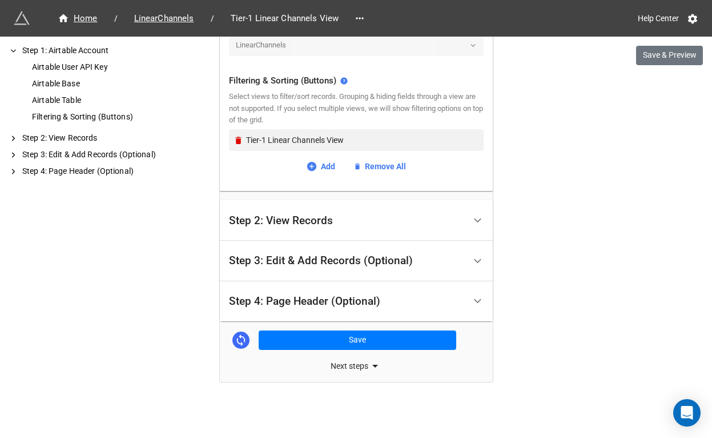
click at [361, 288] on div "Step 4: Page Header (Optional)" at bounding box center [347, 301] width 236 height 27
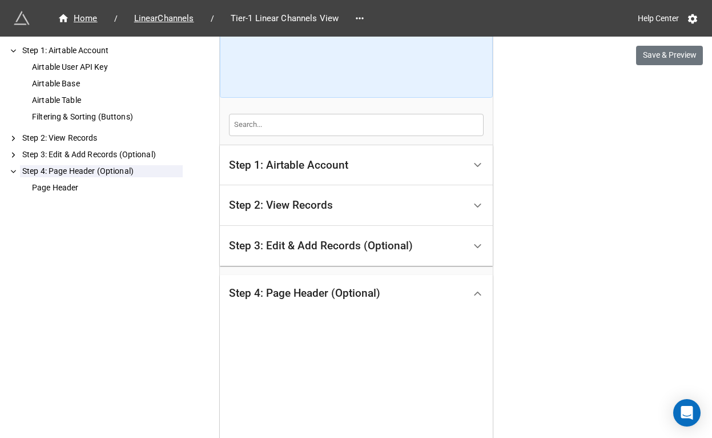
scroll to position [334, 0]
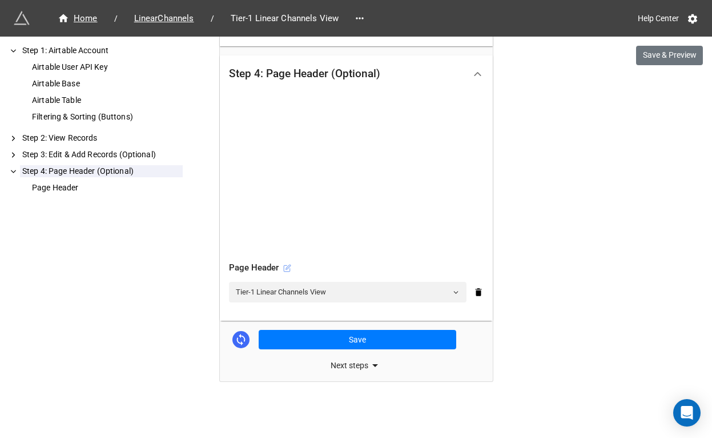
click at [286, 269] on icon at bounding box center [287, 268] width 8 height 8
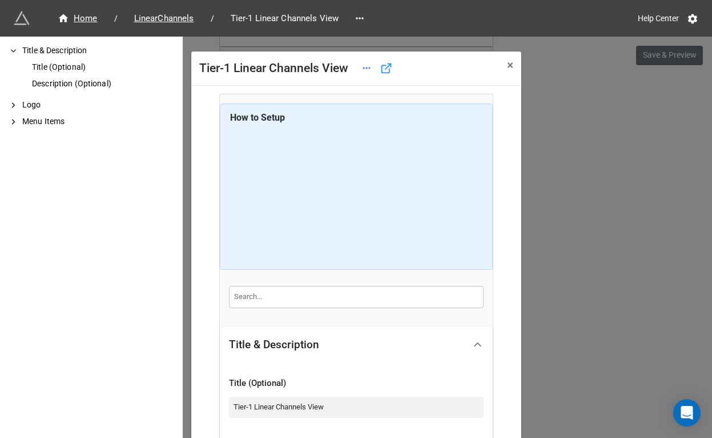
scroll to position [275, 0]
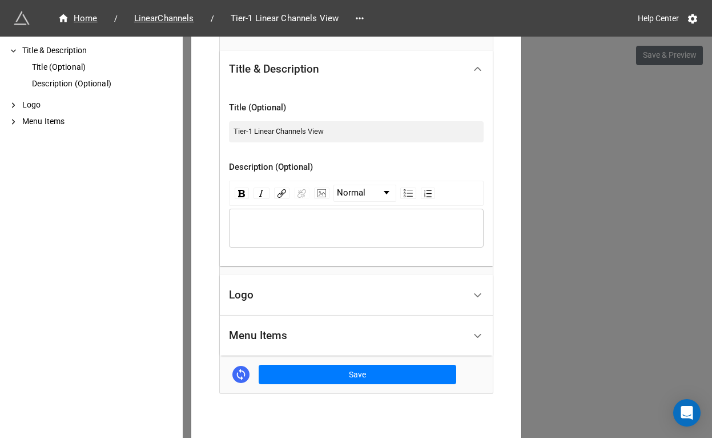
click at [369, 291] on div "Logo" at bounding box center [347, 295] width 236 height 27
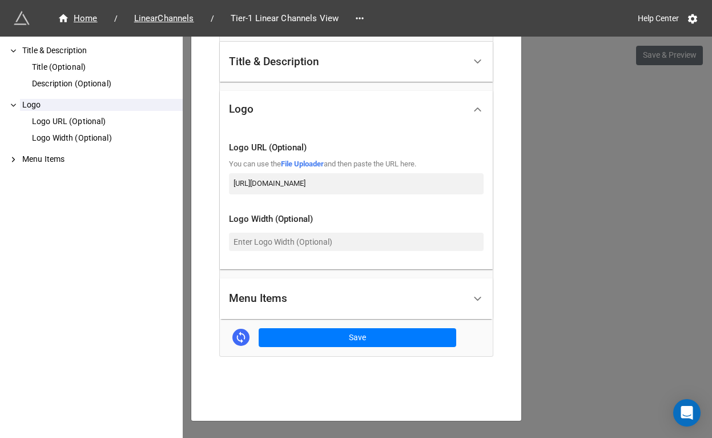
scroll to position [293, 0]
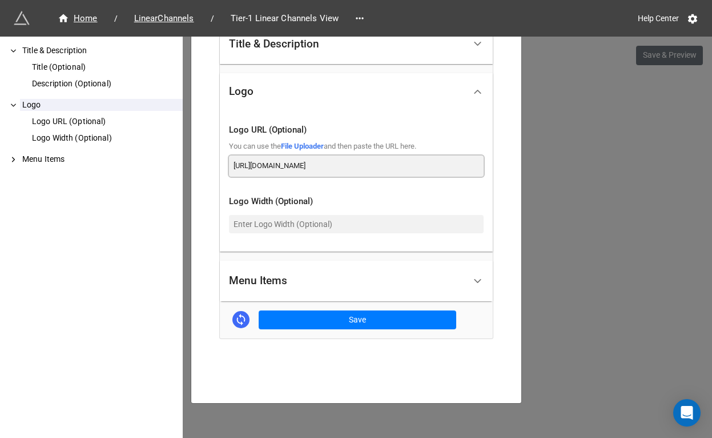
click at [376, 163] on input "[URL][DOMAIN_NAME]" at bounding box center [356, 165] width 255 height 21
paste input "[DOMAIN_NAME]"
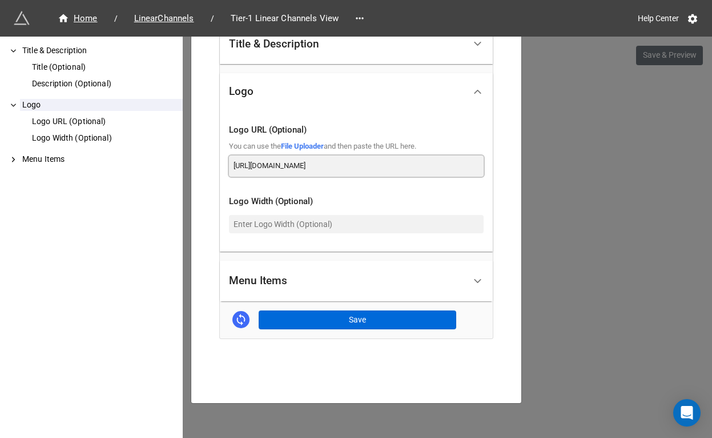
type input "[URL][DOMAIN_NAME]"
click at [358, 314] on button "Save" at bounding box center [358, 319] width 198 height 19
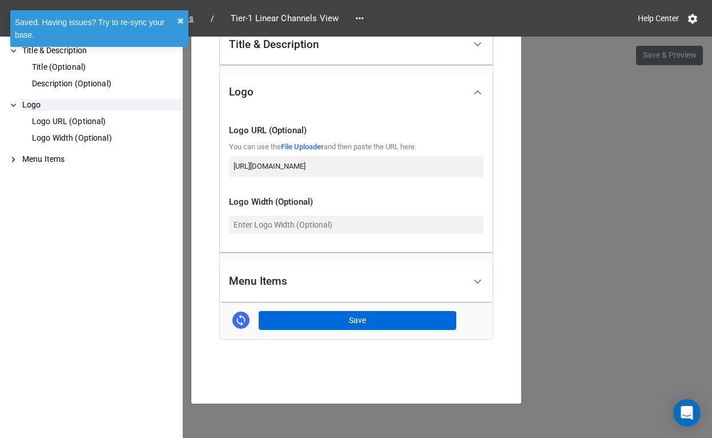
scroll to position [293, 0]
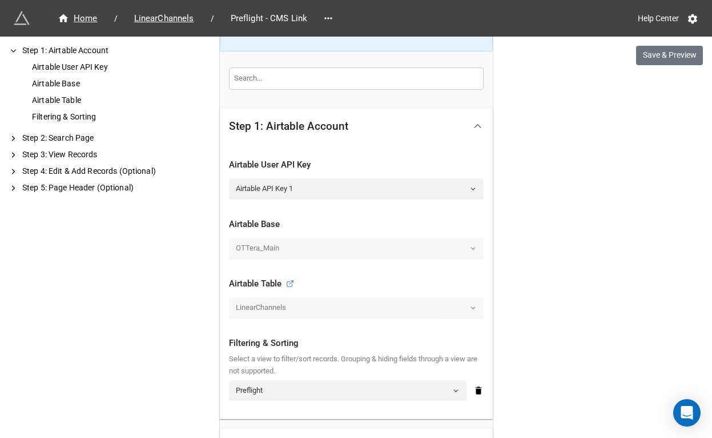
scroll to position [430, 0]
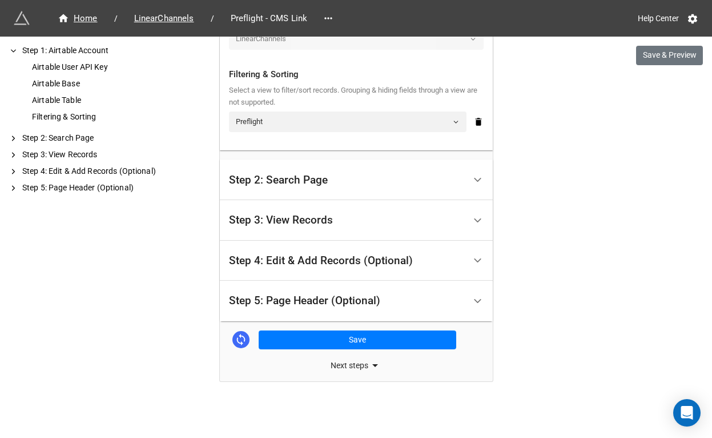
click at [325, 295] on div "Step 5: Page Header (Optional)" at bounding box center [304, 300] width 151 height 11
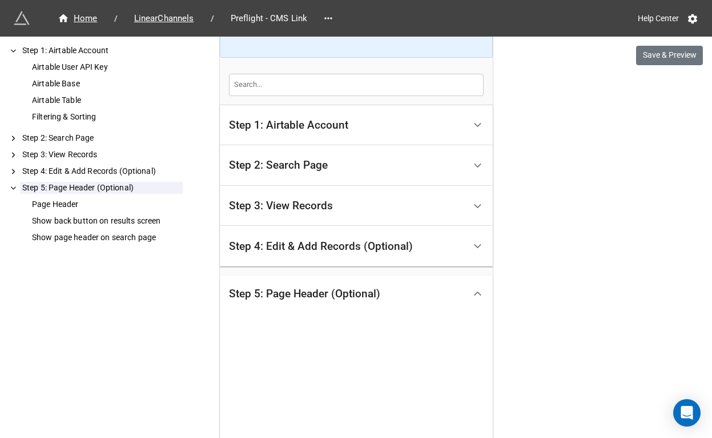
scroll to position [464, 0]
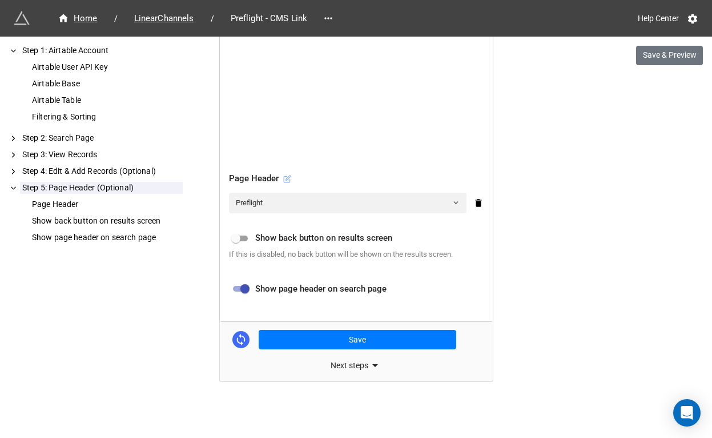
click at [288, 182] on icon at bounding box center [287, 179] width 6 height 6
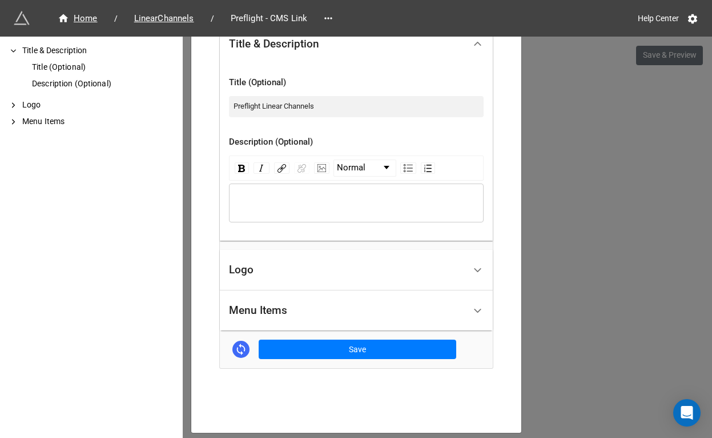
click at [312, 270] on div "Logo" at bounding box center [347, 270] width 236 height 27
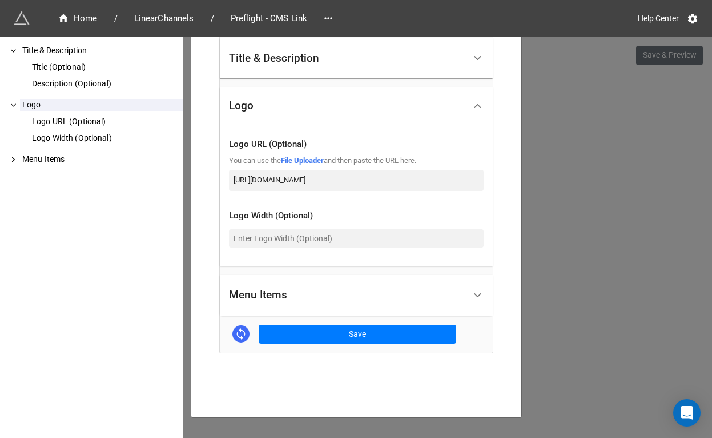
scroll to position [293, 0]
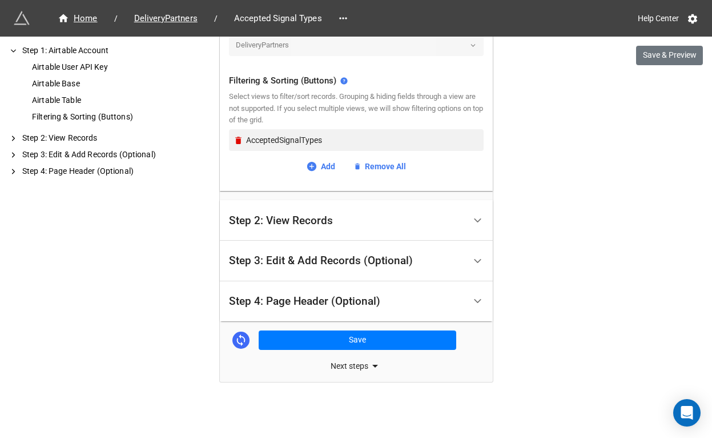
click at [295, 307] on div "Step 4: Page Header (Optional)" at bounding box center [347, 301] width 236 height 27
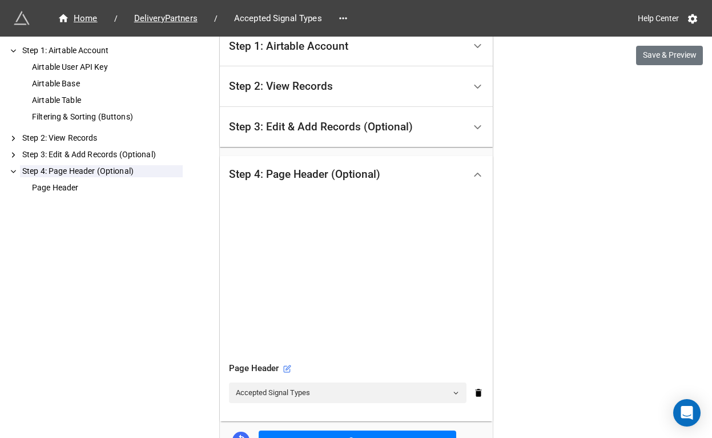
scroll to position [334, 0]
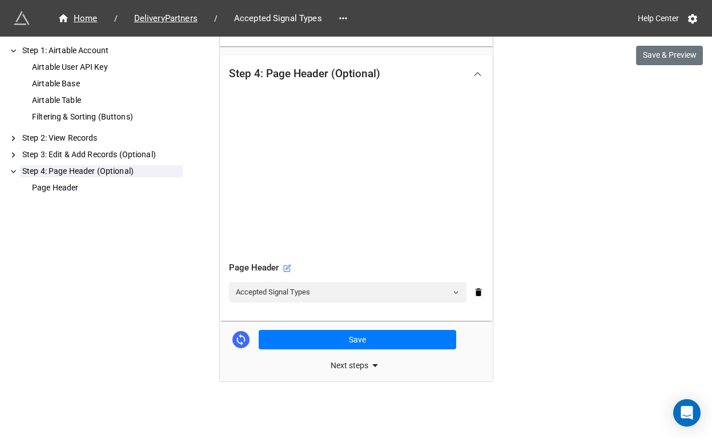
click at [292, 269] on div "Page Header" at bounding box center [356, 268] width 255 height 14
click at [289, 269] on icon at bounding box center [287, 268] width 8 height 8
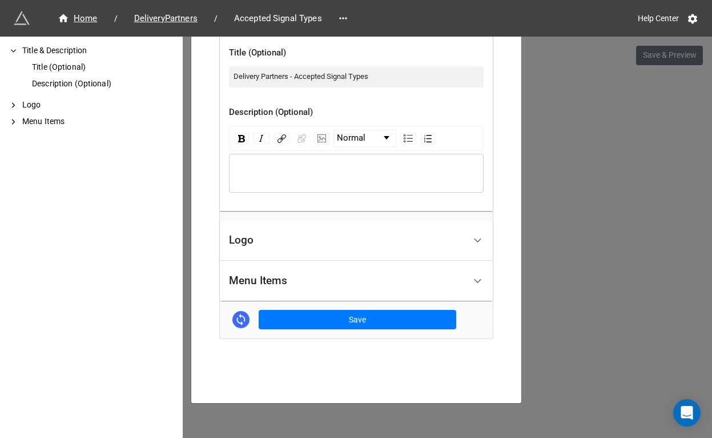
click at [252, 244] on div "Logo" at bounding box center [347, 240] width 236 height 27
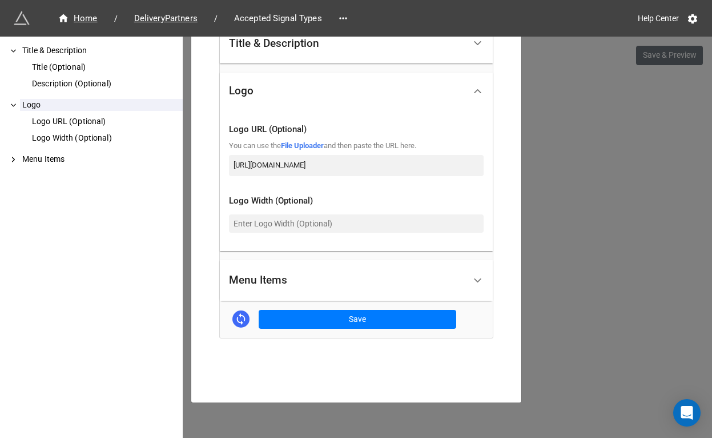
scroll to position [152, 0]
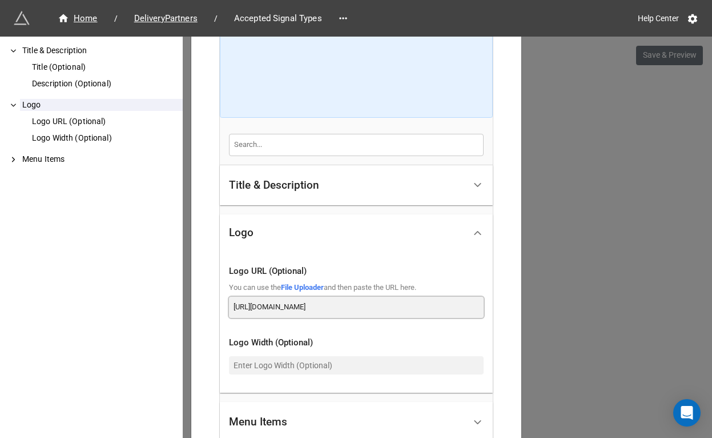
click at [339, 311] on input "[URL][DOMAIN_NAME]" at bounding box center [356, 306] width 255 height 21
paste input "[DOMAIN_NAME]"
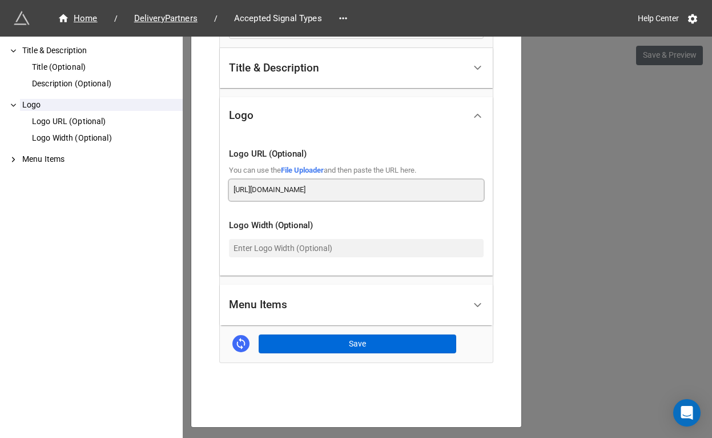
type input "[URL][DOMAIN_NAME]"
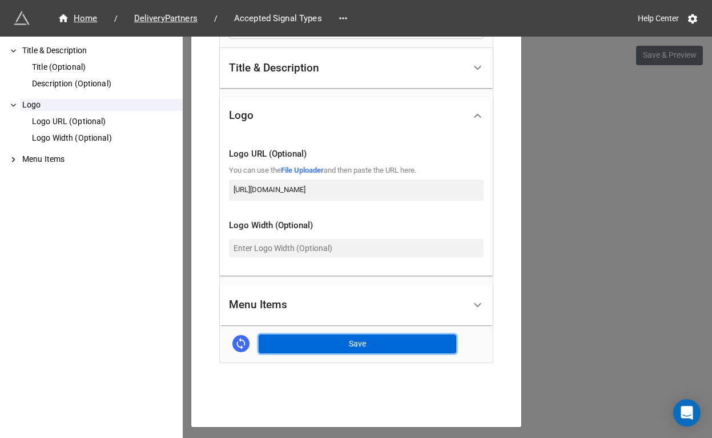
click at [340, 346] on button "Save" at bounding box center [358, 343] width 198 height 19
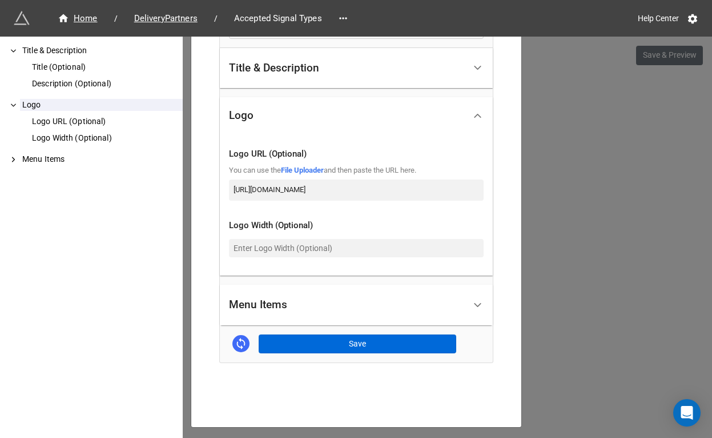
scroll to position [0, 0]
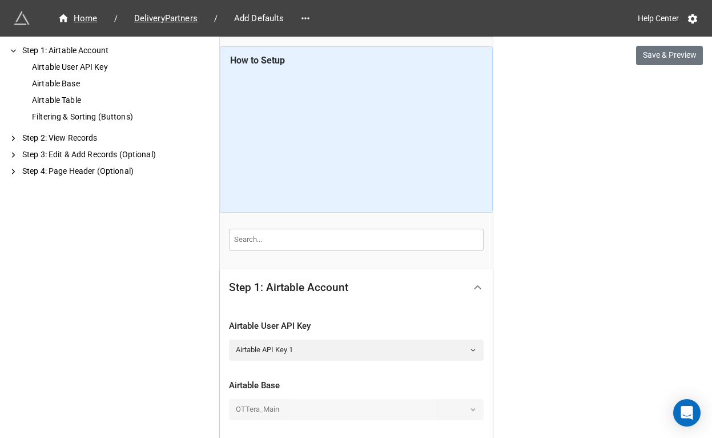
scroll to position [423, 0]
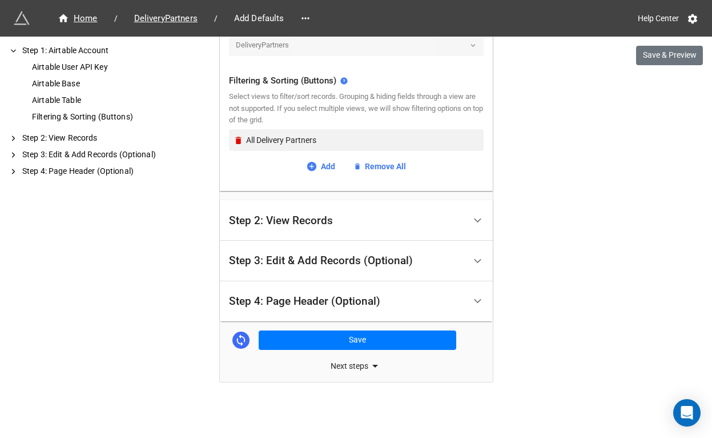
click at [364, 302] on div "Step 4: Page Header (Optional)" at bounding box center [304, 300] width 151 height 11
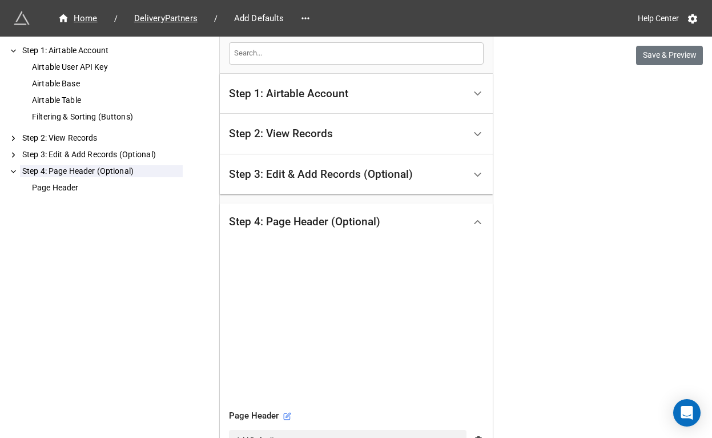
scroll to position [334, 0]
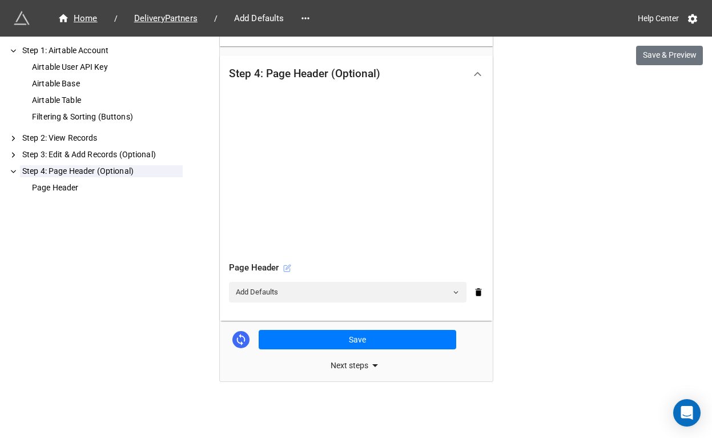
click at [287, 269] on icon at bounding box center [287, 268] width 8 height 8
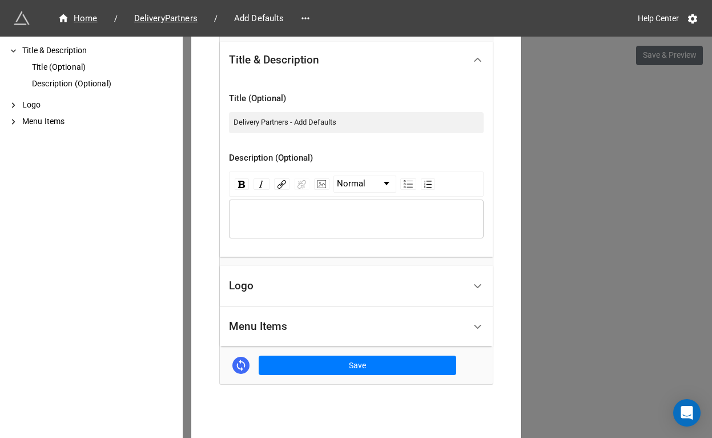
click at [279, 295] on div "Logo" at bounding box center [347, 286] width 236 height 27
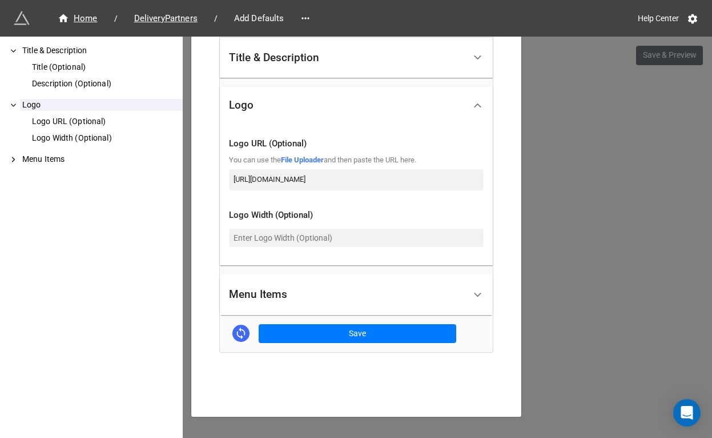
scroll to position [293, 0]
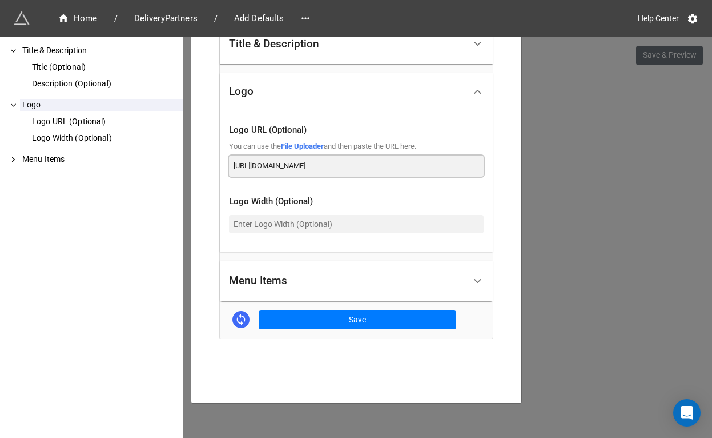
click at [330, 169] on input "[URL][DOMAIN_NAME]" at bounding box center [356, 165] width 255 height 21
paste input "[DOMAIN_NAME]"
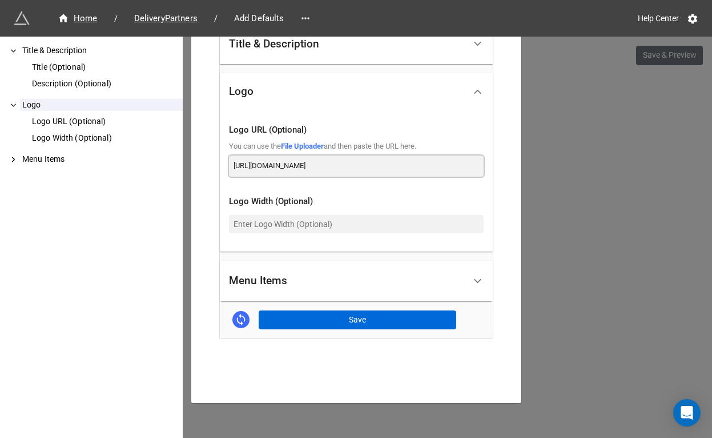
type input "[URL][DOMAIN_NAME]"
click at [336, 316] on button "Save" at bounding box center [358, 319] width 198 height 19
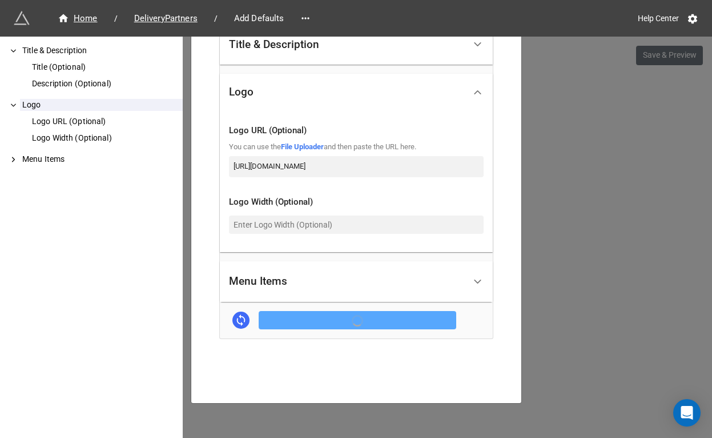
scroll to position [293, 0]
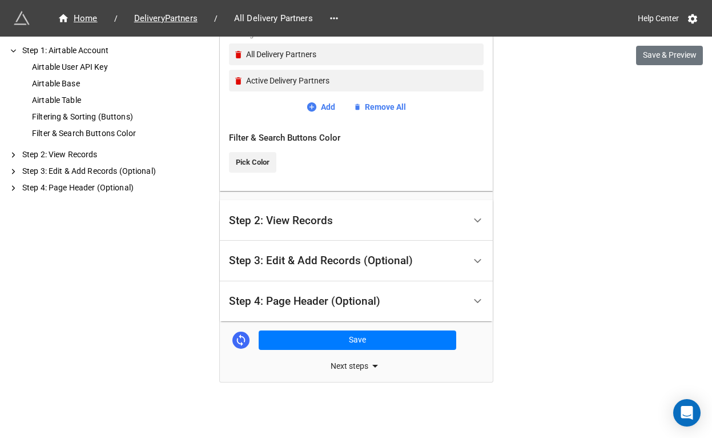
click at [342, 303] on div "Step 4: Page Header (Optional)" at bounding box center [304, 300] width 151 height 11
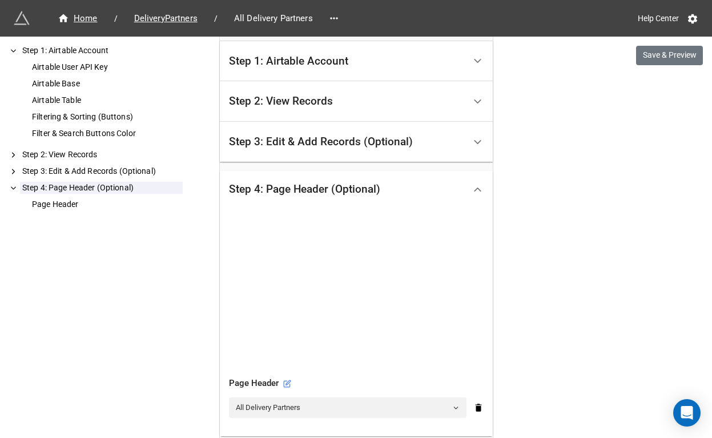
scroll to position [334, 0]
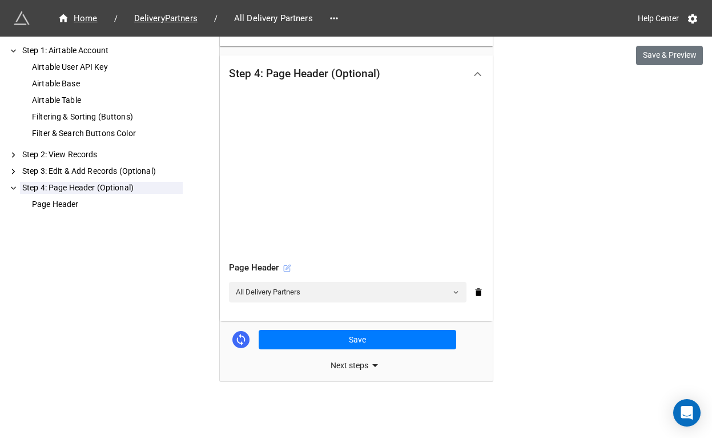
click at [285, 268] on icon at bounding box center [287, 268] width 8 height 8
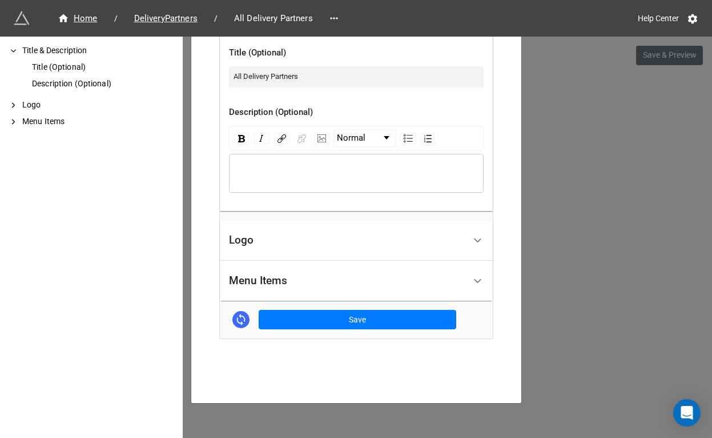
click at [342, 245] on div "Logo" at bounding box center [347, 240] width 236 height 27
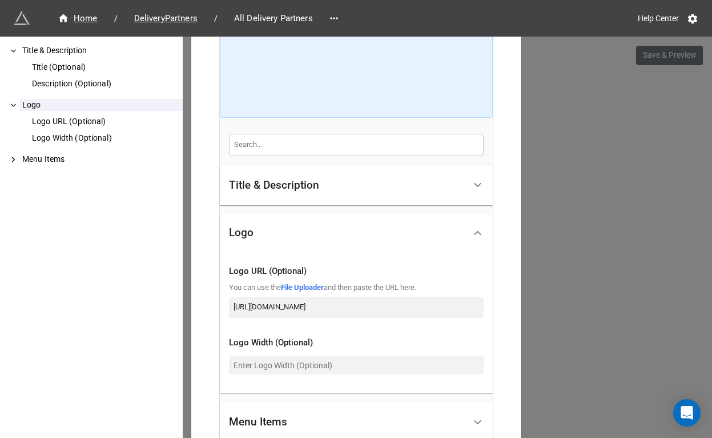
scroll to position [187, 0]
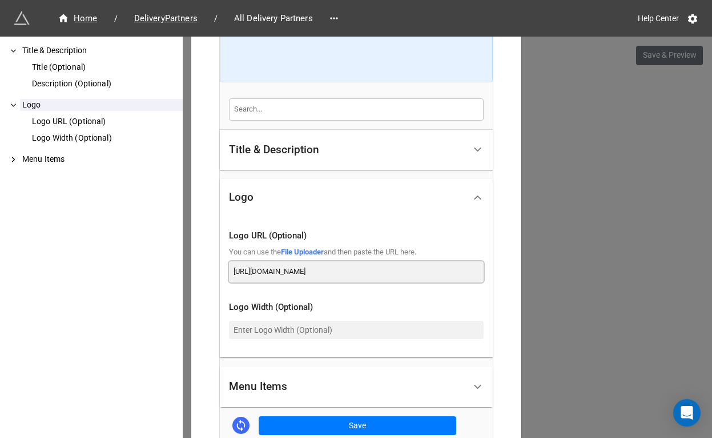
click at [346, 271] on input "https://ottera-assets.s3.us-west-2.amazonaws.com/ottera/image/logo-5878x3307.png" at bounding box center [356, 271] width 255 height 21
paste input "dde6k395qc1nd.cloudfront.net"
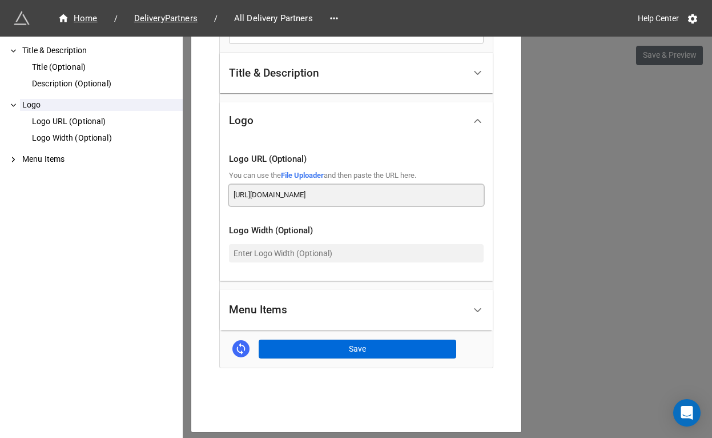
type input "[URL][DOMAIN_NAME]"
click at [349, 346] on button "Save" at bounding box center [358, 348] width 198 height 19
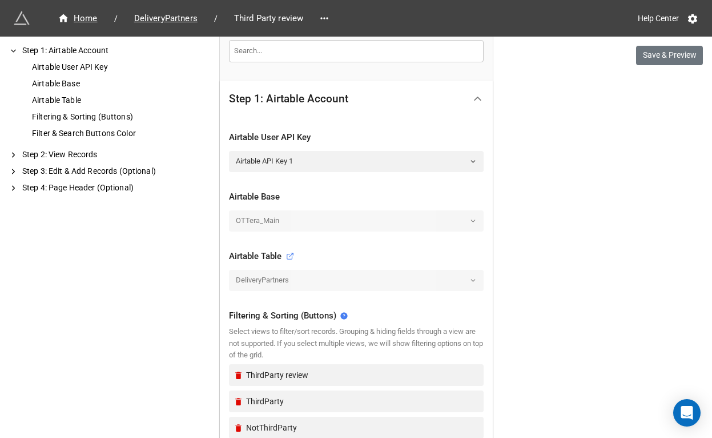
scroll to position [535, 0]
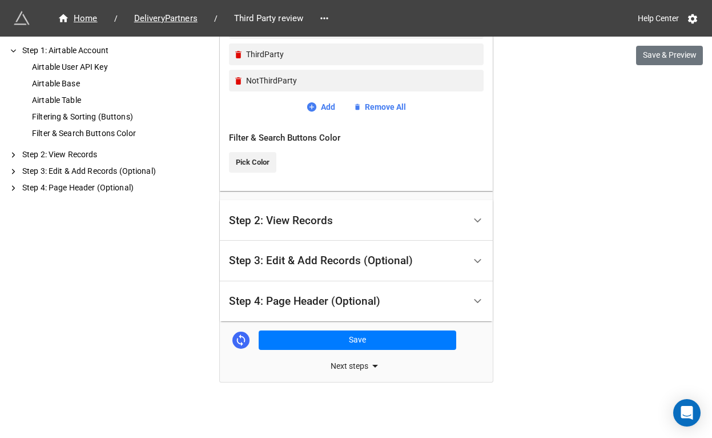
click at [341, 296] on div "Step 4: Page Header (Optional)" at bounding box center [304, 300] width 151 height 11
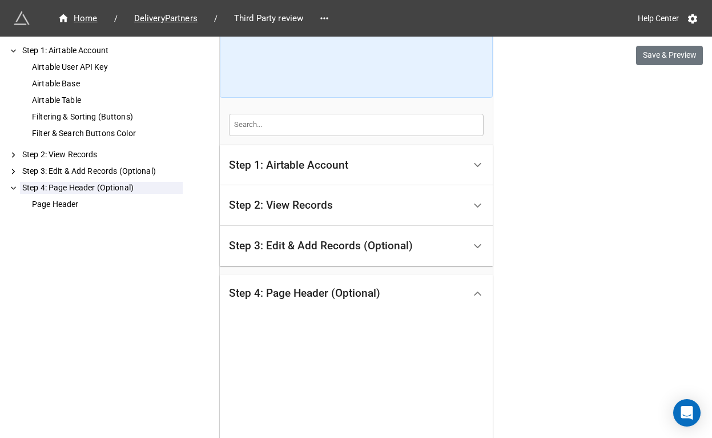
scroll to position [334, 0]
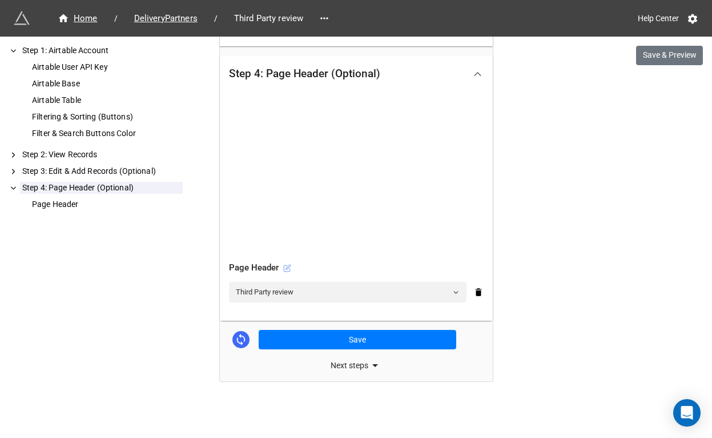
click at [288, 268] on icon at bounding box center [287, 268] width 6 height 6
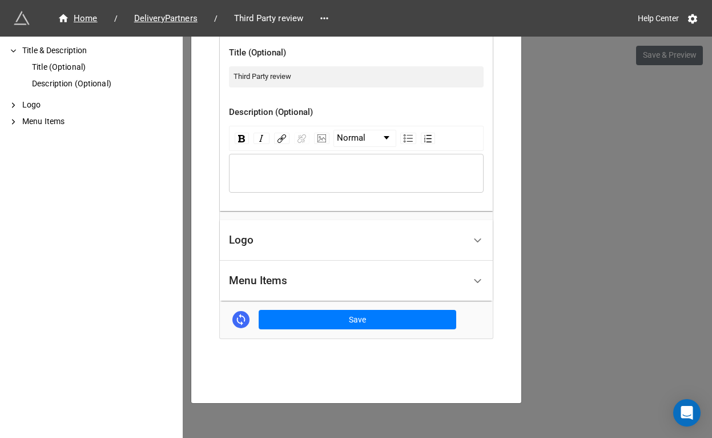
click at [300, 247] on div "Logo" at bounding box center [347, 240] width 236 height 27
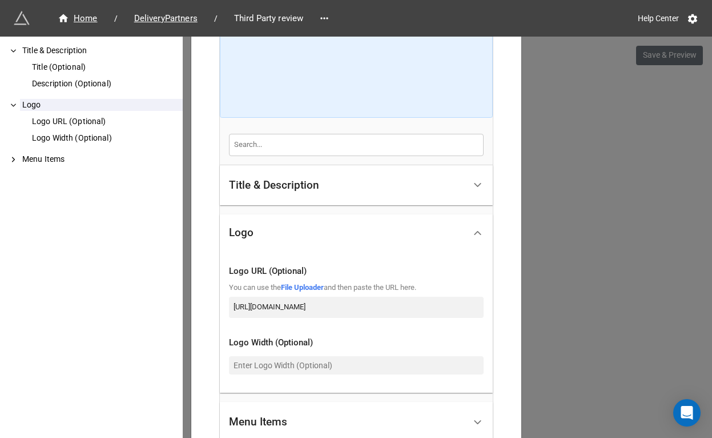
scroll to position [269, 0]
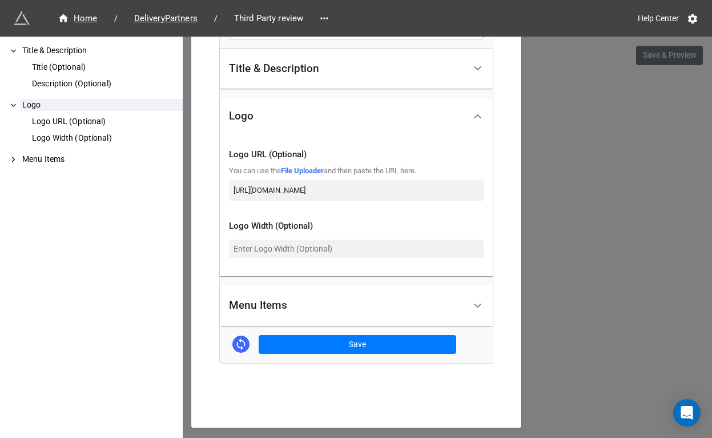
click at [318, 301] on div "Menu Items" at bounding box center [347, 305] width 236 height 27
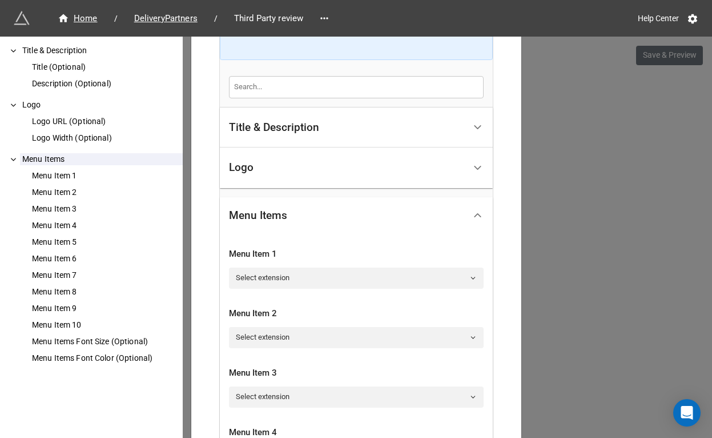
scroll to position [157, 0]
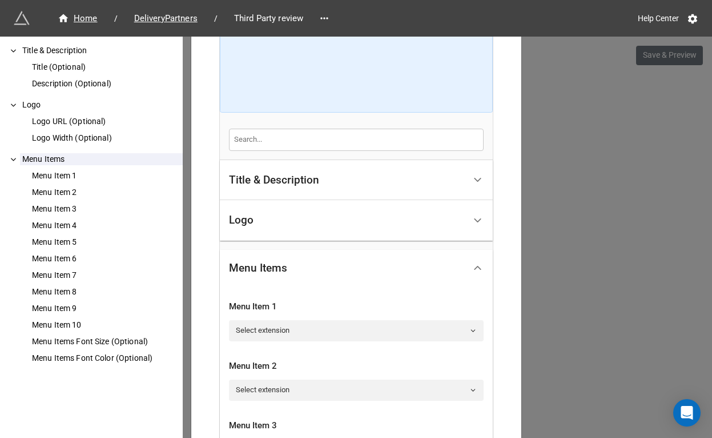
click at [323, 218] on div "Logo" at bounding box center [347, 220] width 236 height 27
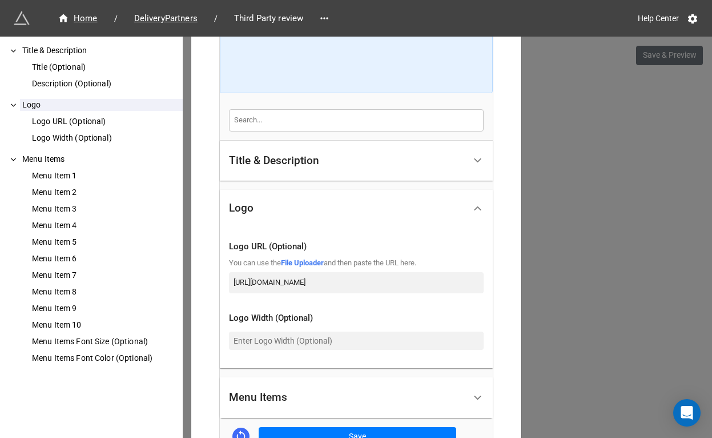
scroll to position [219, 0]
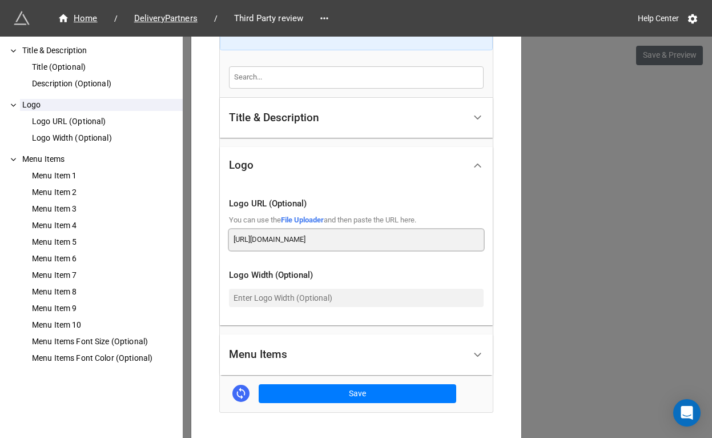
click at [331, 244] on input "[URL][DOMAIN_NAME]" at bounding box center [356, 239] width 255 height 21
paste input "[DOMAIN_NAME]"
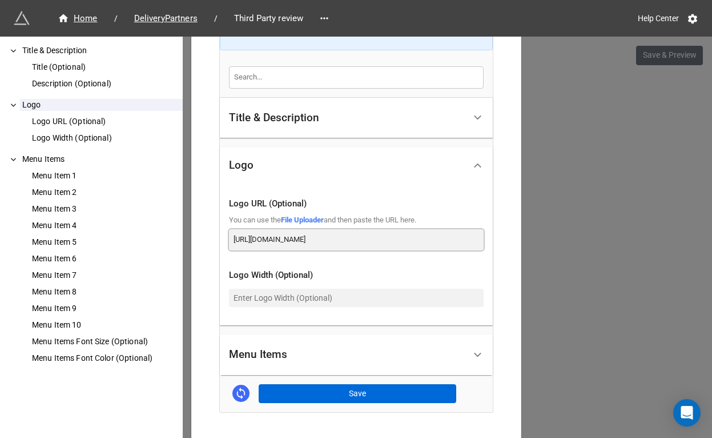
type input "[URL][DOMAIN_NAME]"
click at [355, 384] on button "Save" at bounding box center [358, 393] width 198 height 19
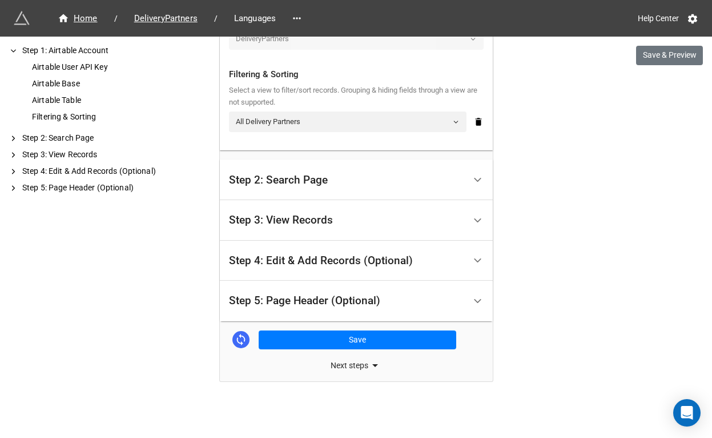
click at [380, 306] on div "Step 5: Page Header (Optional)" at bounding box center [347, 300] width 236 height 27
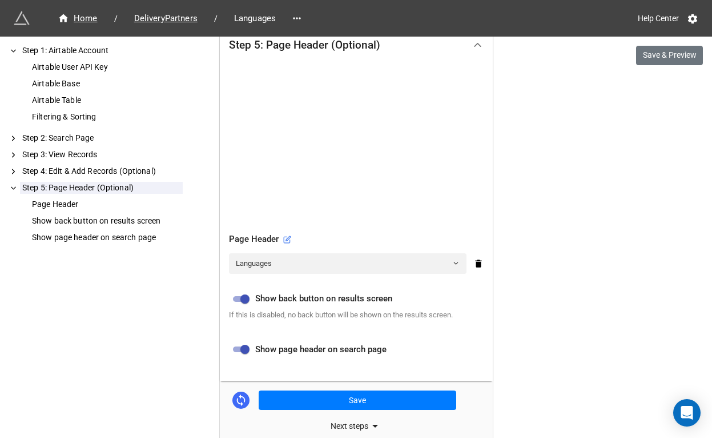
scroll to position [420, 0]
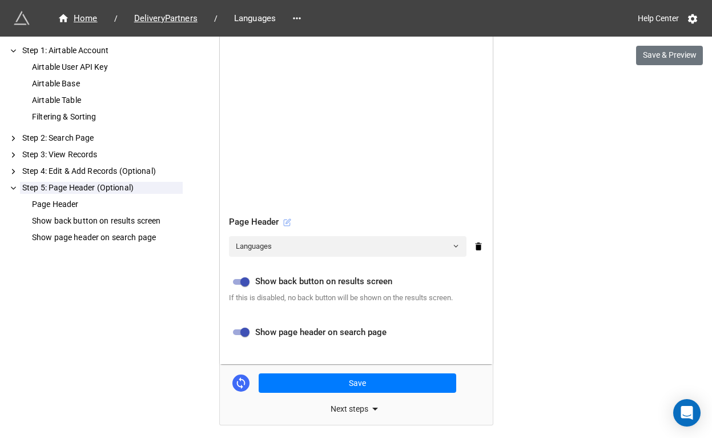
click at [288, 222] on icon at bounding box center [287, 222] width 8 height 8
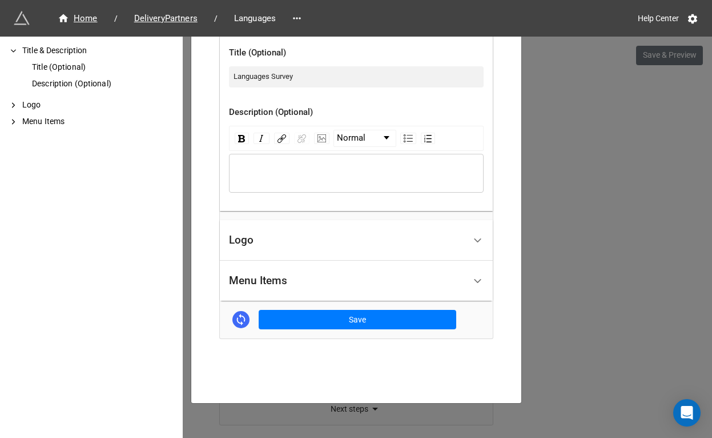
click at [282, 235] on div "Logo" at bounding box center [347, 240] width 236 height 27
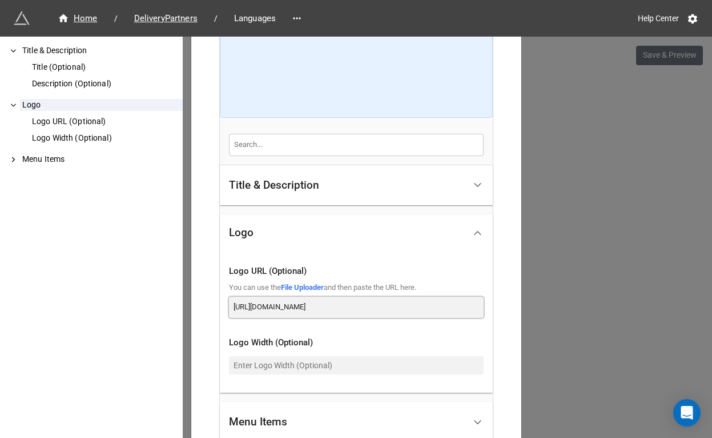
click at [282, 308] on input "https://ottera-assets.s3.us-west-2.amazonaws.com/ottera/image/logo-5878x3307.png" at bounding box center [356, 306] width 255 height 21
paste input "dde6k395qc1nd.cloudfront.net"
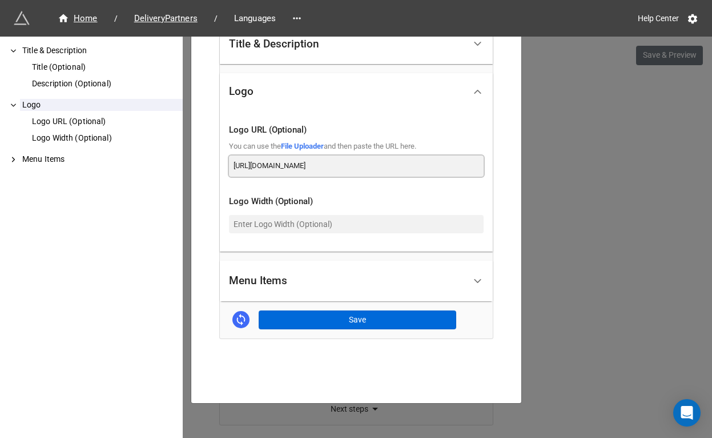
type input "https://dde6k395qc1nd.cloudfront.net/ottera/image/logo-5878x3307.png"
click at [323, 323] on button "Save" at bounding box center [358, 319] width 198 height 19
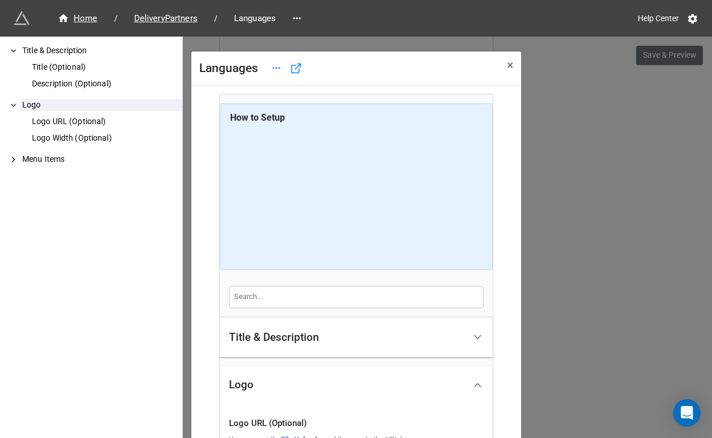
scroll to position [293, 0]
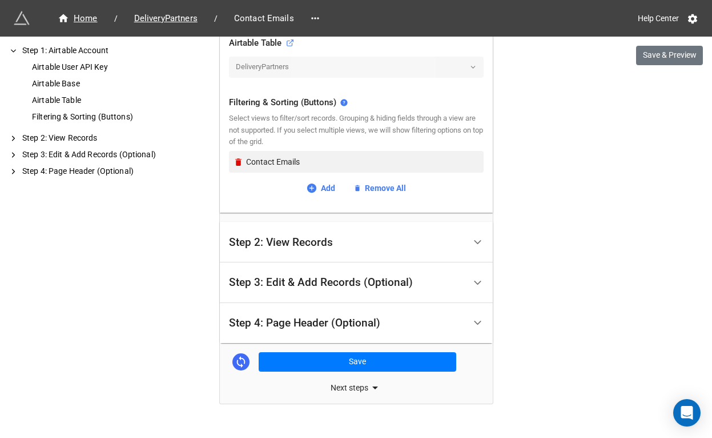
scroll to position [423, 0]
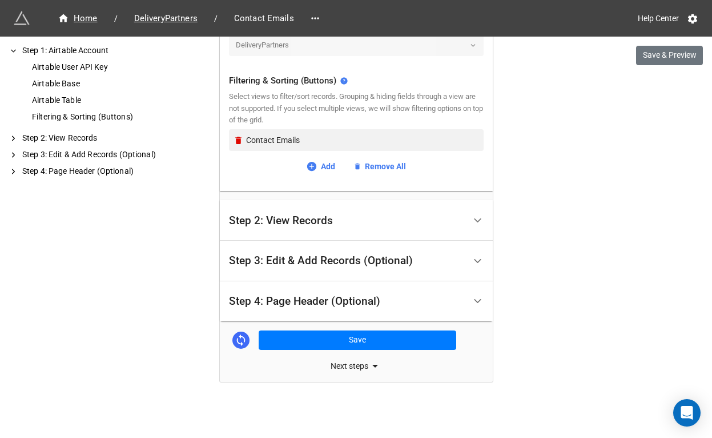
click at [278, 289] on div "Step 4: Page Header (Optional)" at bounding box center [347, 301] width 236 height 27
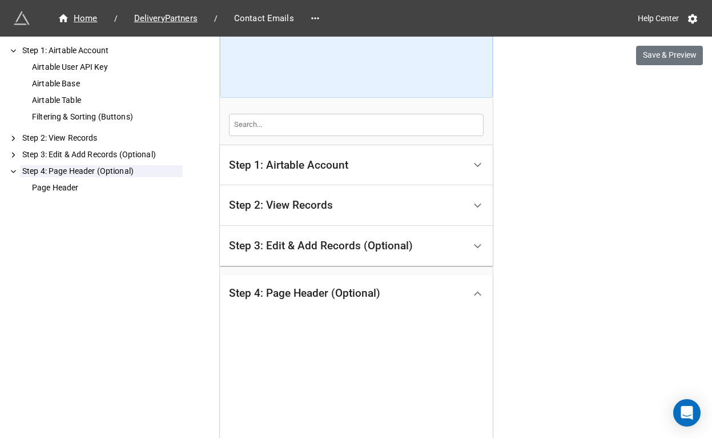
scroll to position [334, 0]
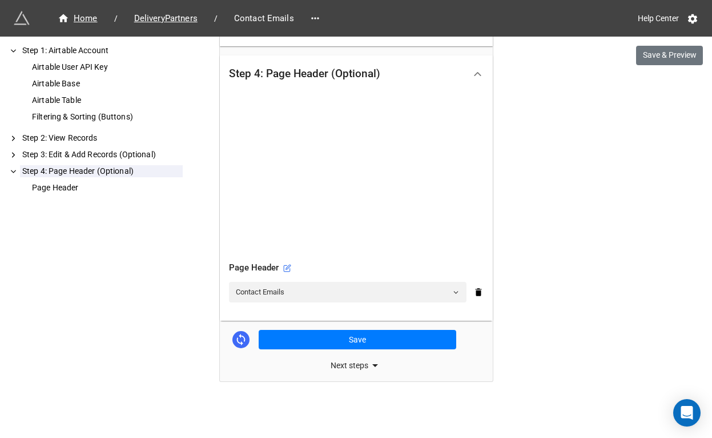
click at [280, 266] on div "Page Header" at bounding box center [356, 268] width 255 height 14
click at [283, 266] on icon at bounding box center [287, 268] width 8 height 8
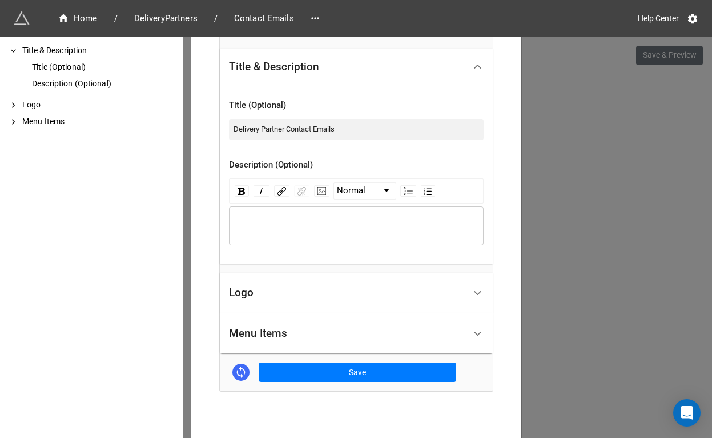
click at [278, 290] on div "Logo" at bounding box center [347, 292] width 236 height 27
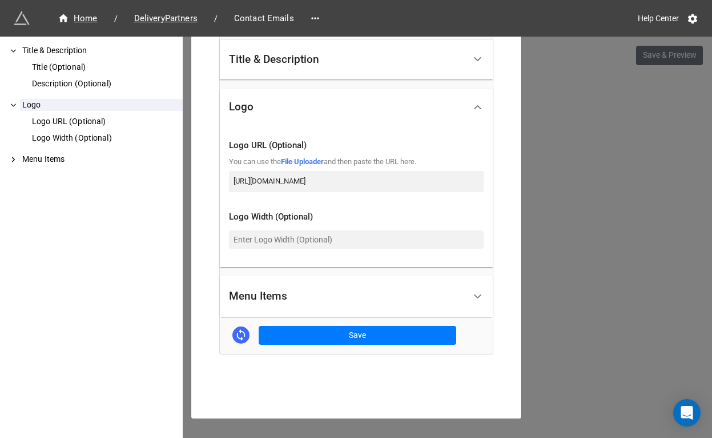
scroll to position [293, 0]
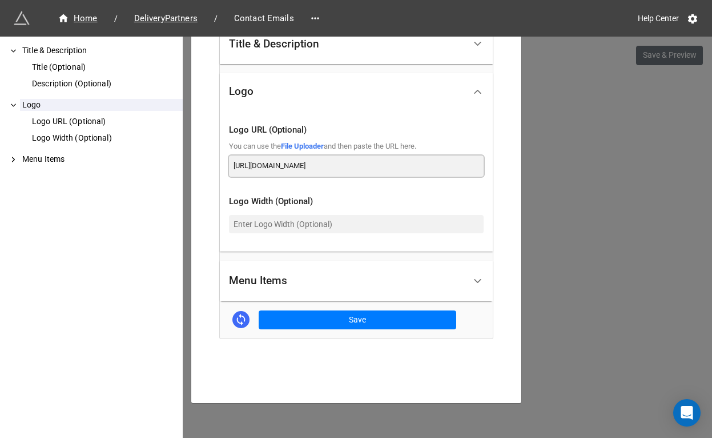
click at [331, 166] on input "[URL][DOMAIN_NAME]" at bounding box center [356, 165] width 255 height 21
paste input "[DOMAIN_NAME]"
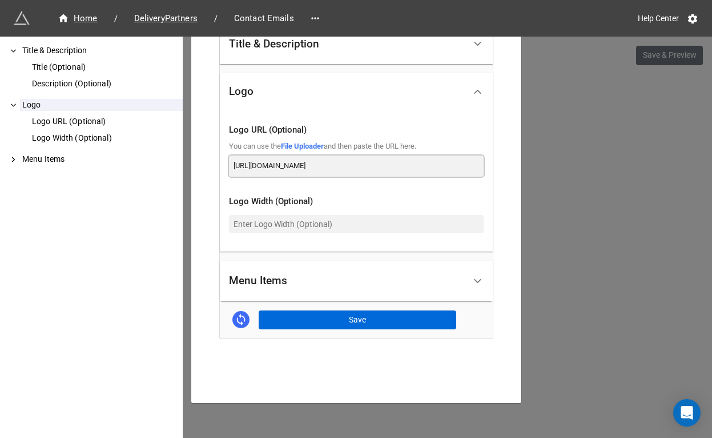
type input "[URL][DOMAIN_NAME]"
click at [356, 320] on button "Save" at bounding box center [358, 319] width 198 height 19
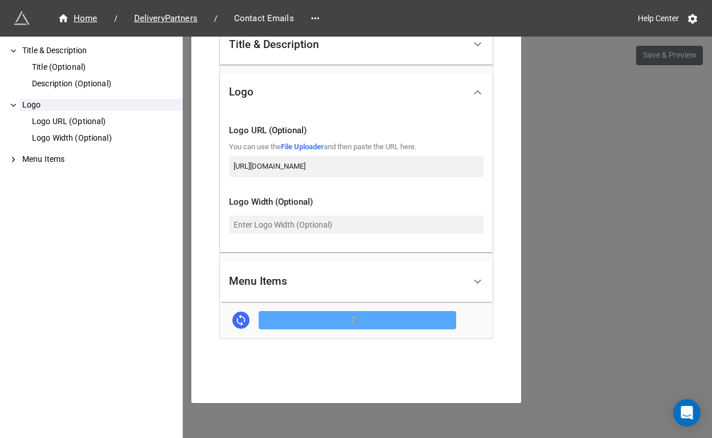
scroll to position [293, 0]
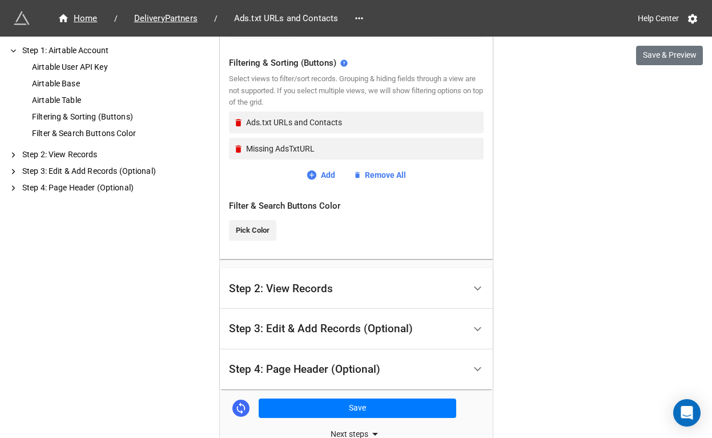
scroll to position [509, 0]
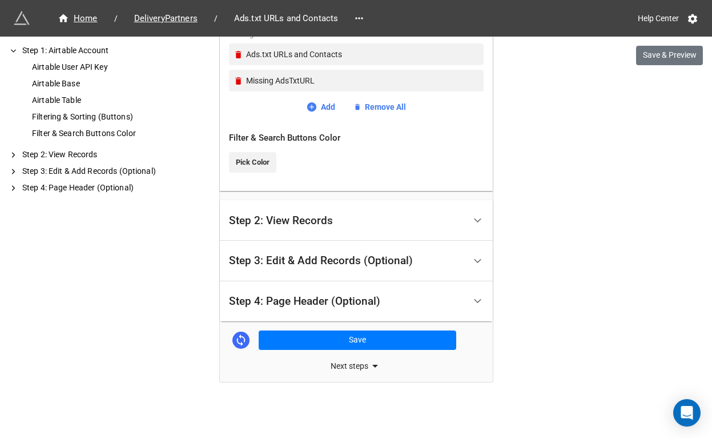
click at [372, 223] on div "Step 2: View Records" at bounding box center [347, 220] width 236 height 27
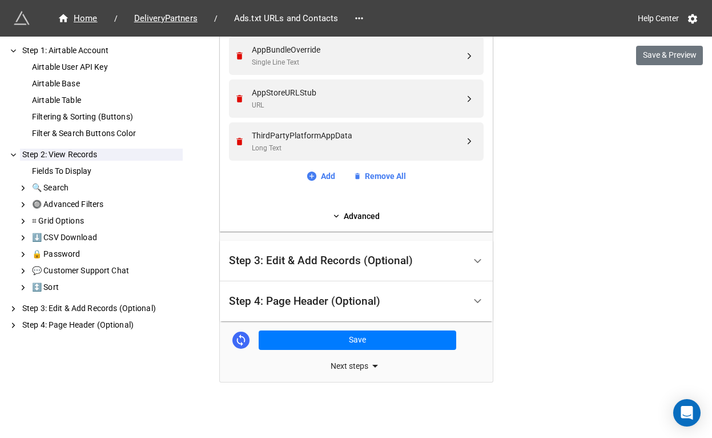
click at [346, 303] on div "Step 4: Page Header (Optional)" at bounding box center [304, 300] width 151 height 11
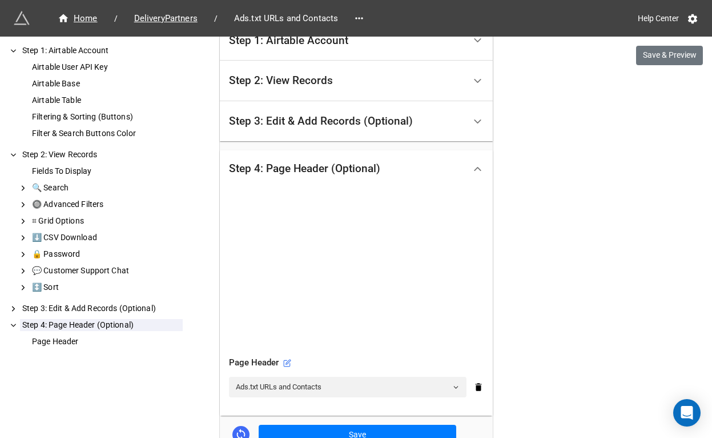
scroll to position [334, 0]
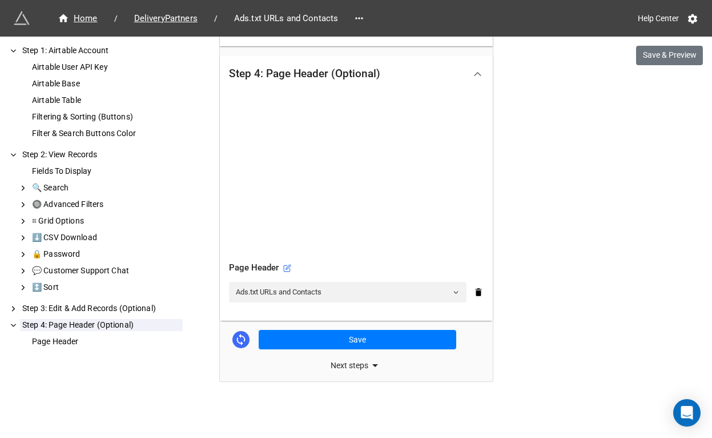
click at [281, 265] on div "Page Header" at bounding box center [356, 268] width 255 height 14
click at [285, 267] on icon at bounding box center [287, 268] width 8 height 8
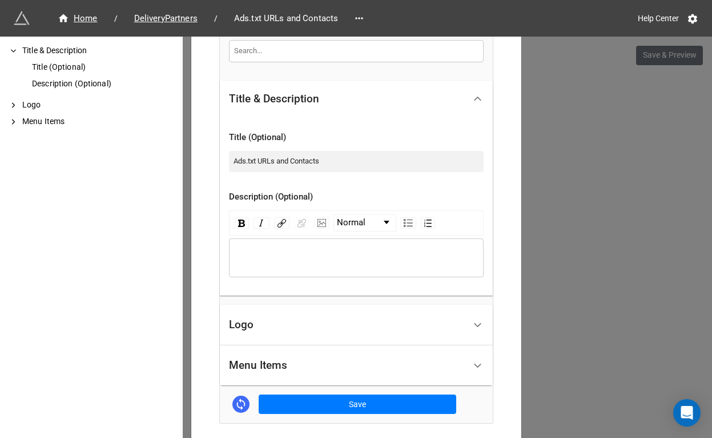
click at [275, 316] on div "Logo" at bounding box center [347, 324] width 236 height 27
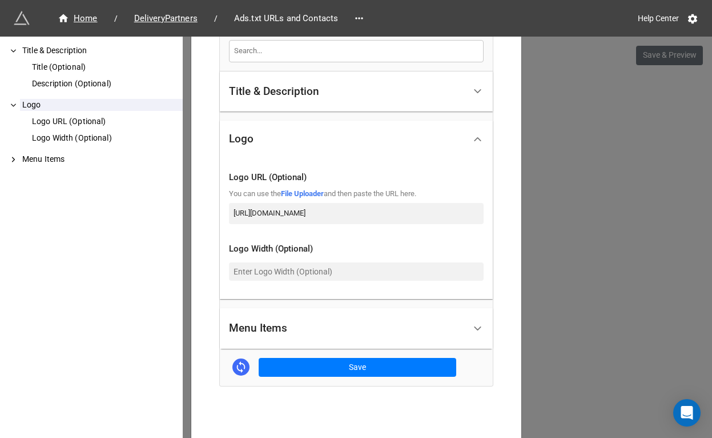
scroll to position [293, 0]
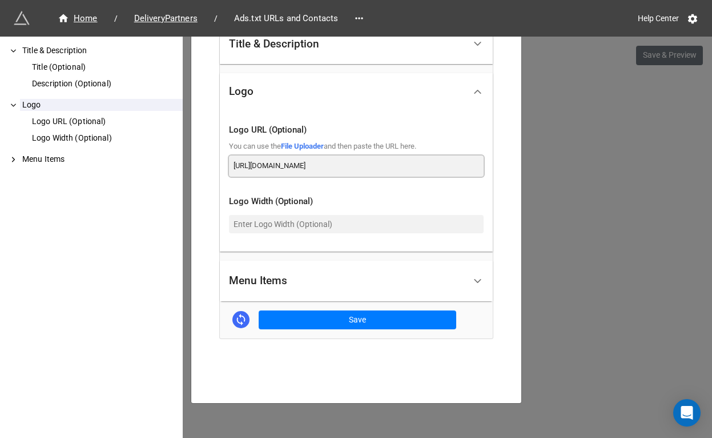
click at [344, 168] on input "[URL][DOMAIN_NAME]" at bounding box center [356, 165] width 255 height 21
paste input "[DOMAIN_NAME]"
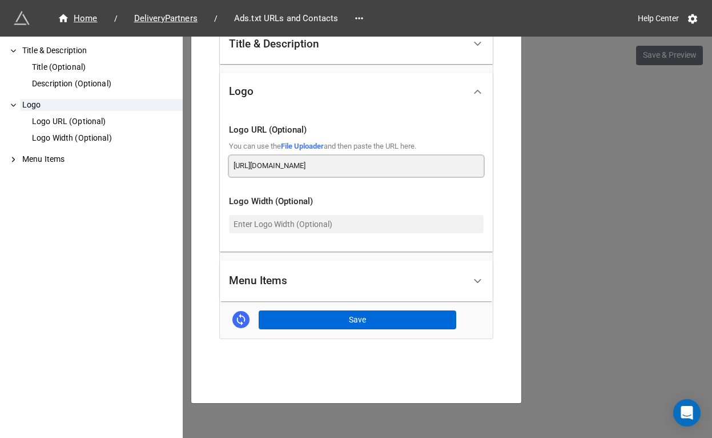
type input "[URL][DOMAIN_NAME]"
click at [341, 315] on button "Save" at bounding box center [358, 319] width 198 height 19
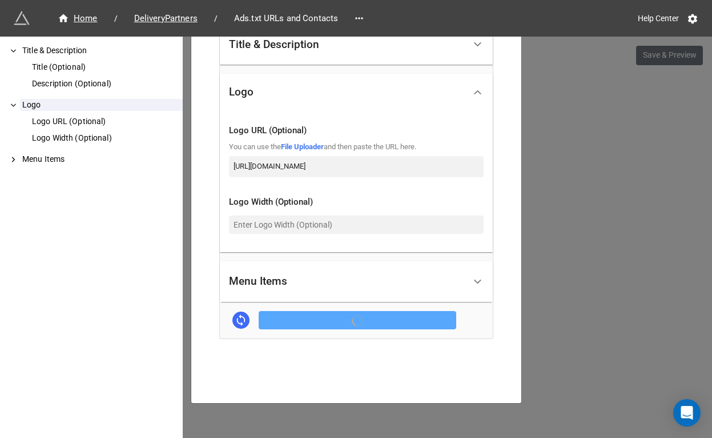
scroll to position [293, 0]
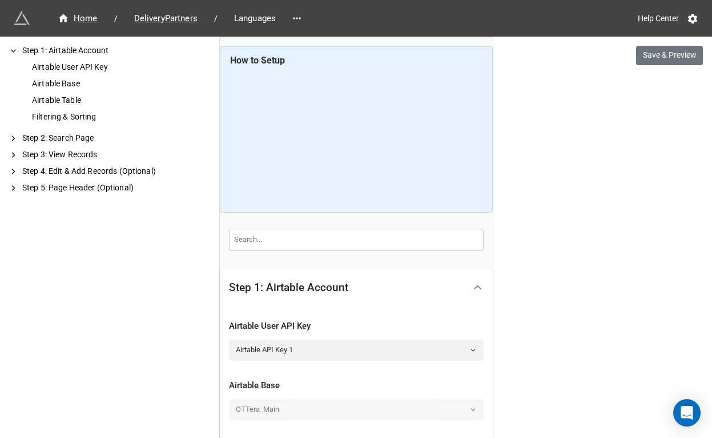
scroll to position [430, 0]
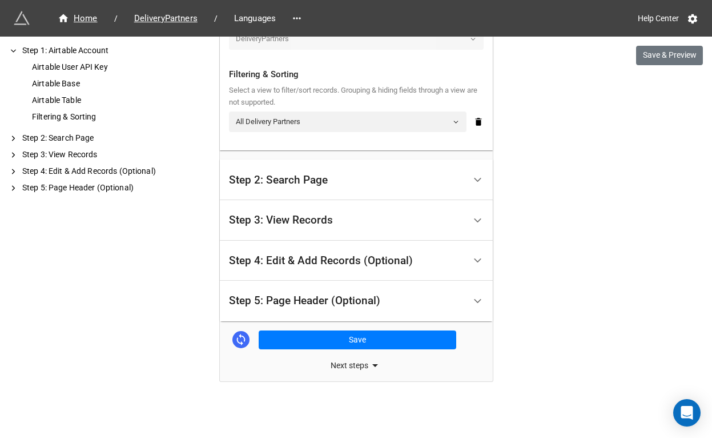
click at [318, 292] on div "Step 5: Page Header (Optional)" at bounding box center [347, 300] width 236 height 27
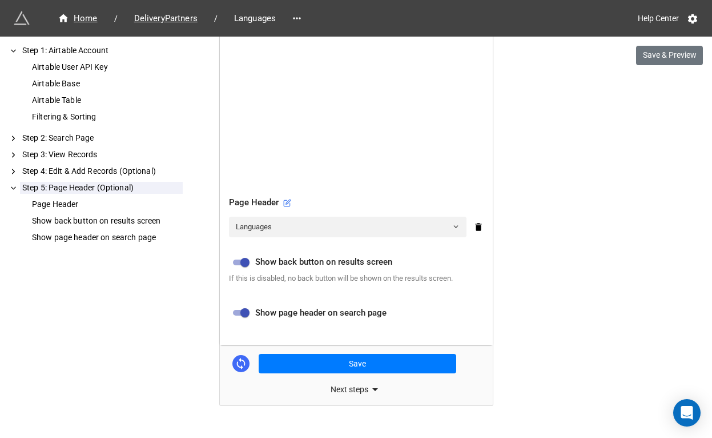
scroll to position [464, 0]
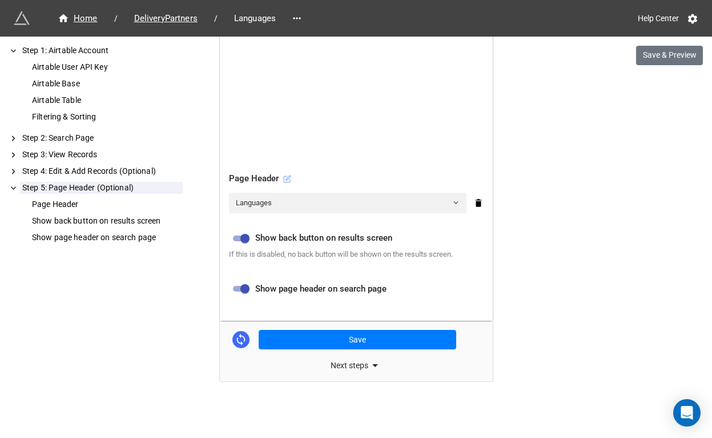
click at [286, 180] on icon at bounding box center [287, 179] width 8 height 8
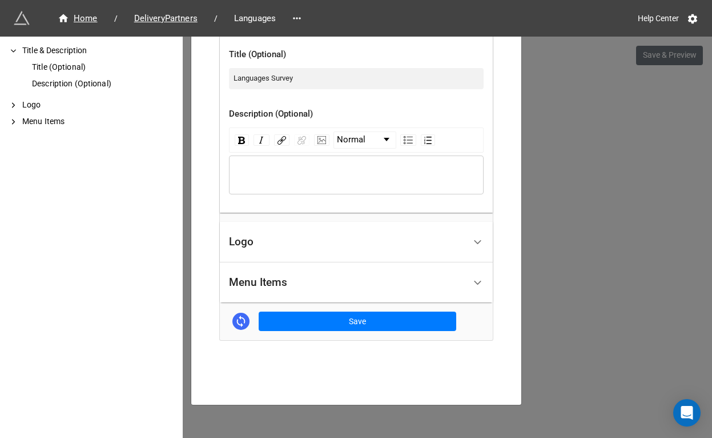
click at [346, 251] on div "Logo" at bounding box center [347, 242] width 236 height 27
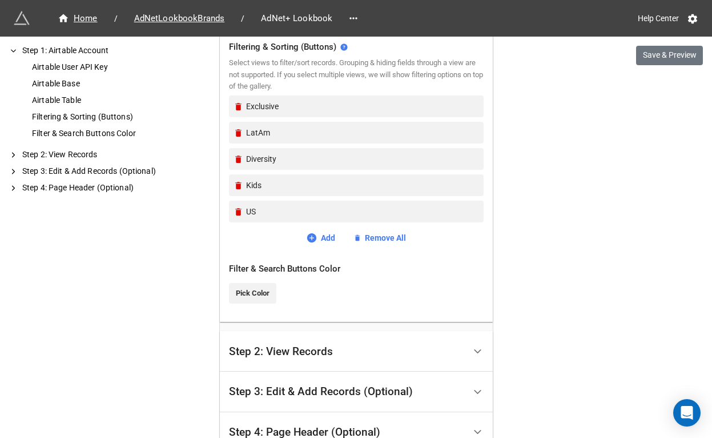
scroll to position [588, 0]
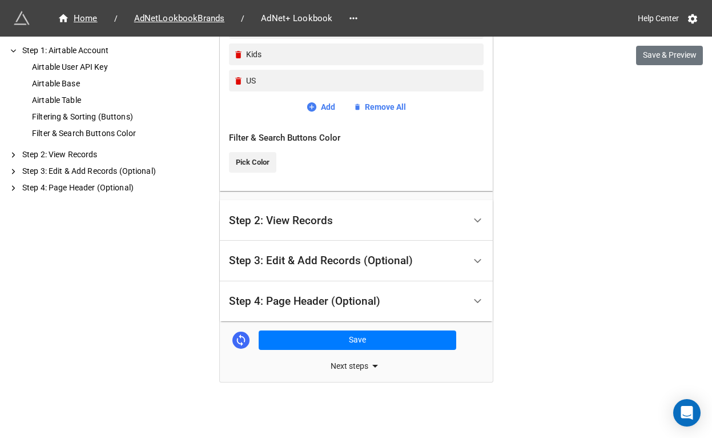
click at [357, 299] on div "Step 4: Page Header (Optional)" at bounding box center [304, 300] width 151 height 11
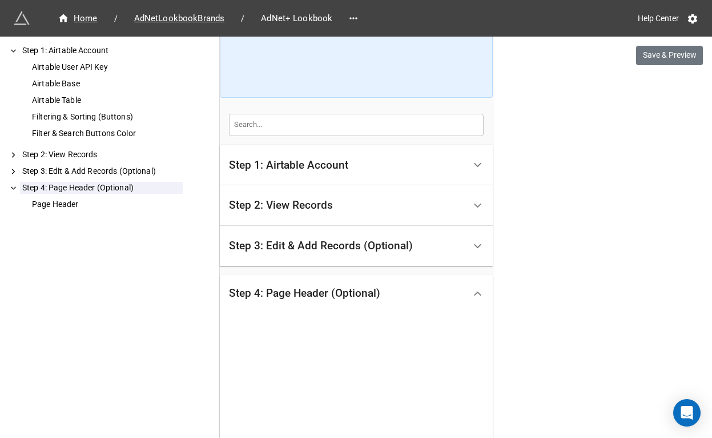
scroll to position [334, 0]
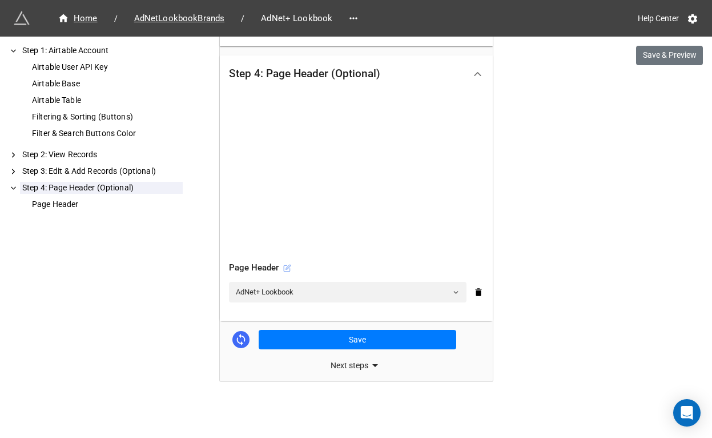
click at [284, 266] on icon at bounding box center [287, 268] width 8 height 8
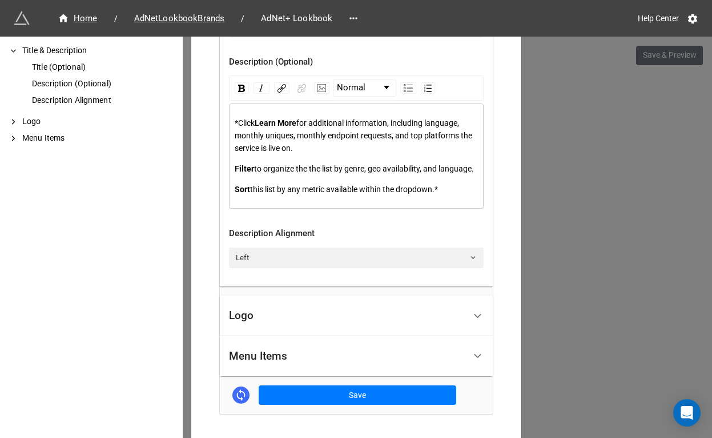
click at [335, 329] on div "Logo" at bounding box center [347, 315] width 236 height 27
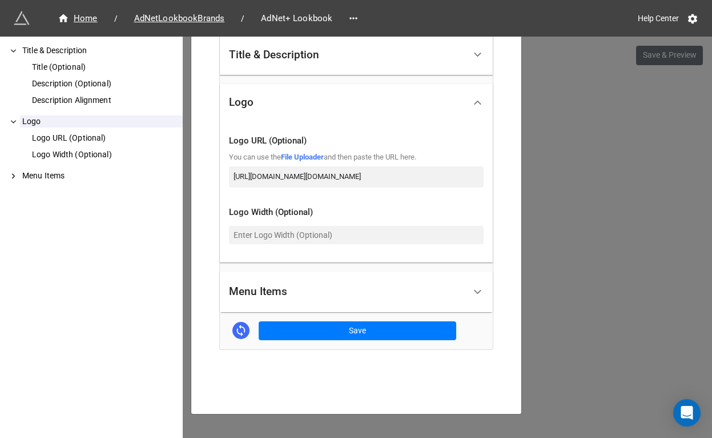
scroll to position [0, 0]
click at [376, 179] on input "https://storage.googleapis.com/app-store-81d55.appspot.com/user-attachments%2Fl…" at bounding box center [356, 176] width 255 height 21
click at [603, 141] on div "AdNet+ Lookbook × Close How to Setup Title & Description Title (Optional) Descr…" at bounding box center [356, 256] width 712 height 438
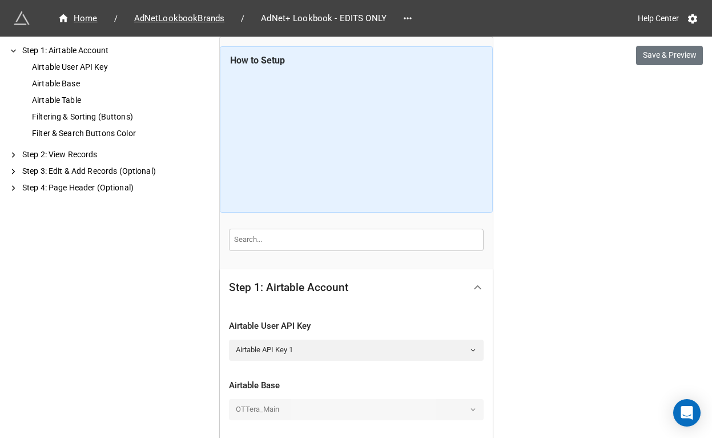
scroll to position [588, 0]
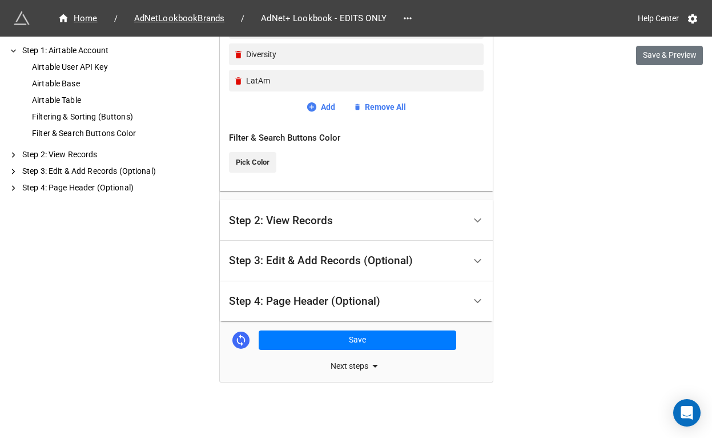
click at [404, 300] on div "Step 4: Page Header (Optional)" at bounding box center [347, 301] width 236 height 27
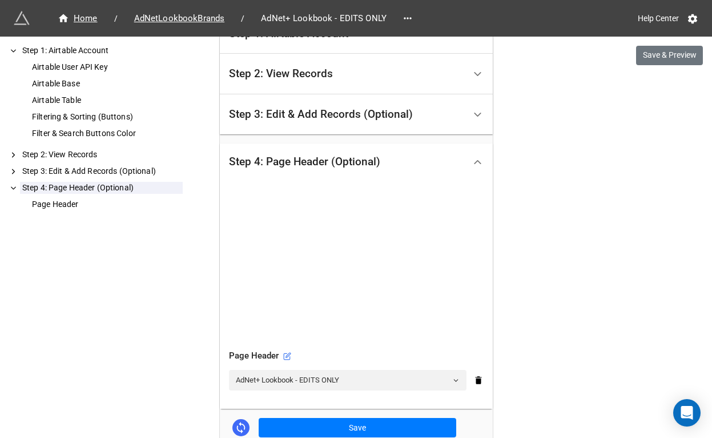
scroll to position [334, 0]
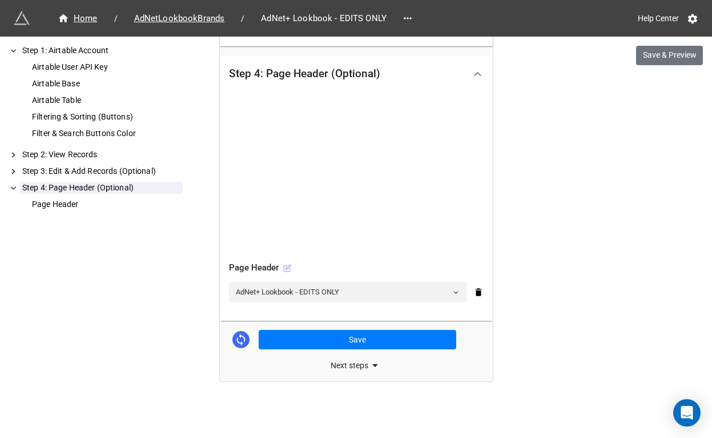
click at [285, 269] on icon at bounding box center [287, 268] width 8 height 8
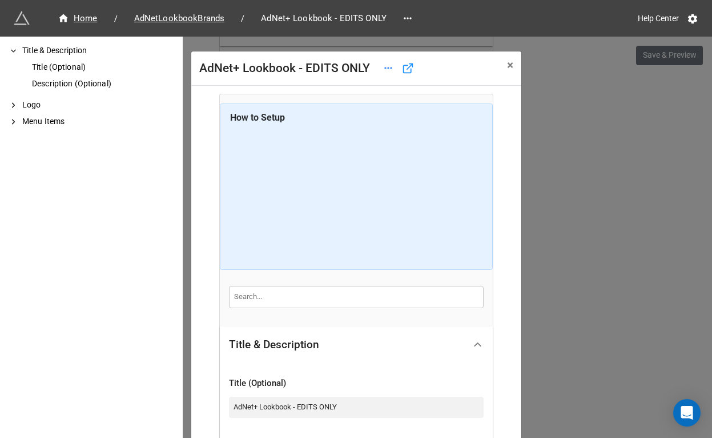
scroll to position [273, 0]
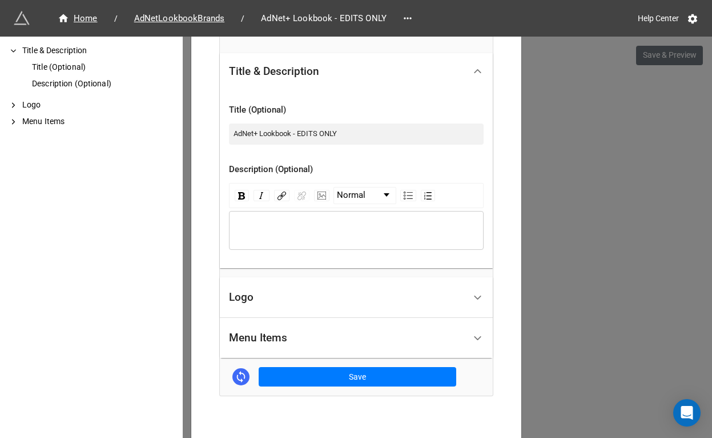
click at [297, 292] on div "Logo" at bounding box center [347, 297] width 236 height 27
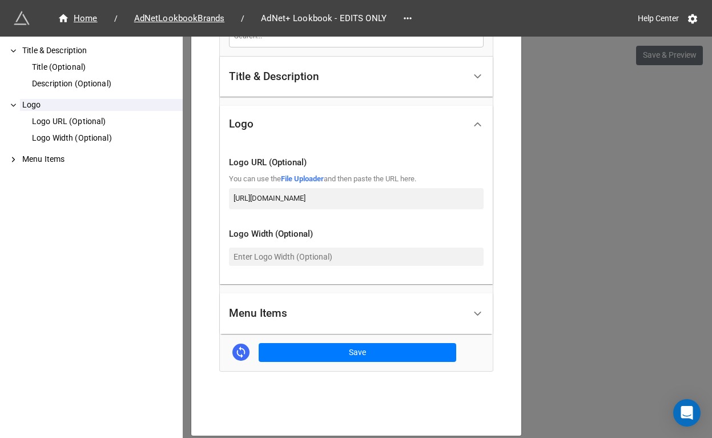
scroll to position [0, 54]
click at [371, 199] on input "[URL][DOMAIN_NAME]" at bounding box center [356, 198] width 255 height 21
paste input "[DOMAIN_NAME]"
type input "[URL][DOMAIN_NAME]"
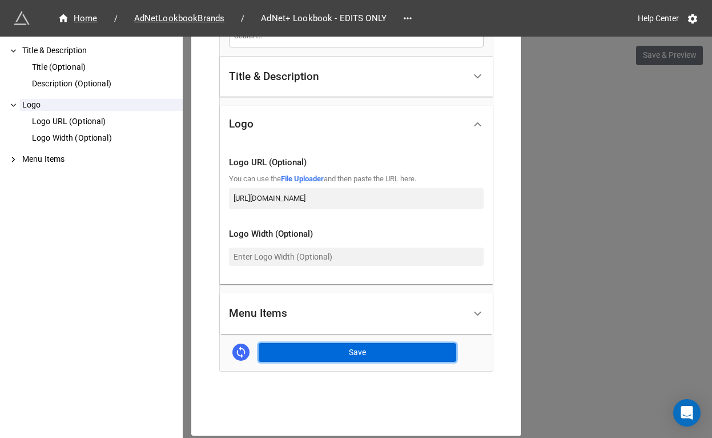
scroll to position [0, 0]
click at [366, 346] on button "Save" at bounding box center [358, 352] width 198 height 19
